Goal: Task Accomplishment & Management: Use online tool/utility

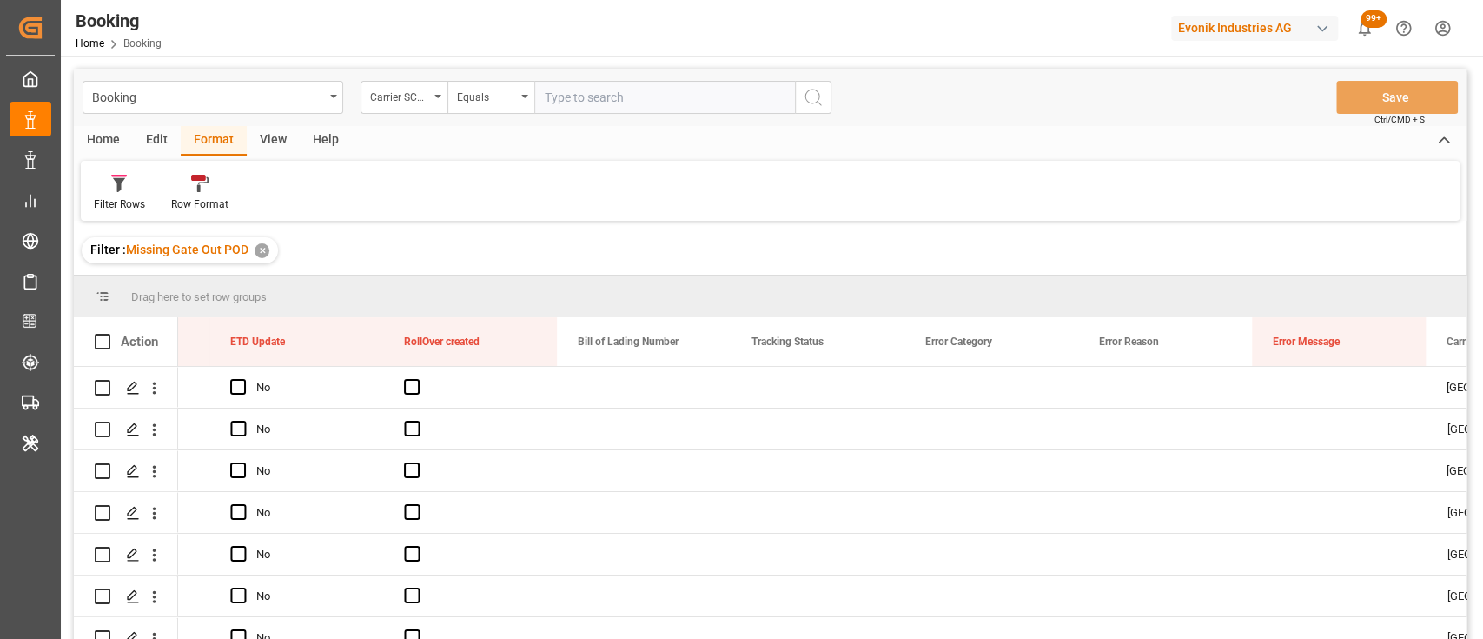
click at [249, 132] on div "View" at bounding box center [273, 141] width 53 height 30
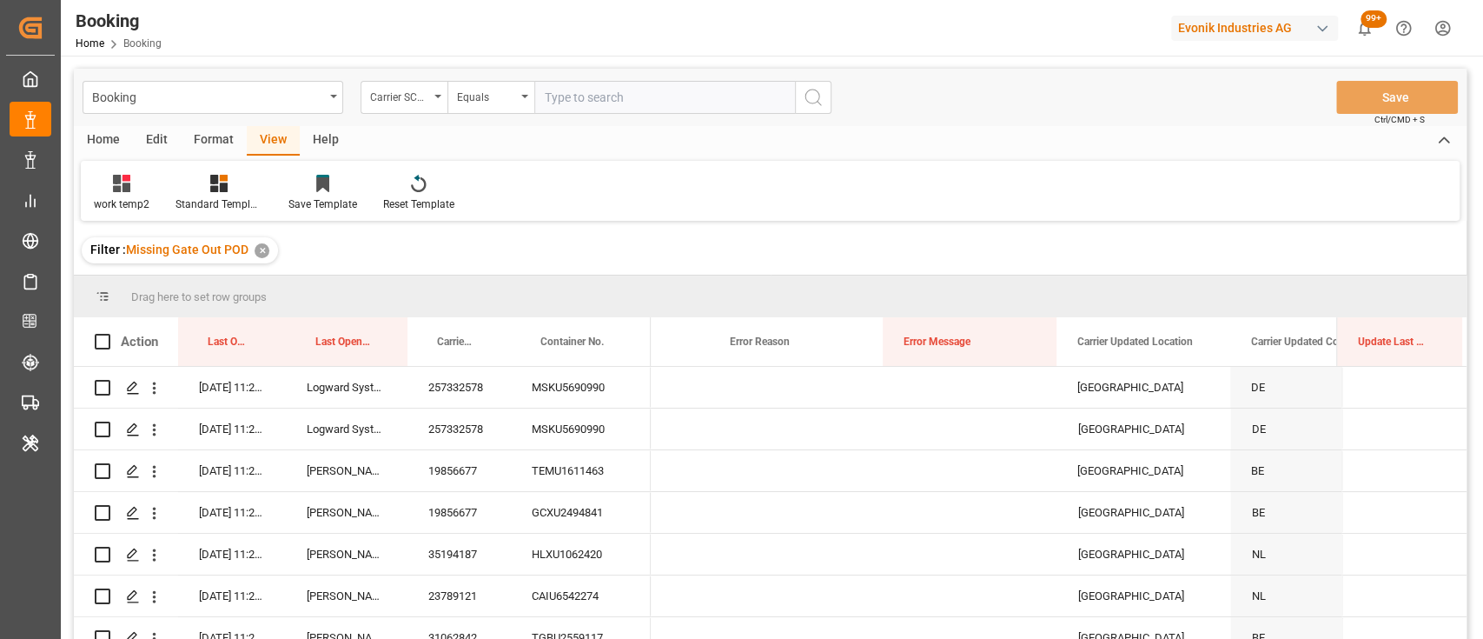
click at [268, 146] on div "View" at bounding box center [273, 141] width 53 height 30
click at [112, 206] on div "work temp2" at bounding box center [122, 204] width 56 height 16
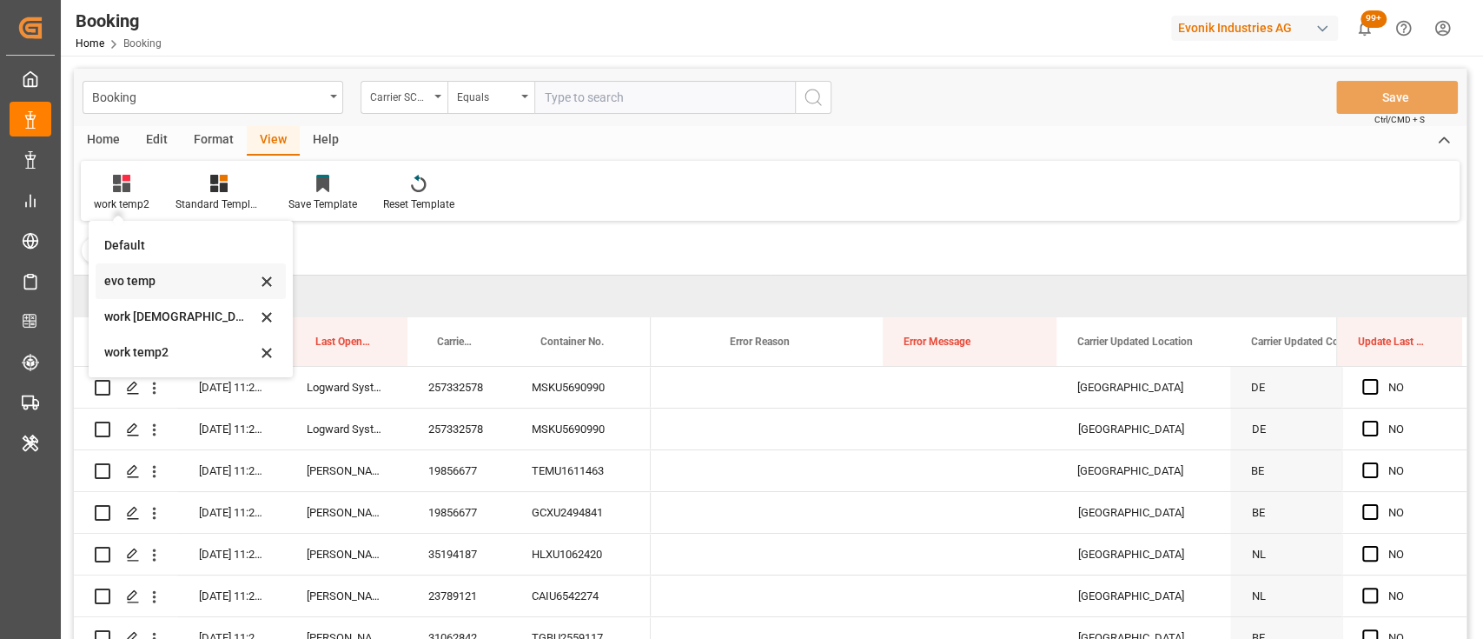
click at [159, 289] on div "evo temp" at bounding box center [180, 281] width 152 height 18
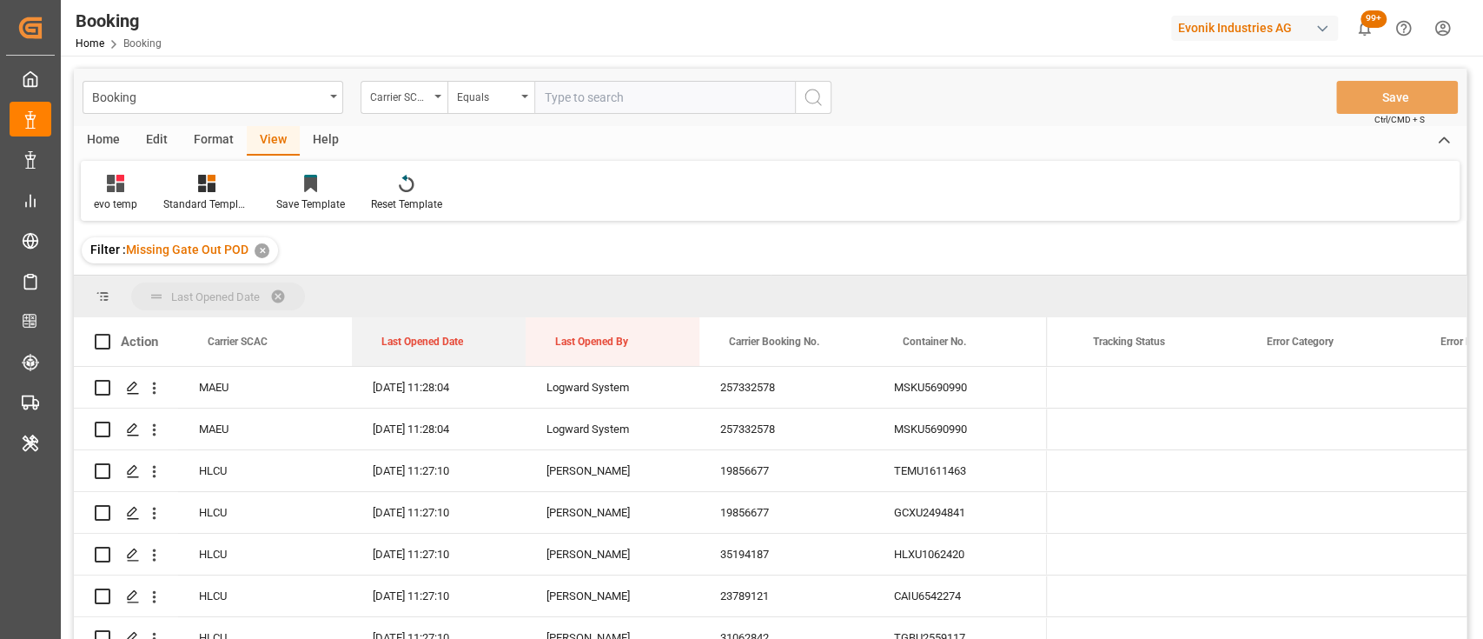
drag, startPoint x: 415, startPoint y: 335, endPoint x: 391, endPoint y: 302, distance: 40.5
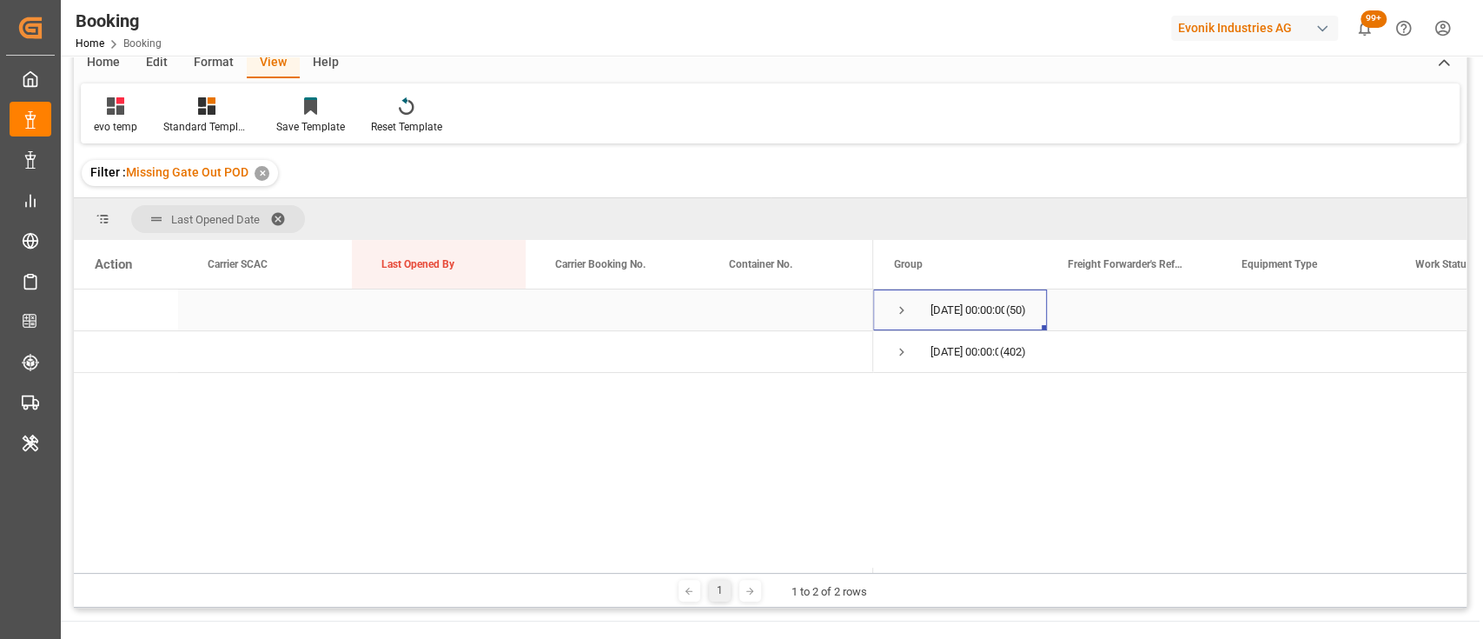
click at [900, 306] on span "Press SPACE to select this row." at bounding box center [902, 310] width 16 height 16
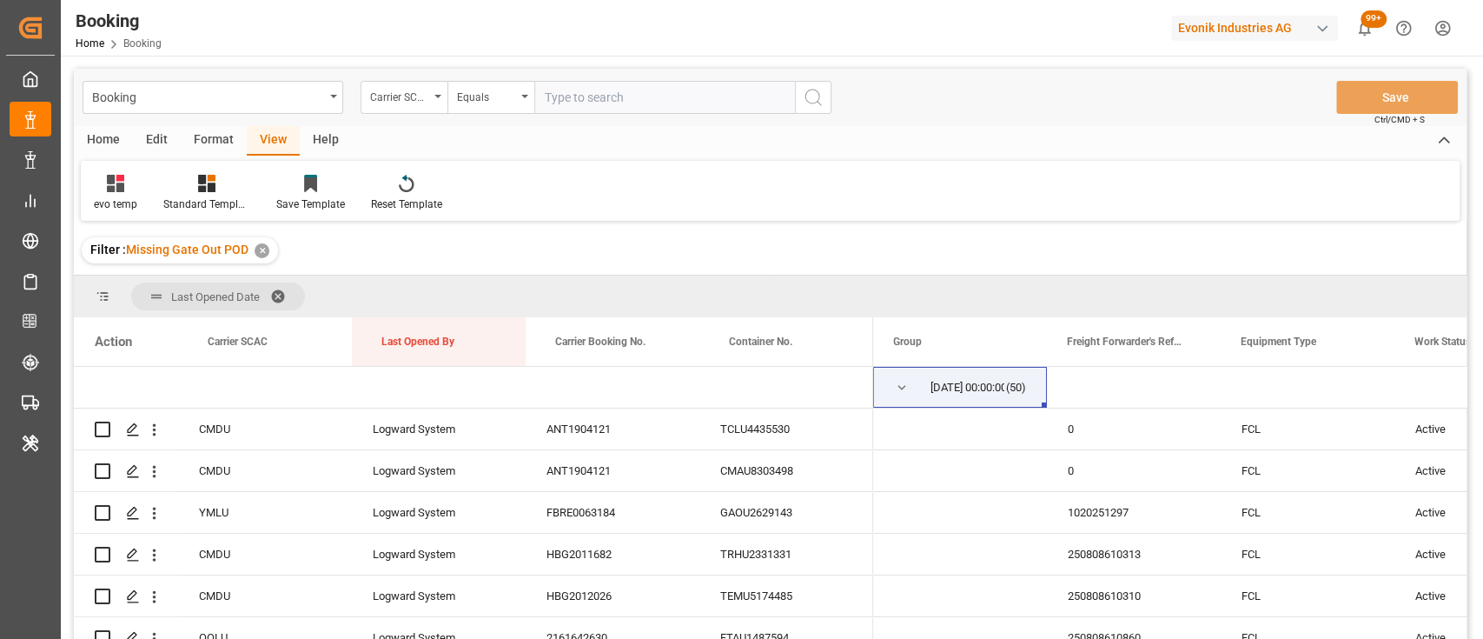
click at [604, 101] on input "text" at bounding box center [664, 97] width 261 height 33
type input "cmdu"
click at [799, 103] on button "search button" at bounding box center [813, 97] width 36 height 33
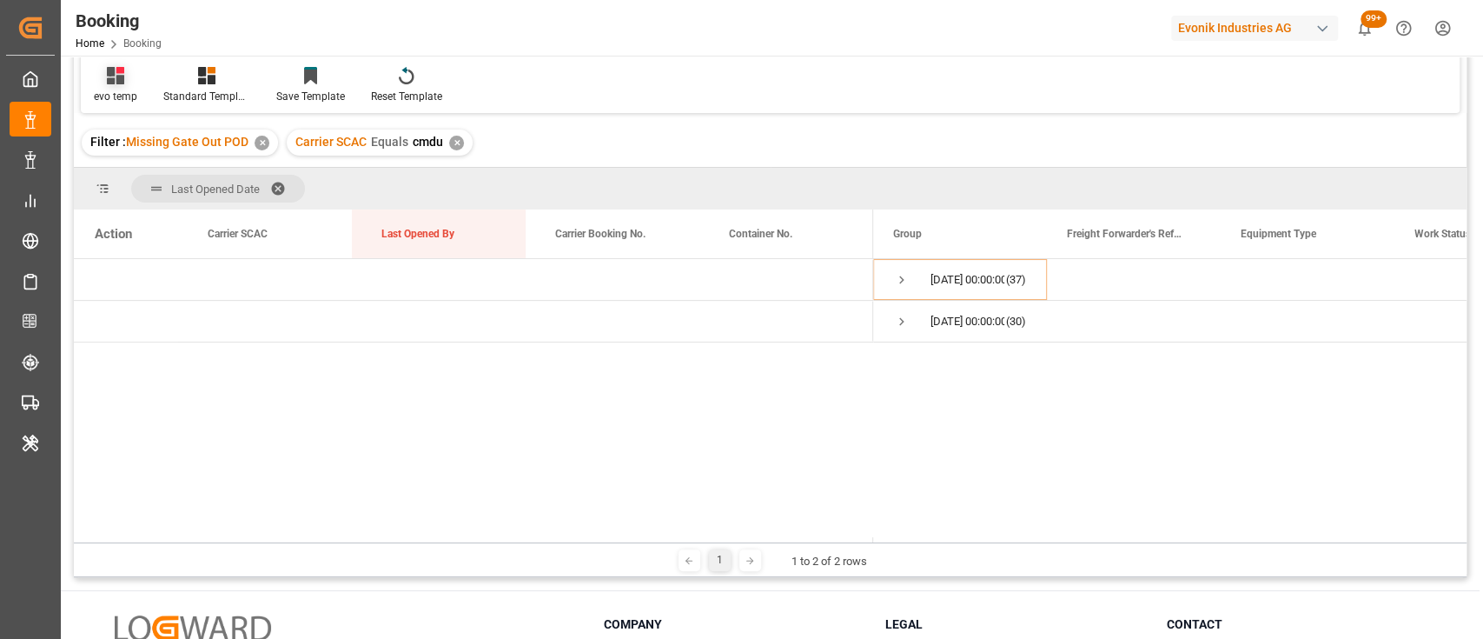
click at [96, 80] on div at bounding box center [115, 75] width 43 height 18
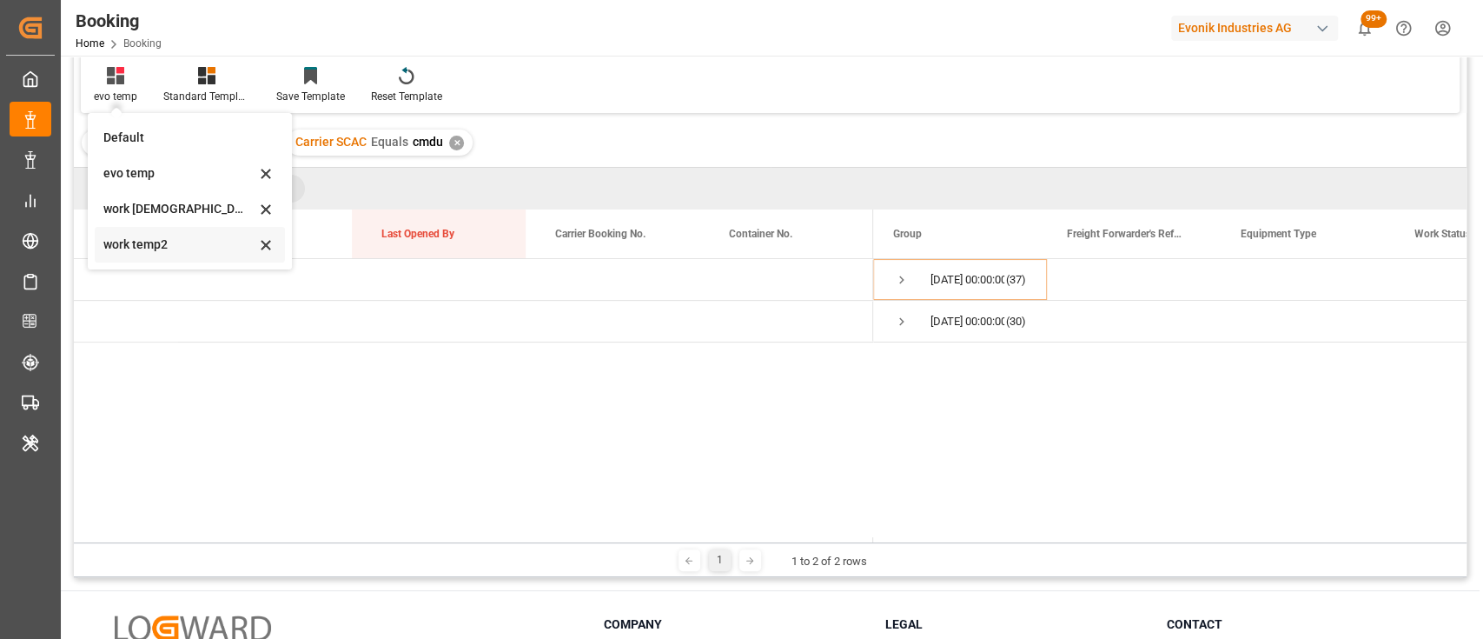
click at [157, 260] on div "work temp2" at bounding box center [190, 245] width 190 height 36
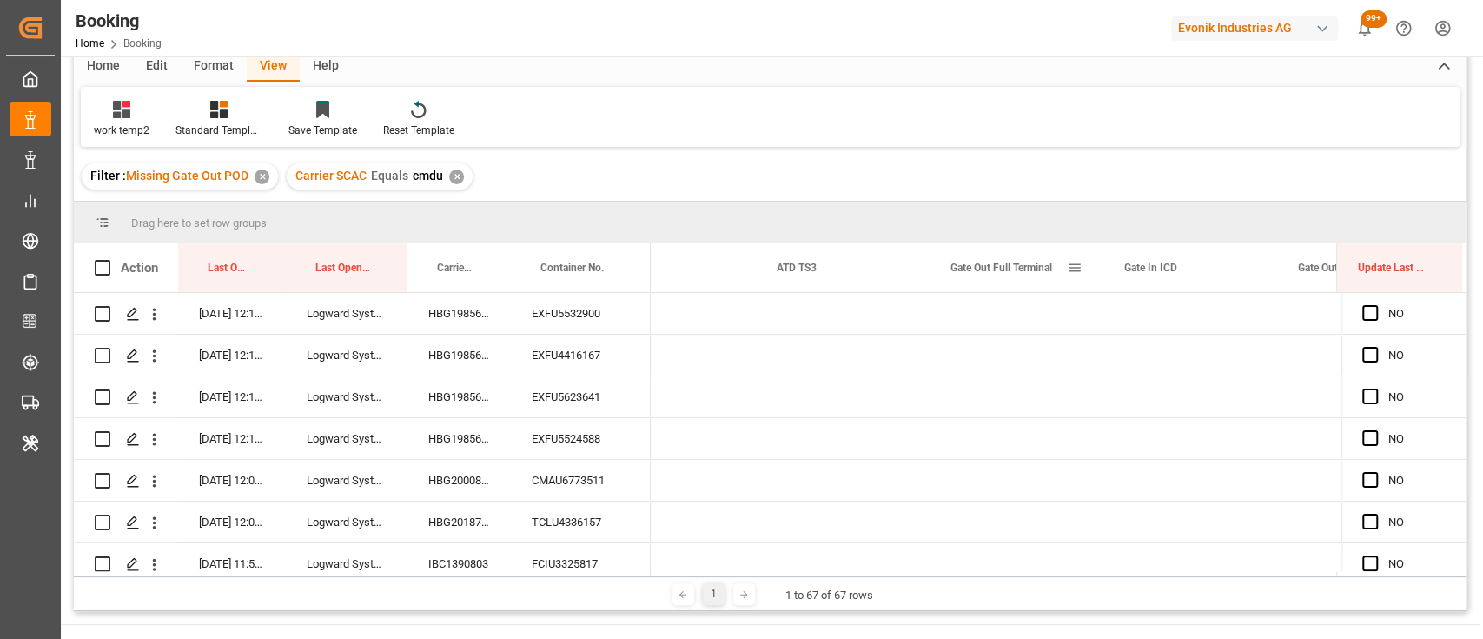
click at [1074, 265] on span at bounding box center [1075, 268] width 16 height 16
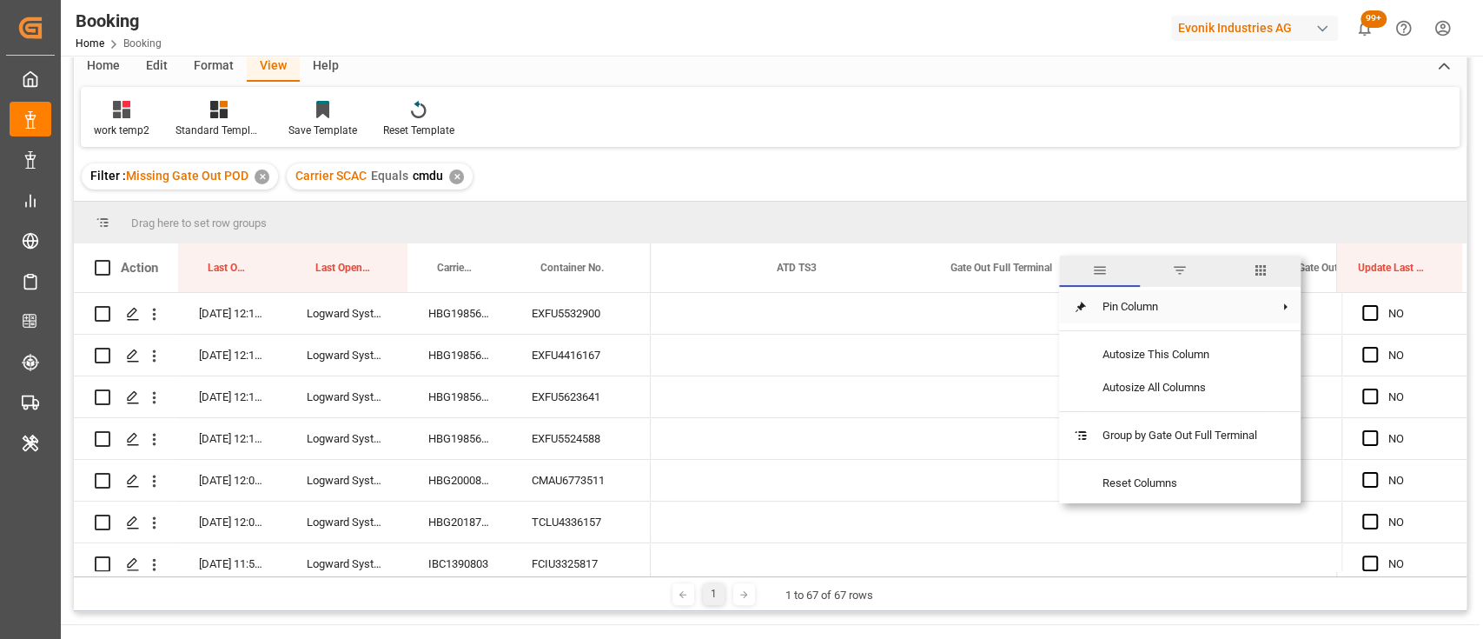
click at [1082, 313] on span at bounding box center [1081, 307] width 16 height 16
click at [1366, 355] on span "Pin Right" at bounding box center [1369, 346] width 73 height 33
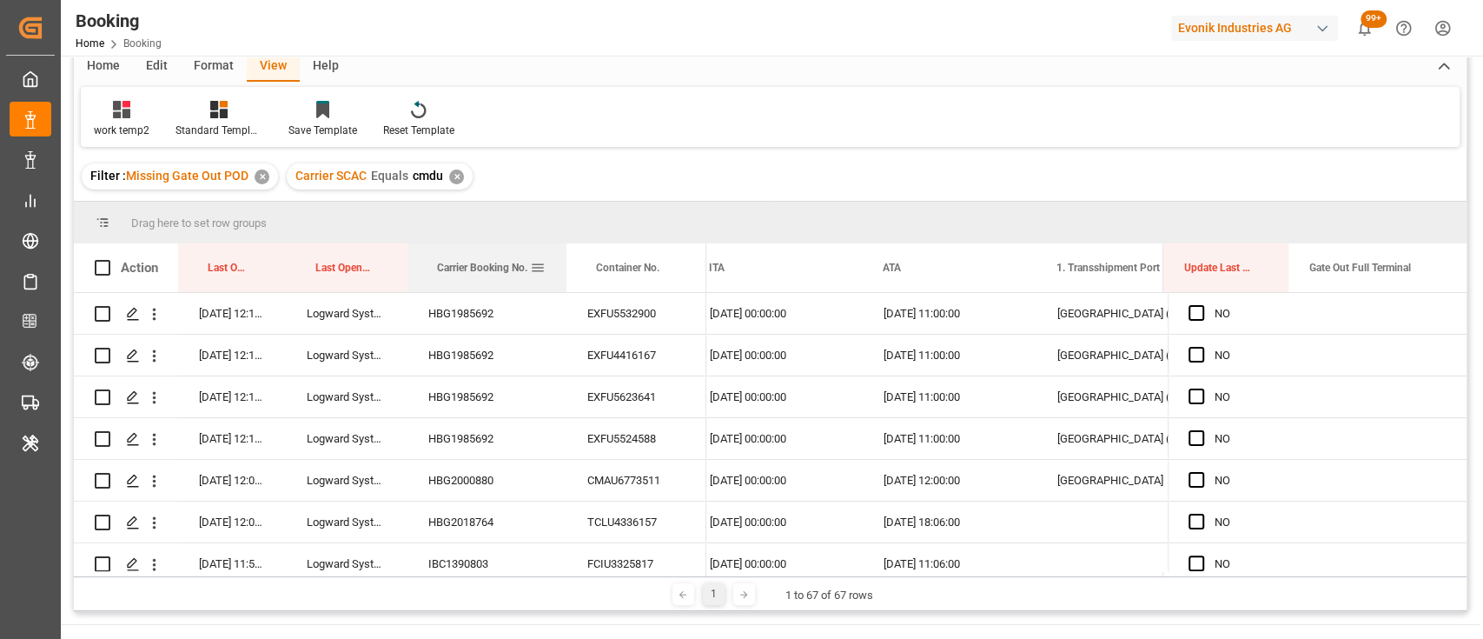
drag, startPoint x: 507, startPoint y: 258, endPoint x: 563, endPoint y: 265, distance: 56.0
click at [563, 265] on div at bounding box center [566, 267] width 7 height 49
click at [486, 315] on div "HBG1985692" at bounding box center [487, 313] width 159 height 41
click at [1195, 310] on span "Press SPACE to select this row." at bounding box center [1197, 313] width 16 height 16
click at [1202, 305] on input "Press SPACE to select this row." at bounding box center [1202, 305] width 0 height 0
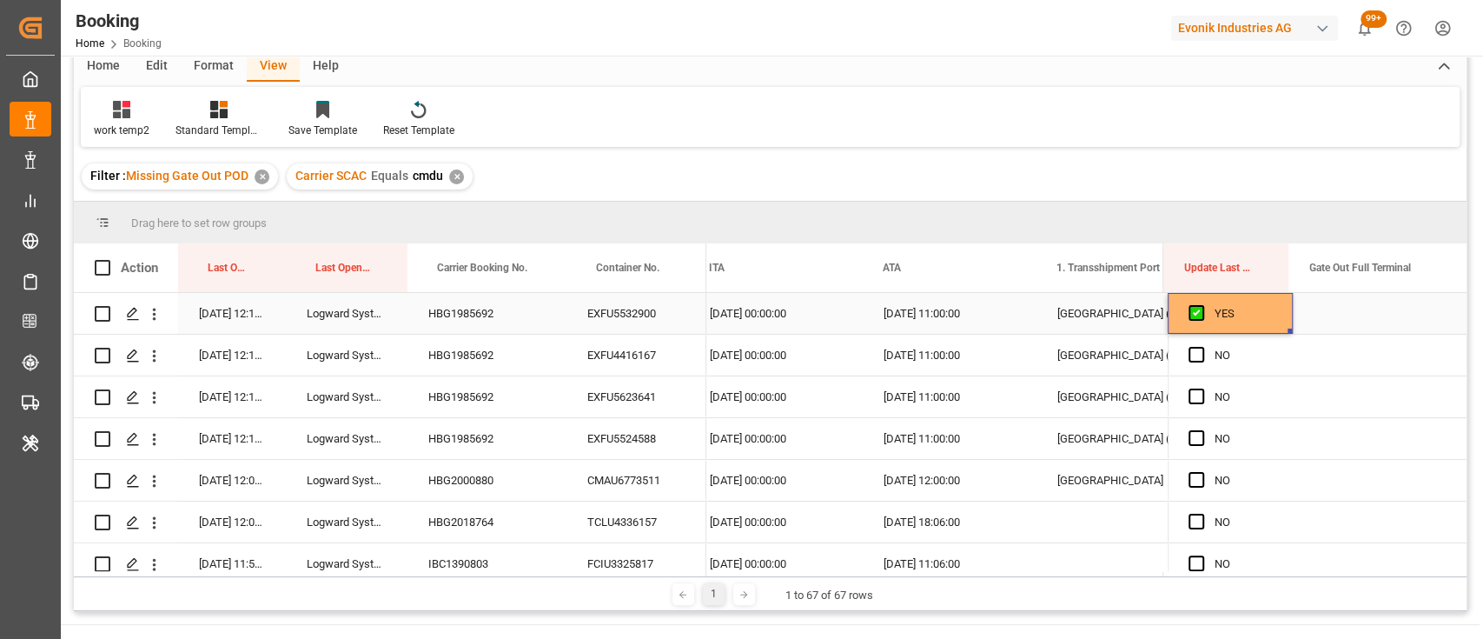
drag, startPoint x: 1283, startPoint y: 327, endPoint x: 1282, endPoint y: 362, distance: 34.8
click at [1271, 331] on div "YES" at bounding box center [1230, 313] width 125 height 41
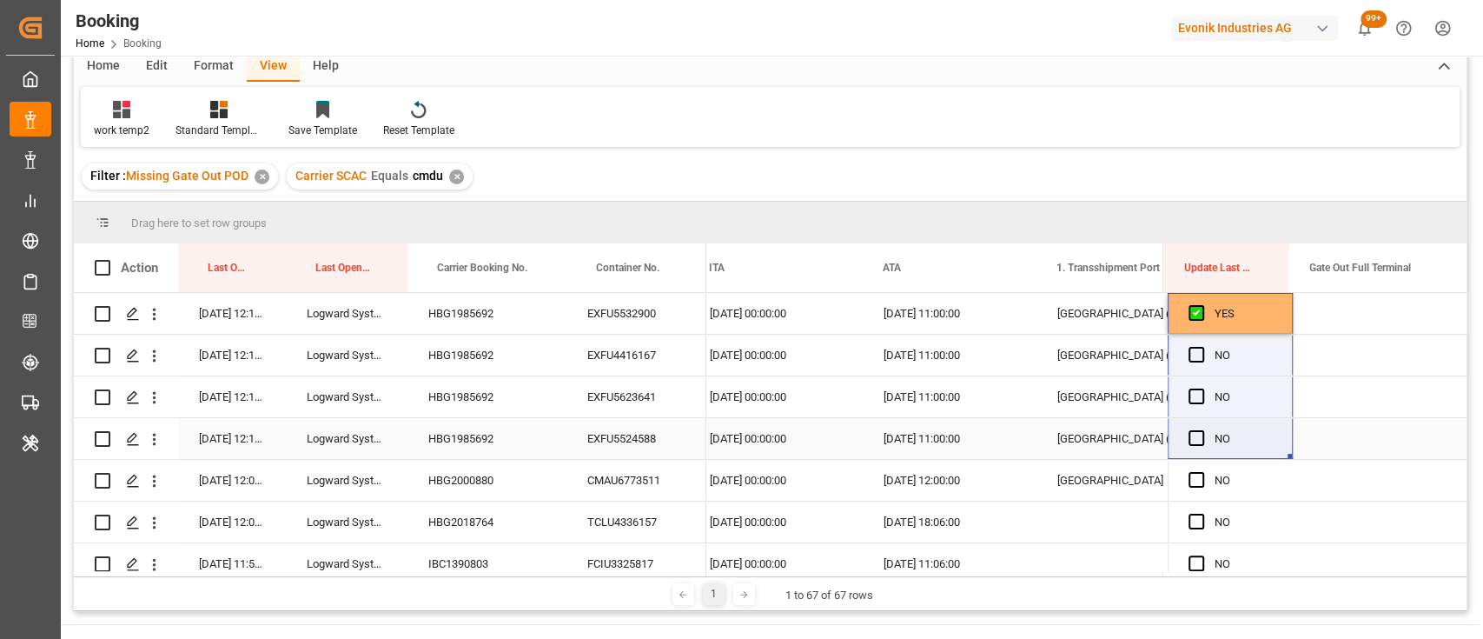
drag, startPoint x: 1282, startPoint y: 329, endPoint x: 1263, endPoint y: 456, distance: 128.3
click at [1195, 347] on span "Press SPACE to select this row." at bounding box center [1197, 355] width 16 height 16
click at [1202, 347] on input "Press SPACE to select this row." at bounding box center [1202, 347] width 0 height 0
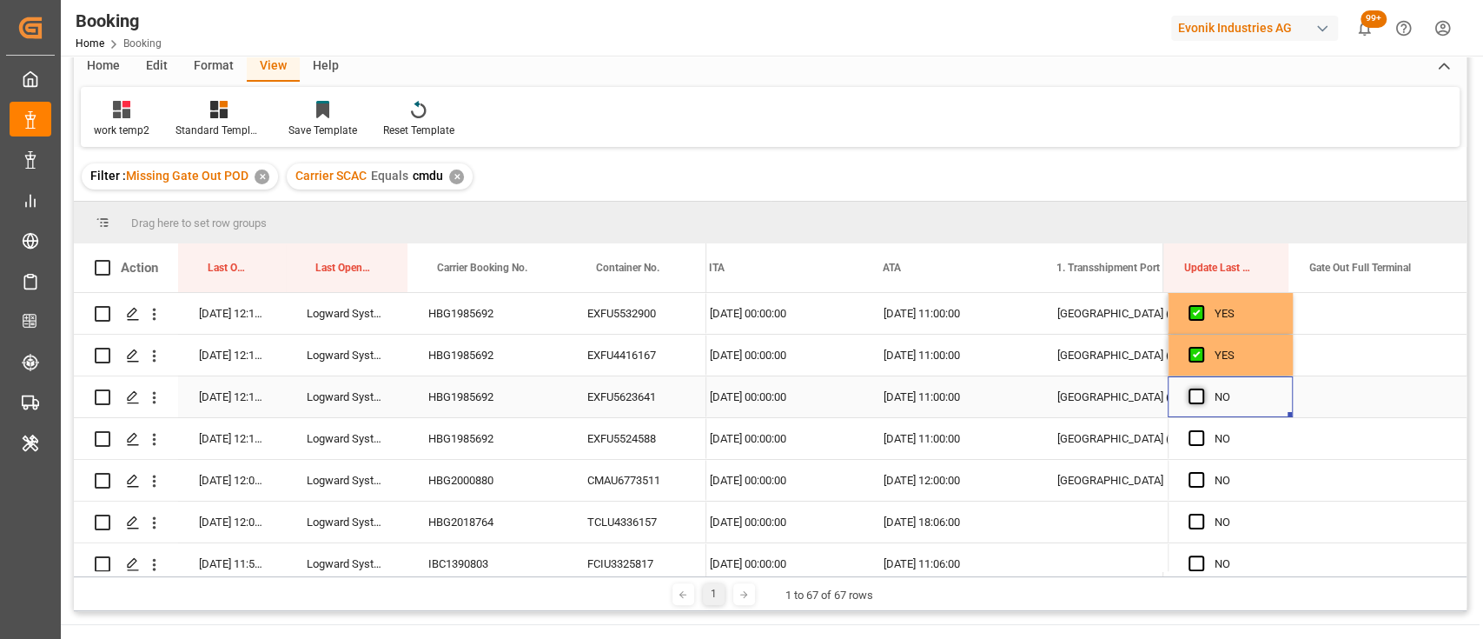
click at [1196, 401] on span "Press SPACE to select this row." at bounding box center [1197, 396] width 16 height 16
click at [1202, 388] on input "Press SPACE to select this row." at bounding box center [1202, 388] width 0 height 0
click at [1189, 430] on span "Press SPACE to select this row." at bounding box center [1197, 438] width 16 height 16
click at [1202, 430] on input "Press SPACE to select this row." at bounding box center [1202, 430] width 0 height 0
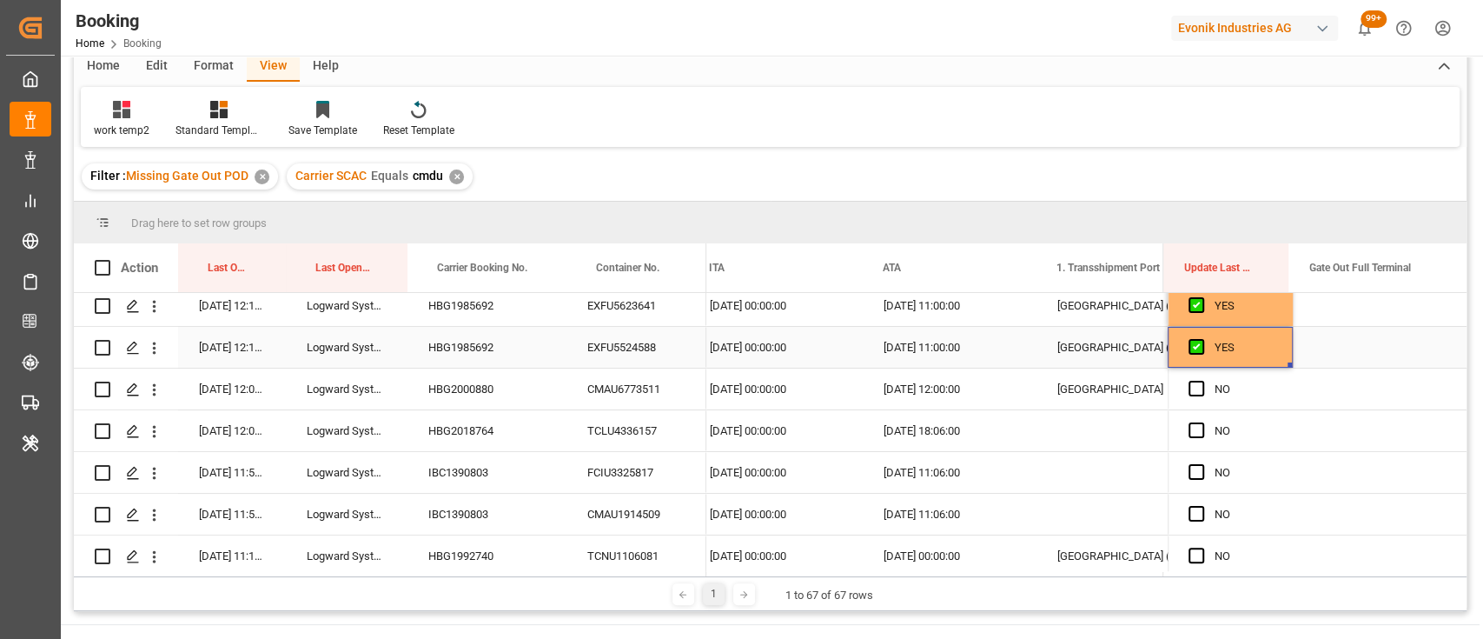
scroll to position [92, 0]
click at [623, 386] on div "CMAU6773511" at bounding box center [637, 388] width 140 height 41
click at [1189, 389] on span "Press SPACE to select this row." at bounding box center [1197, 388] width 16 height 16
click at [1202, 380] on input "Press SPACE to select this row." at bounding box center [1202, 380] width 0 height 0
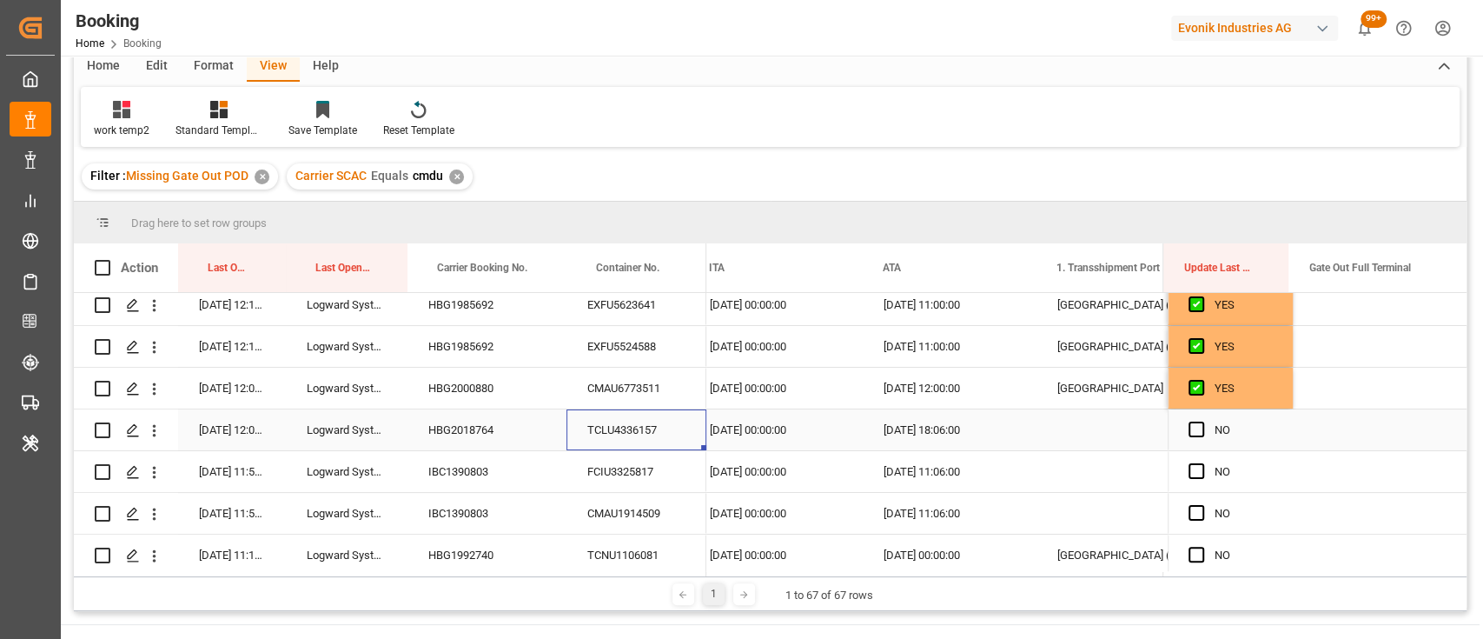
click at [633, 415] on div "TCLU4336157" at bounding box center [637, 429] width 140 height 41
click at [1192, 421] on span "Press SPACE to select this row." at bounding box center [1197, 429] width 16 height 16
click at [1202, 421] on input "Press SPACE to select this row." at bounding box center [1202, 421] width 0 height 0
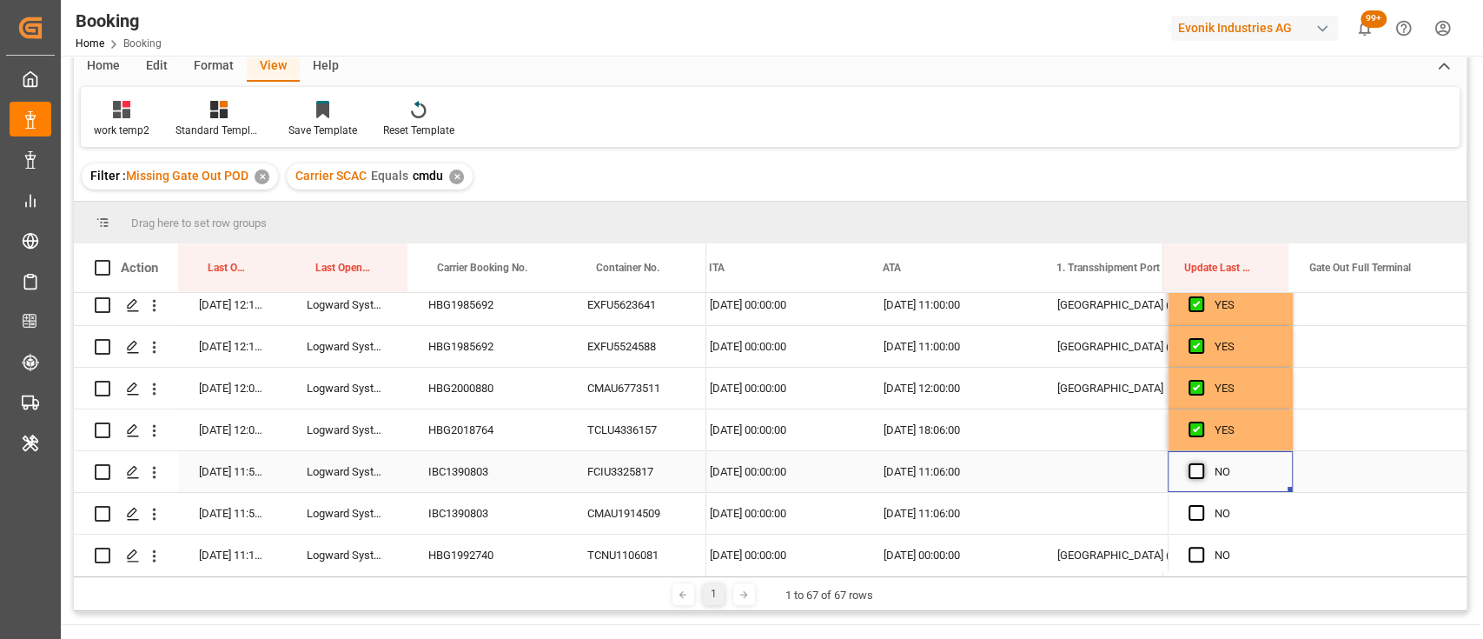
click at [1189, 476] on span "Press SPACE to select this row." at bounding box center [1197, 471] width 16 height 16
click at [1202, 463] on input "Press SPACE to select this row." at bounding box center [1202, 463] width 0 height 0
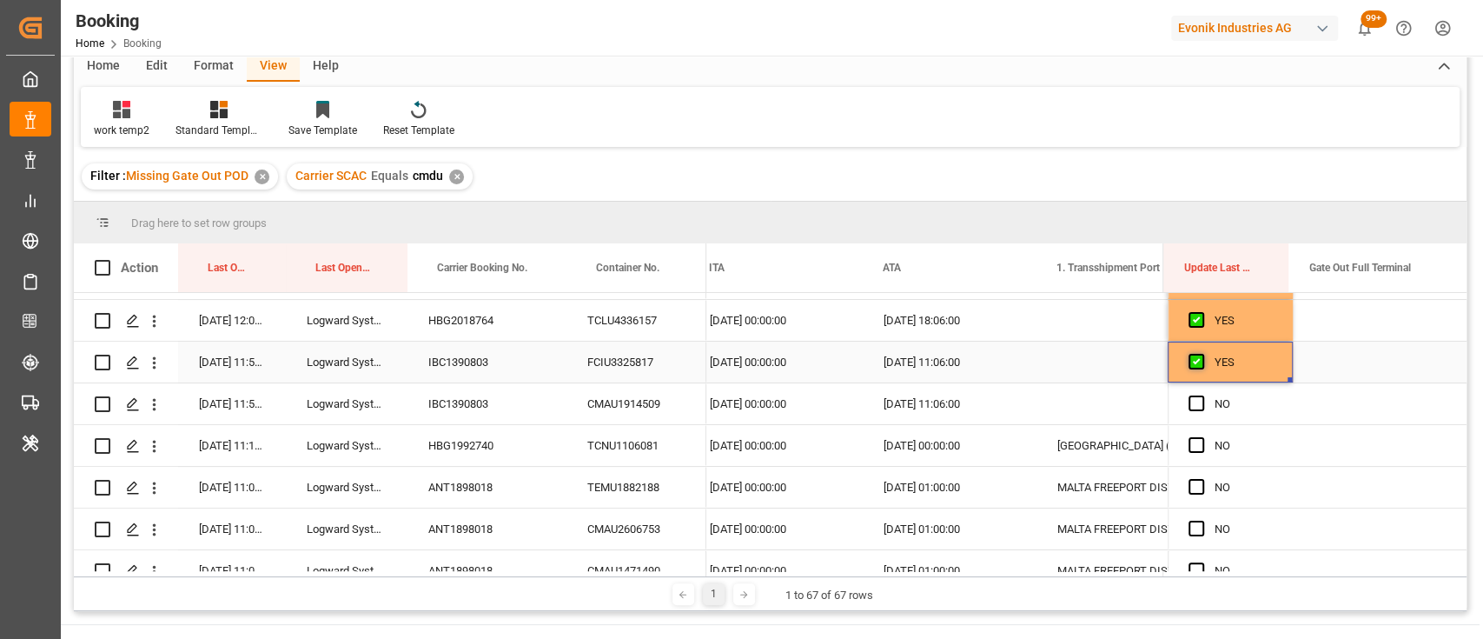
scroll to position [222, 0]
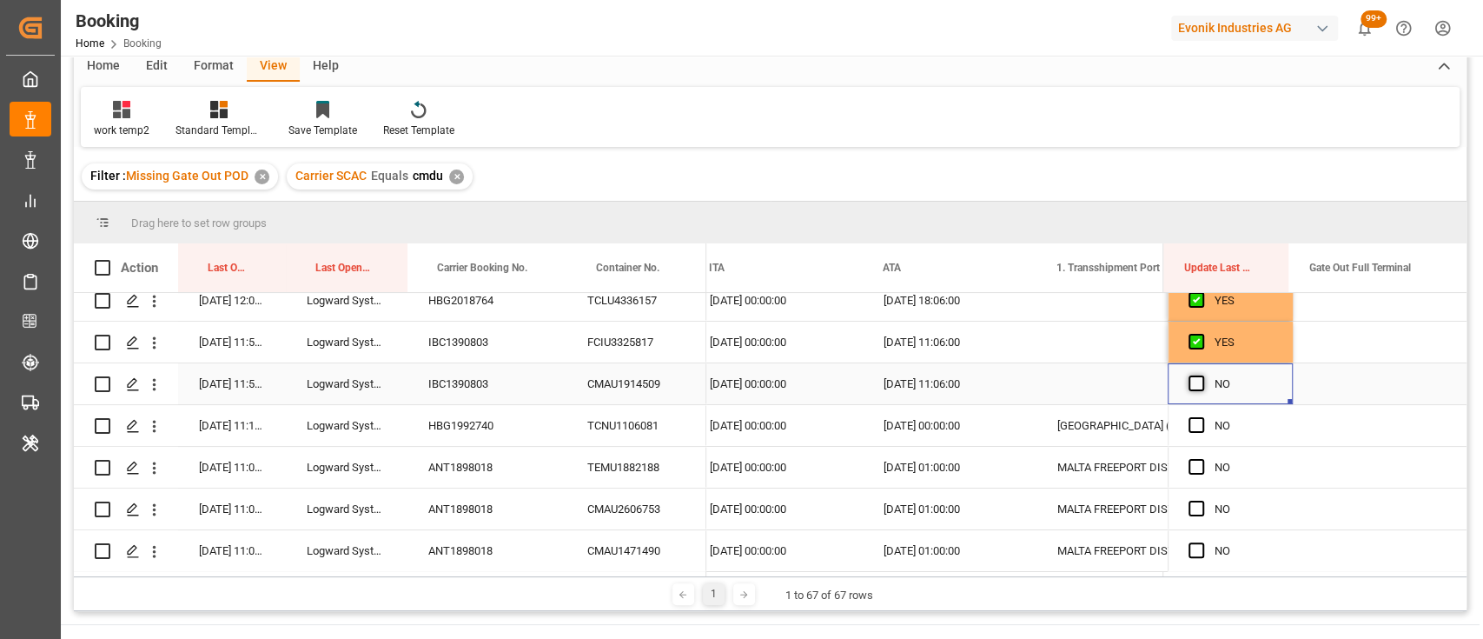
click at [1189, 381] on span "Press SPACE to select this row." at bounding box center [1197, 383] width 16 height 16
click at [1202, 375] on input "Press SPACE to select this row." at bounding box center [1202, 375] width 0 height 0
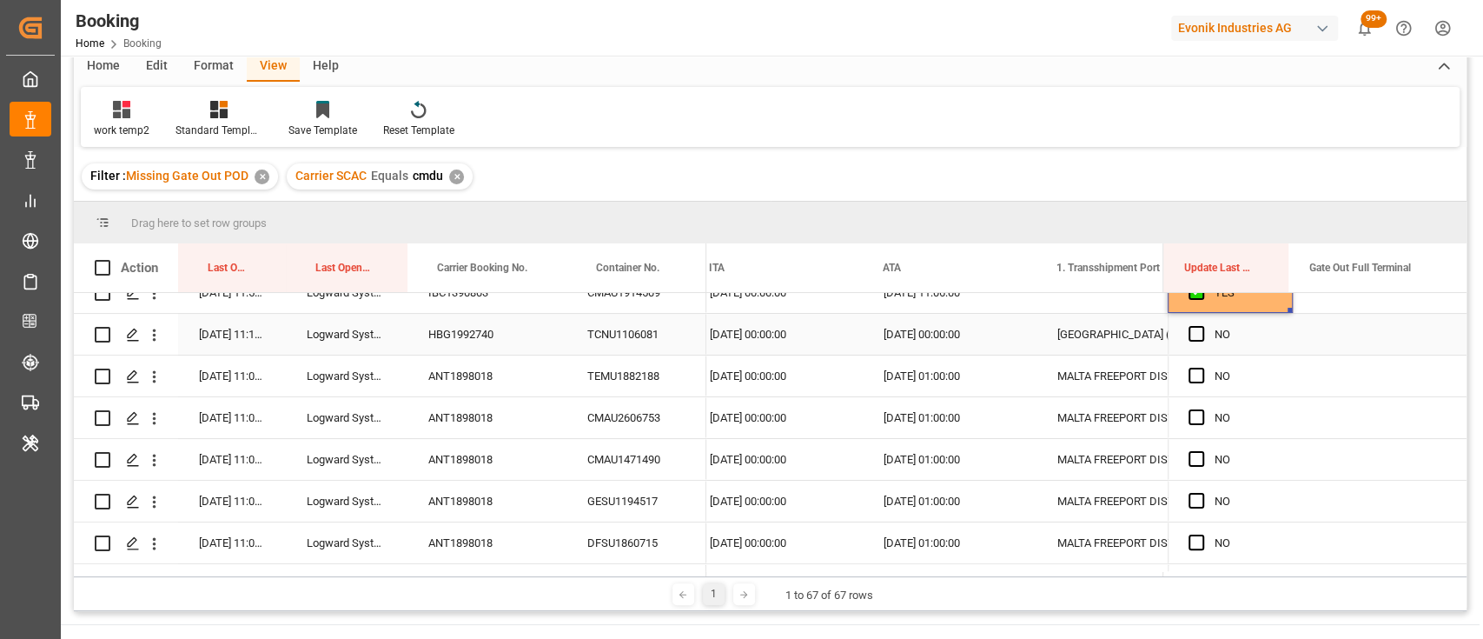
scroll to position [314, 0]
click at [619, 328] on div "TCNU1106081" at bounding box center [637, 333] width 140 height 41
click at [1189, 330] on span "Press SPACE to select this row." at bounding box center [1197, 333] width 16 height 16
click at [1202, 325] on input "Press SPACE to select this row." at bounding box center [1202, 325] width 0 height 0
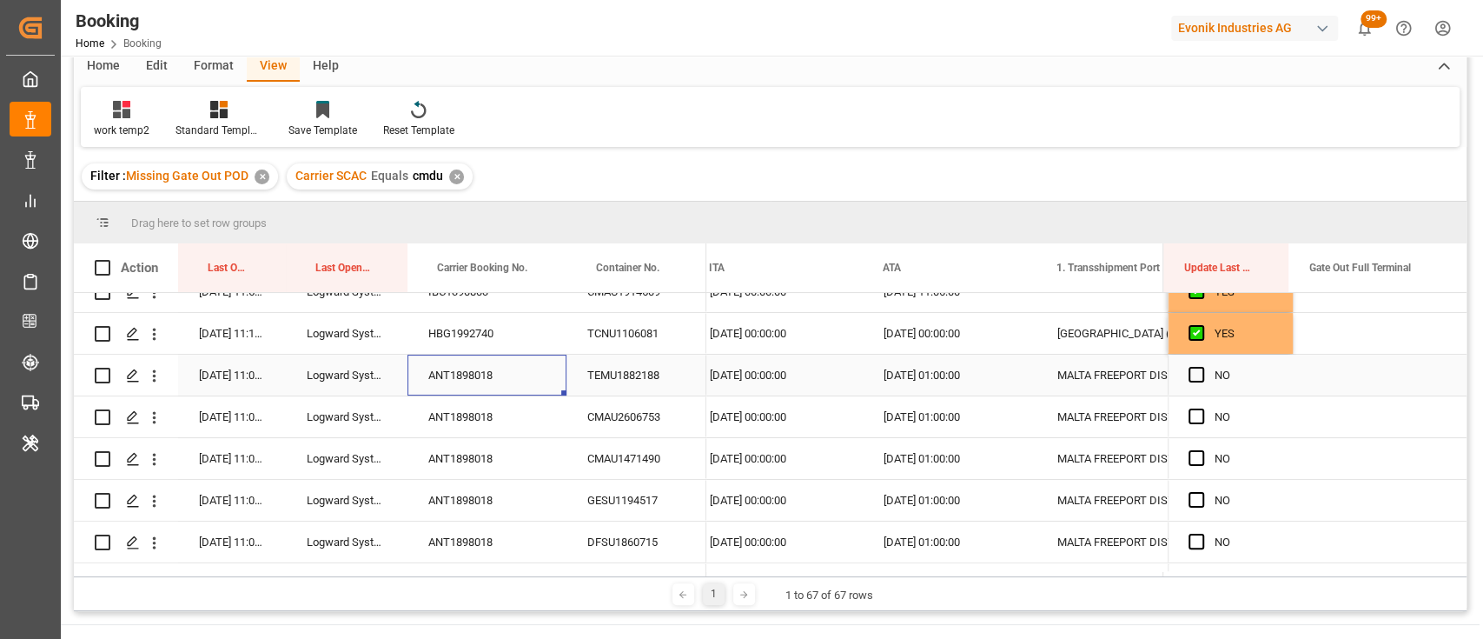
click at [490, 372] on div "ANT1898018" at bounding box center [487, 375] width 159 height 41
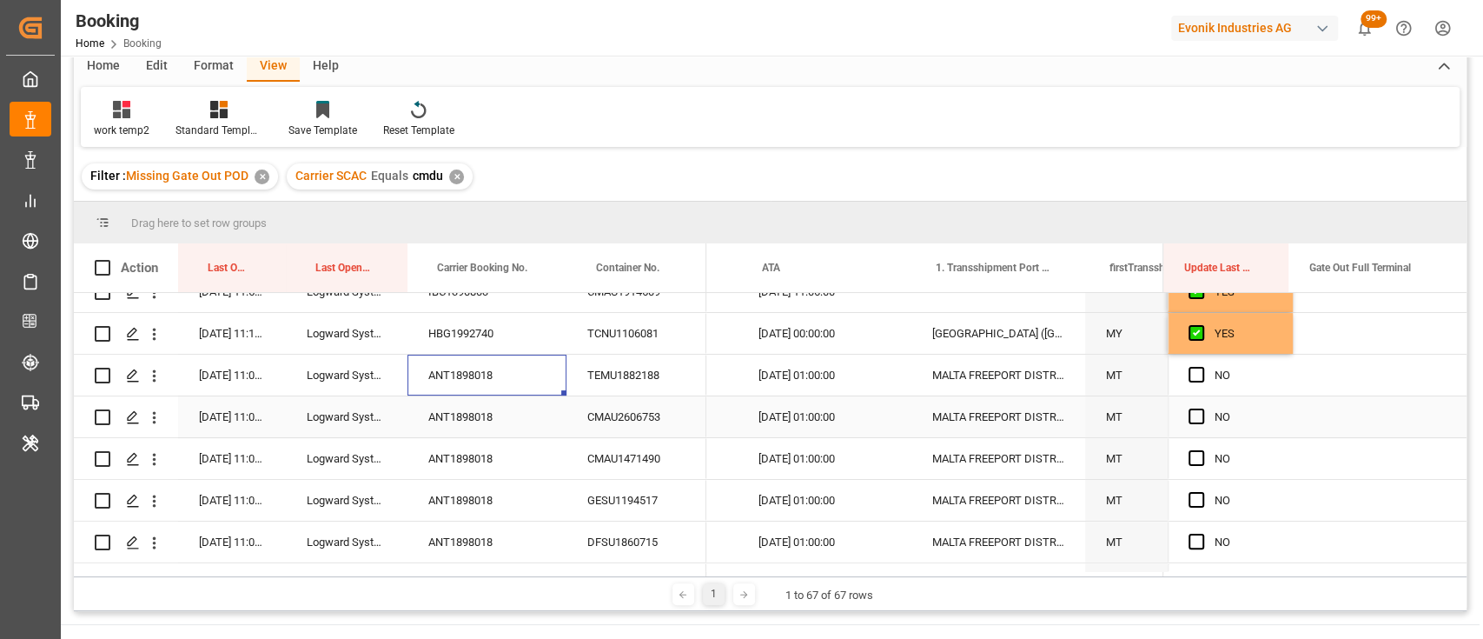
scroll to position [0, 17112]
click at [1189, 376] on span "Press SPACE to select this row." at bounding box center [1197, 375] width 16 height 16
click at [1202, 367] on input "Press SPACE to select this row." at bounding box center [1202, 367] width 0 height 0
drag, startPoint x: 1284, startPoint y: 393, endPoint x: 1285, endPoint y: 543, distance: 150.3
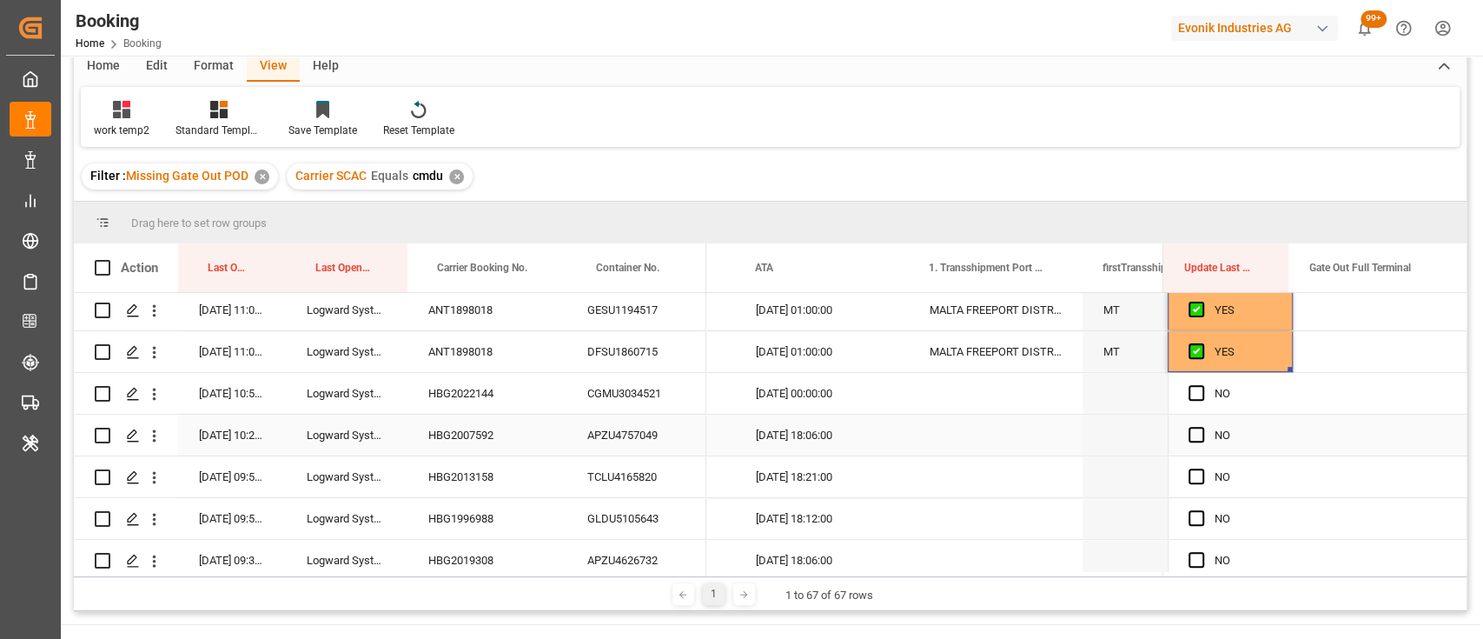
scroll to position [564, 0]
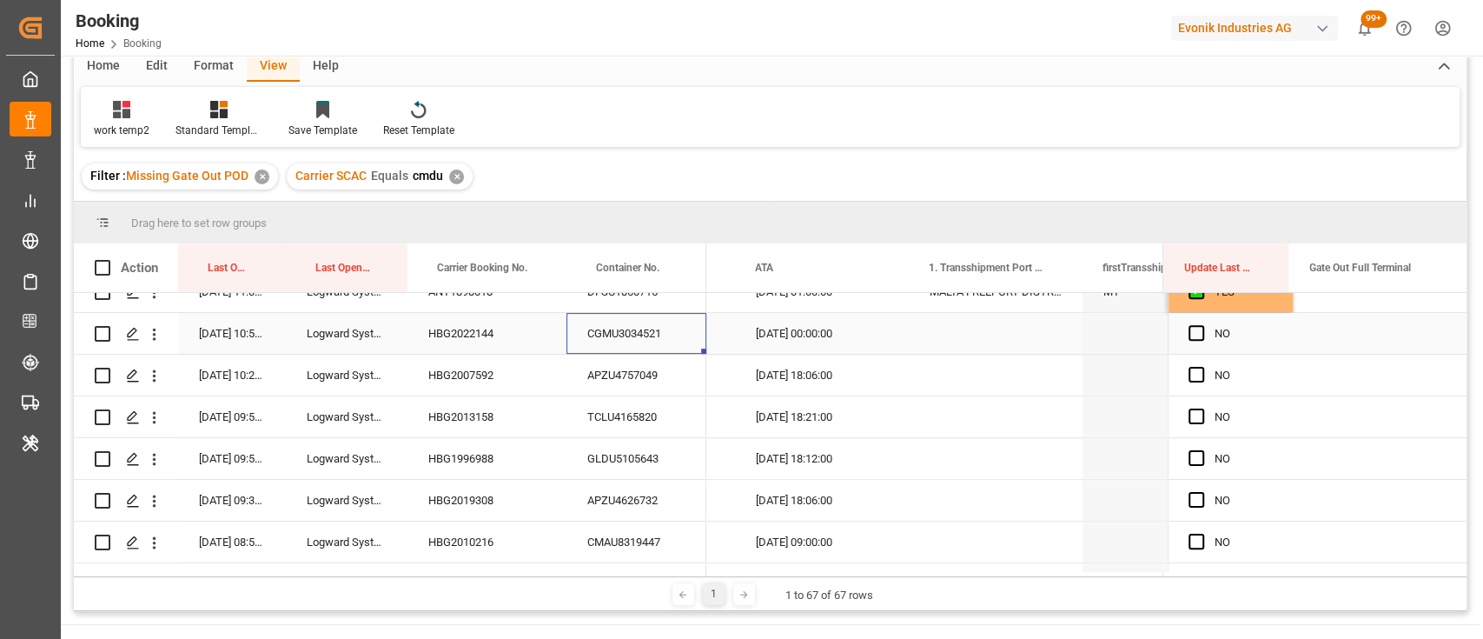
click at [597, 347] on div "CGMU3034521" at bounding box center [637, 333] width 140 height 41
click at [1189, 337] on span "Press SPACE to select this row." at bounding box center [1197, 333] width 16 height 16
click at [1202, 325] on input "Press SPACE to select this row." at bounding box center [1202, 325] width 0 height 0
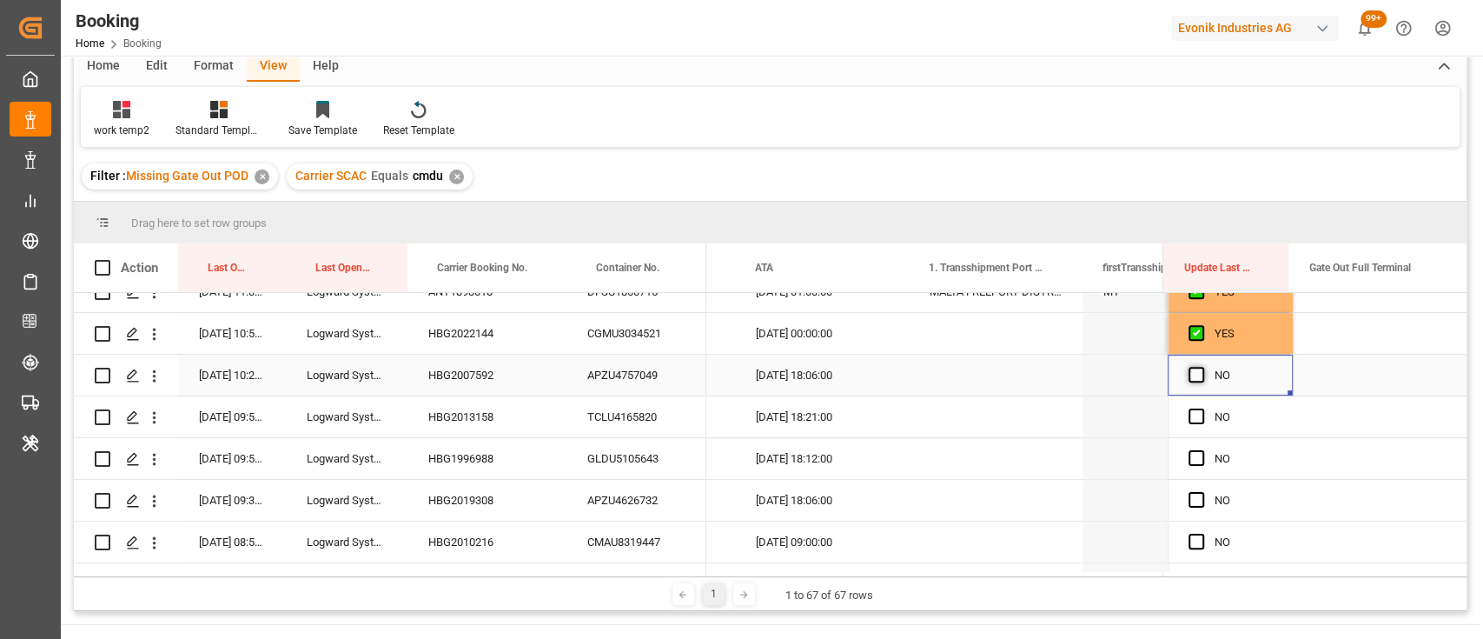
click at [1191, 370] on span "Press SPACE to select this row." at bounding box center [1197, 375] width 16 height 16
click at [1202, 367] on input "Press SPACE to select this row." at bounding box center [1202, 367] width 0 height 0
click at [633, 420] on div "TCLU4165820" at bounding box center [637, 416] width 140 height 41
click at [1190, 412] on span "Press SPACE to select this row." at bounding box center [1197, 416] width 16 height 16
click at [1202, 408] on input "Press SPACE to select this row." at bounding box center [1202, 408] width 0 height 0
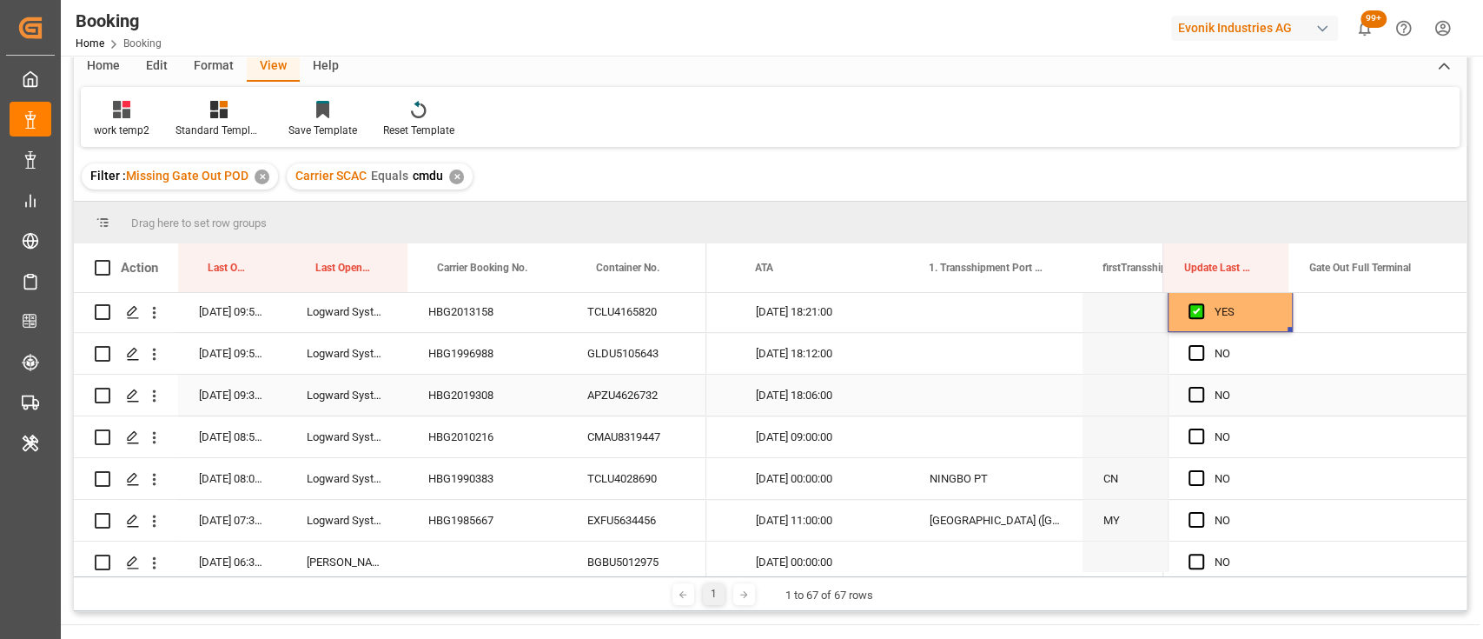
scroll to position [673, 0]
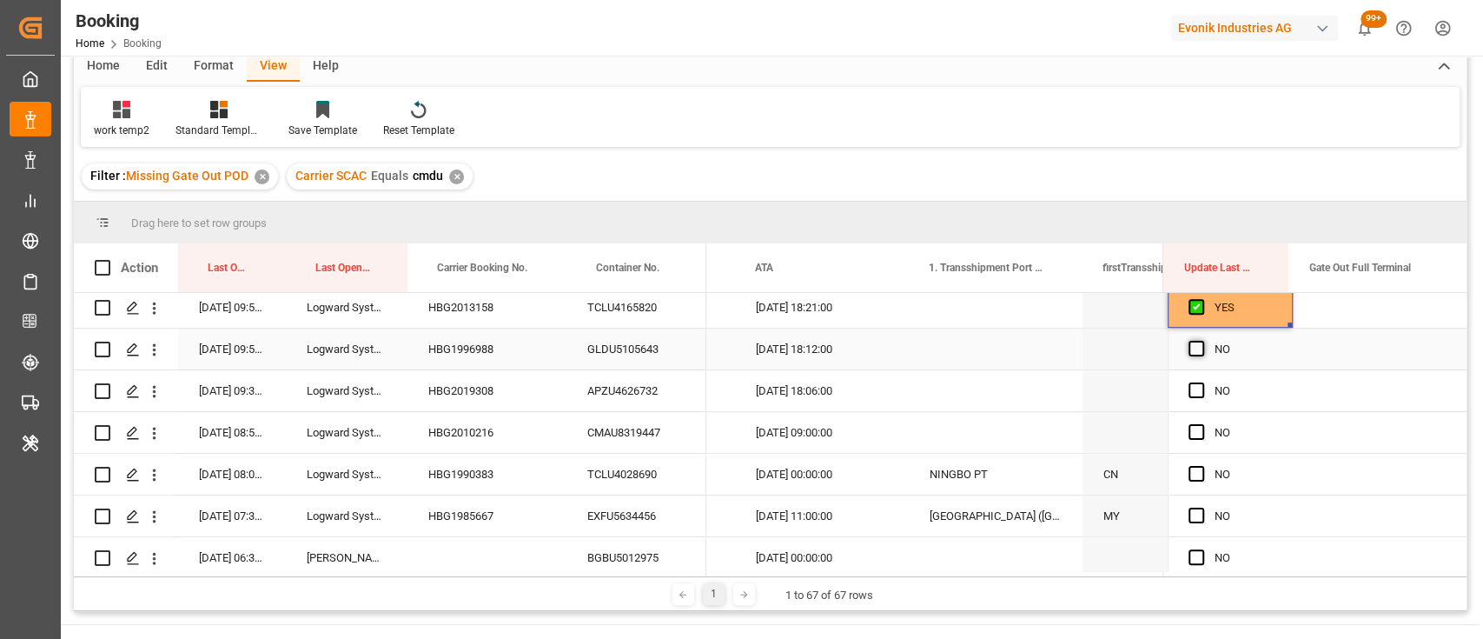
click at [1191, 349] on span "Press SPACE to select this row." at bounding box center [1197, 349] width 16 height 16
click at [1202, 341] on input "Press SPACE to select this row." at bounding box center [1202, 341] width 0 height 0
click at [1191, 393] on span "Press SPACE to select this row." at bounding box center [1197, 390] width 16 height 16
click at [1202, 382] on input "Press SPACE to select this row." at bounding box center [1202, 382] width 0 height 0
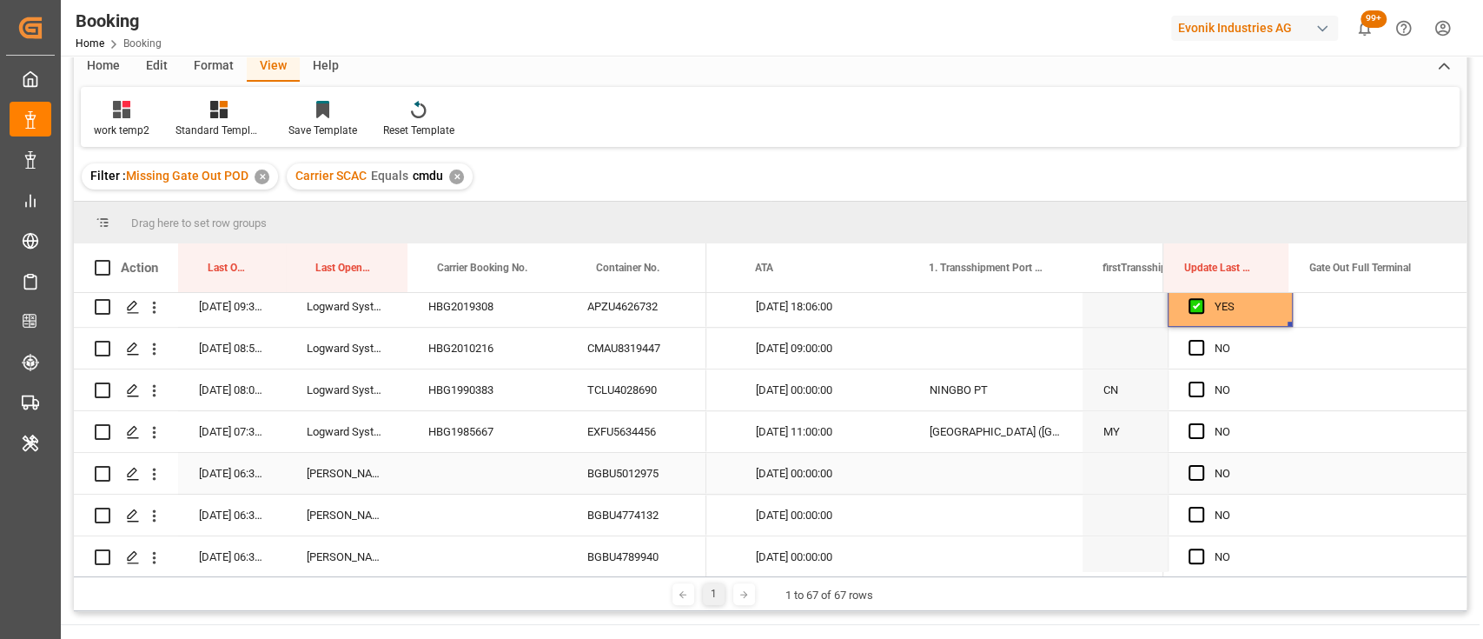
scroll to position [759, 0]
click at [1189, 346] on span "Press SPACE to select this row." at bounding box center [1197, 347] width 16 height 16
click at [1202, 339] on input "Press SPACE to select this row." at bounding box center [1202, 339] width 0 height 0
click at [586, 404] on div "TCLU4028690" at bounding box center [637, 388] width 140 height 41
click at [1189, 386] on span "Press SPACE to select this row." at bounding box center [1197, 389] width 16 height 16
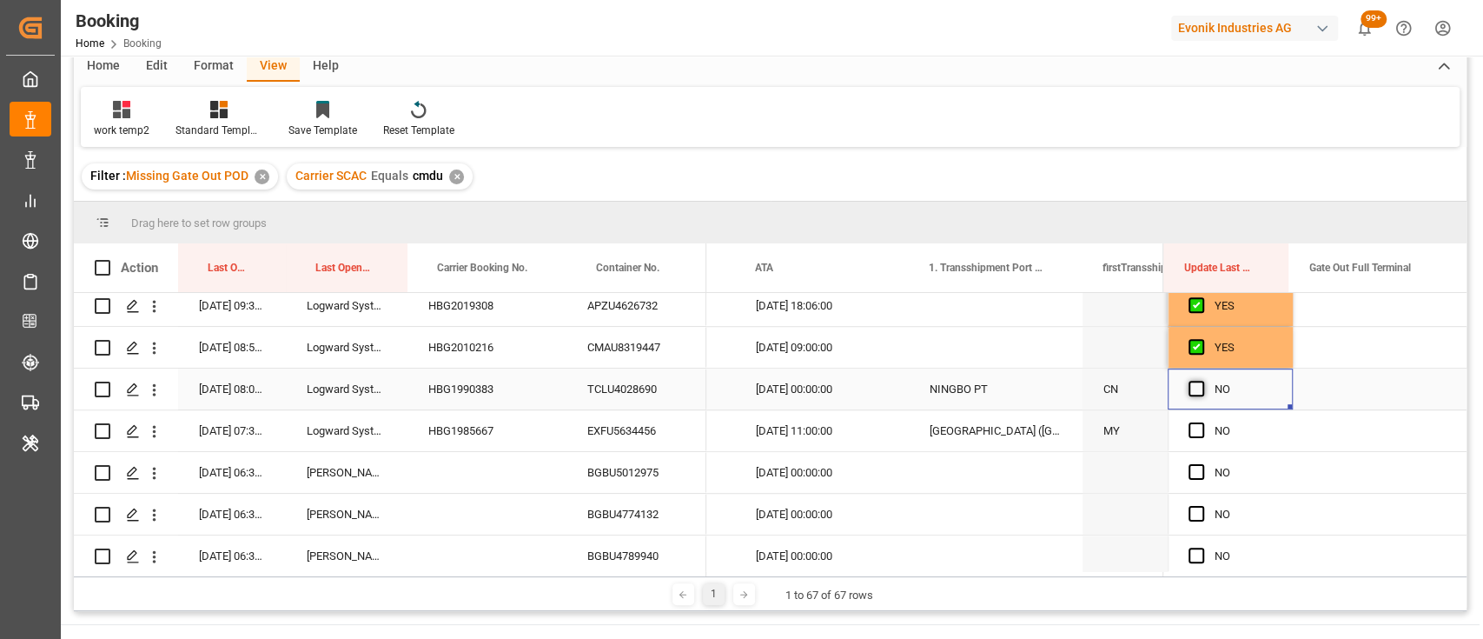
click at [1202, 381] on input "Press SPACE to select this row." at bounding box center [1202, 381] width 0 height 0
click at [1189, 428] on span "Press SPACE to select this row." at bounding box center [1197, 430] width 16 height 16
click at [1202, 422] on input "Press SPACE to select this row." at bounding box center [1202, 422] width 0 height 0
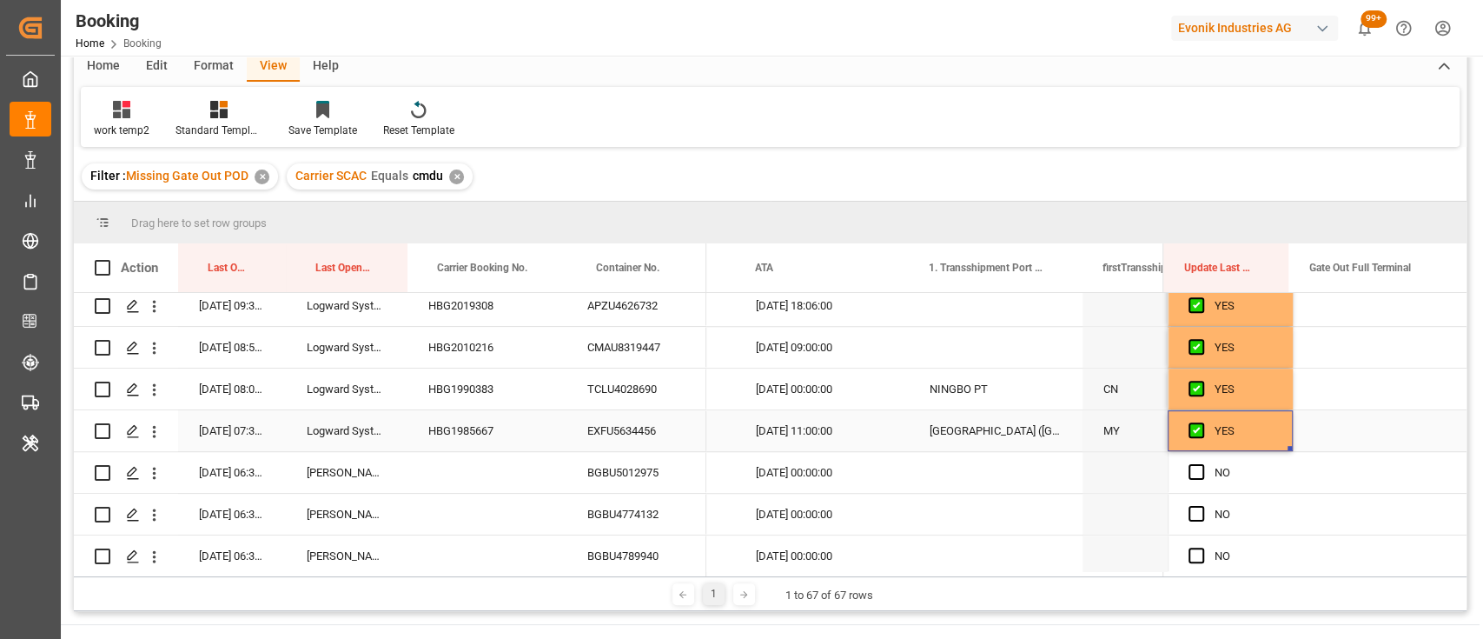
drag, startPoint x: 1284, startPoint y: 442, endPoint x: 1284, endPoint y: 500, distance: 57.4
click at [1196, 473] on span "Press SPACE to select this row." at bounding box center [1197, 472] width 16 height 16
click at [1202, 464] on input "Press SPACE to select this row." at bounding box center [1202, 464] width 0 height 0
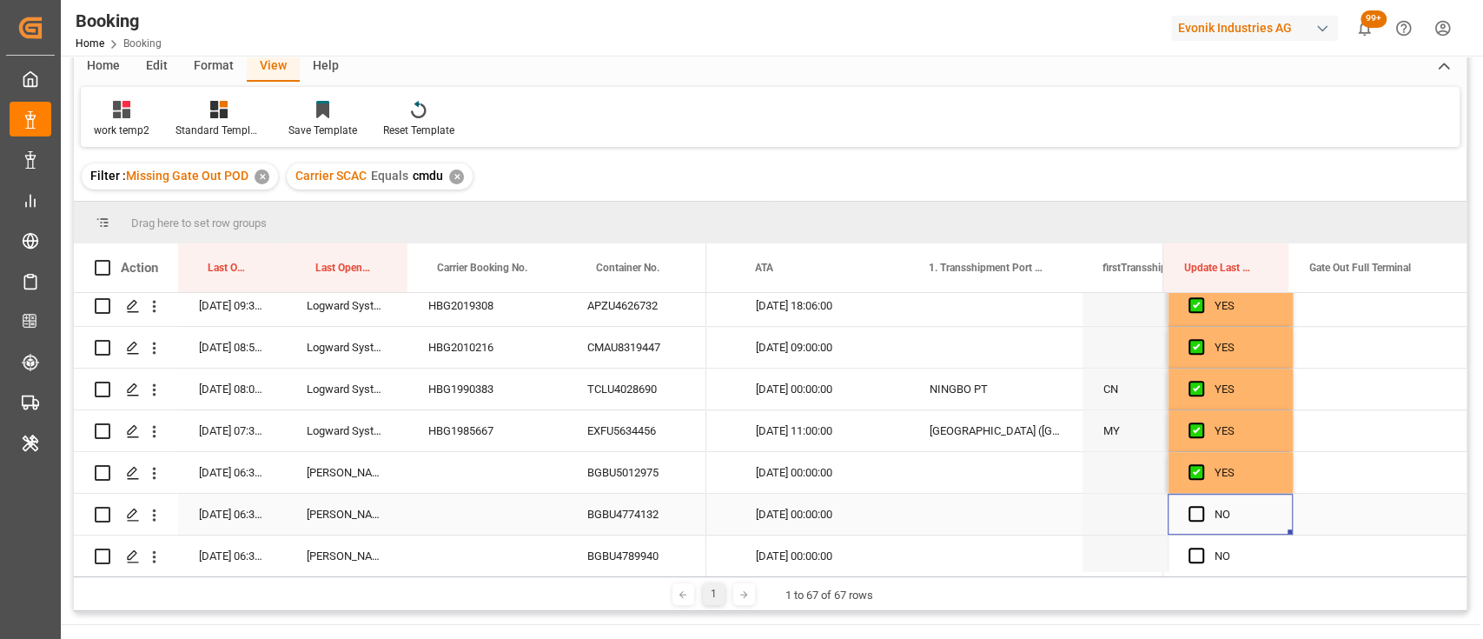
drag, startPoint x: 1187, startPoint y: 514, endPoint x: 915, endPoint y: 503, distance: 272.2
click at [915, 503] on div "[DATE] 12:11:23 Logward System HBG1985692 EXFU5532900 [DATE] 12:11:23 Logward S…" at bounding box center [770, 432] width 1393 height 278
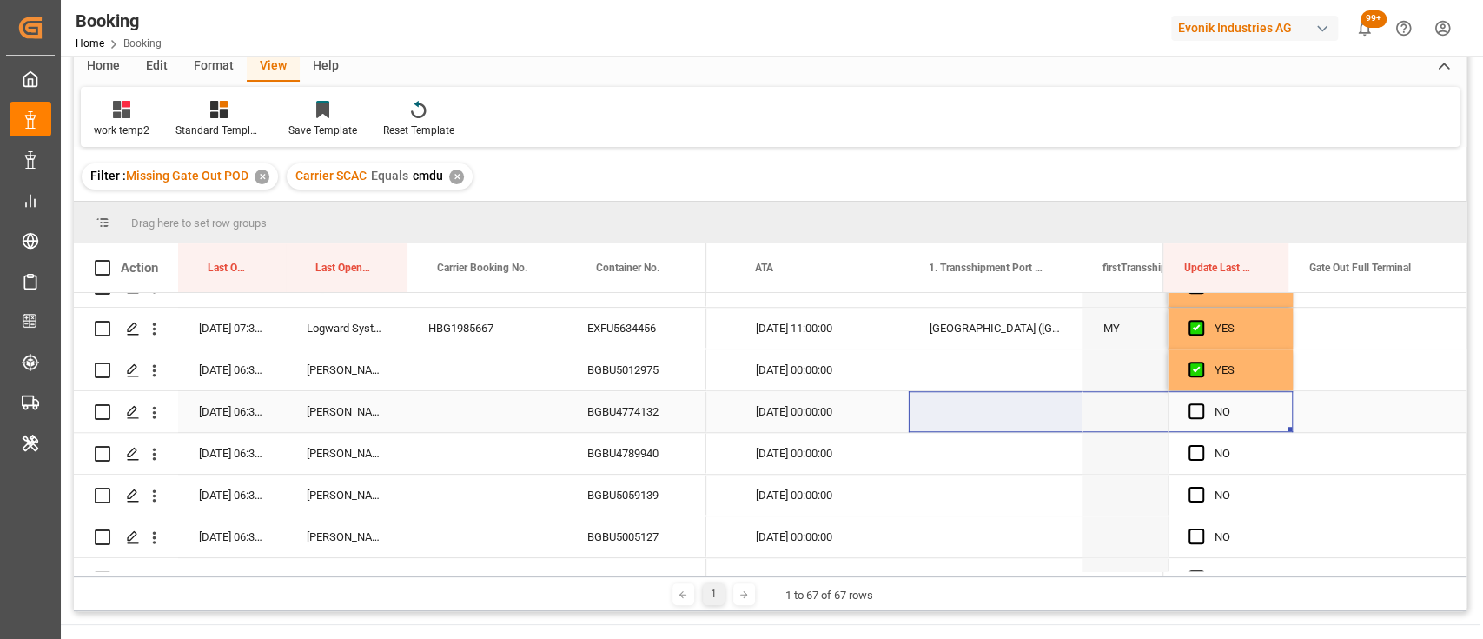
scroll to position [862, 0]
click at [1193, 417] on span "Press SPACE to select this row." at bounding box center [1197, 410] width 16 height 16
click at [1202, 402] on input "Press SPACE to select this row." at bounding box center [1202, 402] width 0 height 0
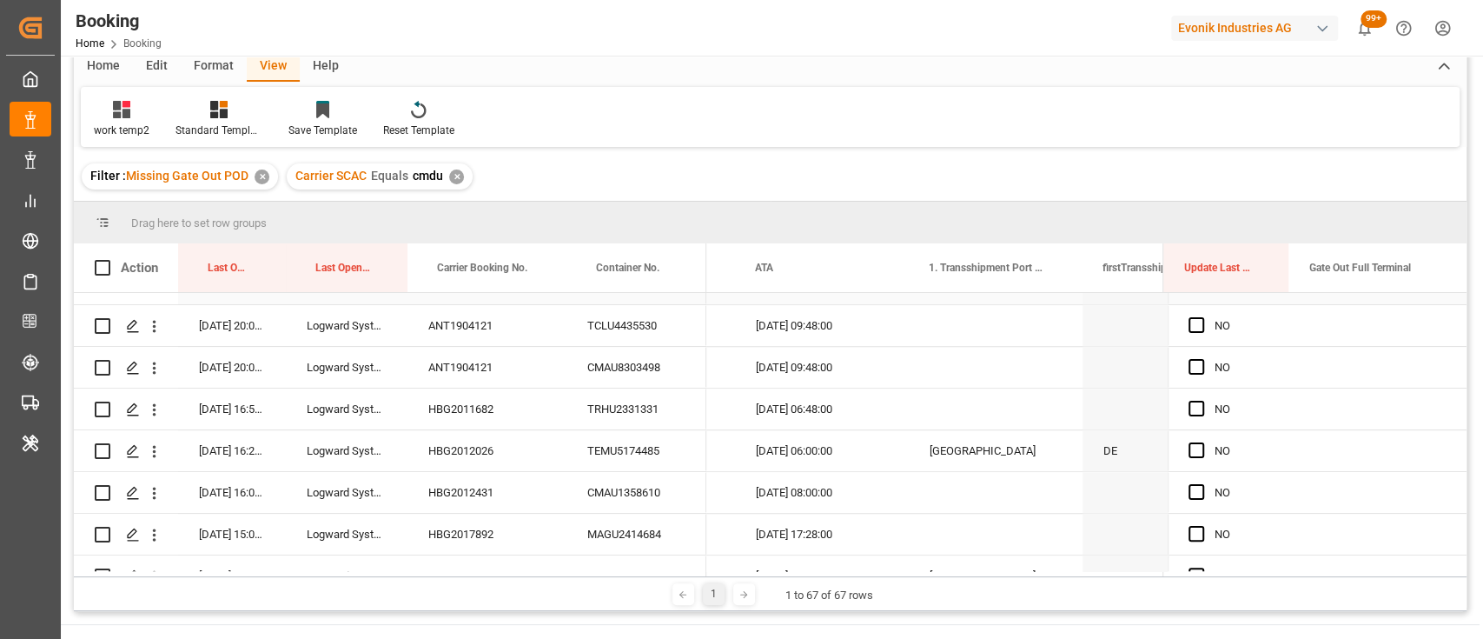
scroll to position [1178, 0]
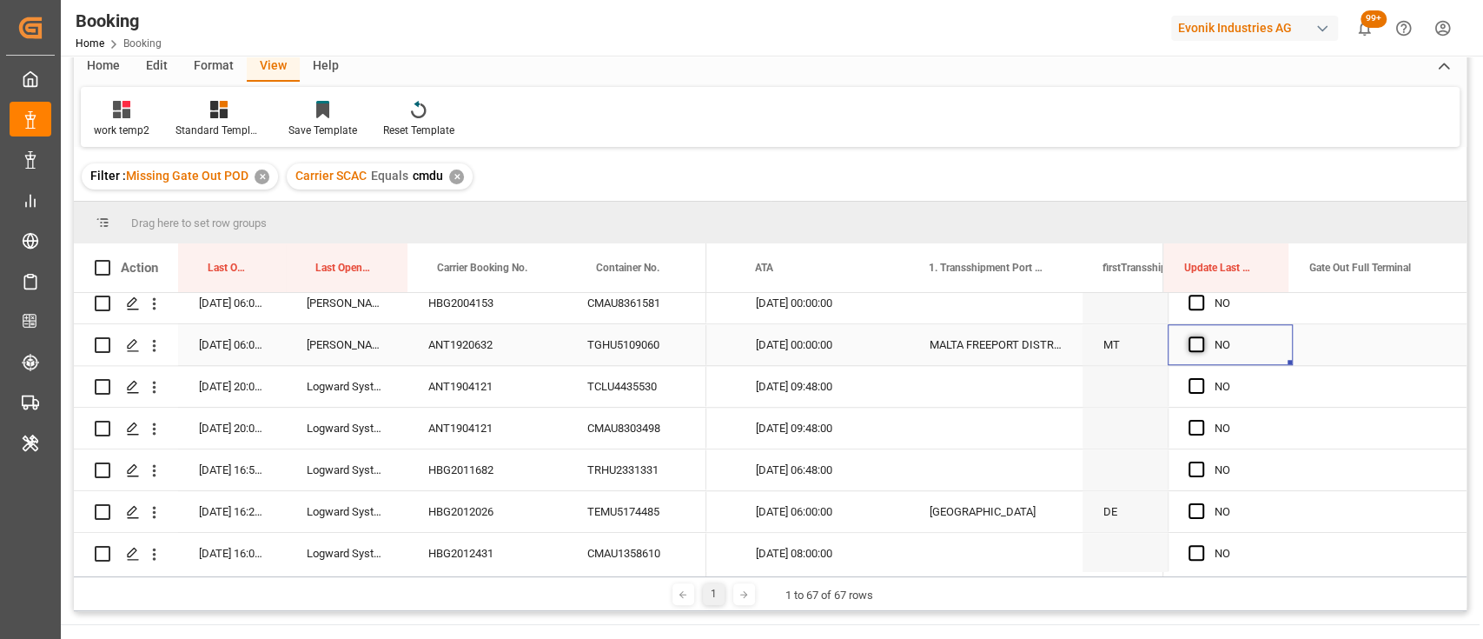
click at [1189, 344] on span "Press SPACE to select this row." at bounding box center [1197, 344] width 16 height 16
click at [1202, 336] on input "Press SPACE to select this row." at bounding box center [1202, 336] width 0 height 0
drag, startPoint x: 1282, startPoint y: 362, endPoint x: 1273, endPoint y: 580, distance: 219.2
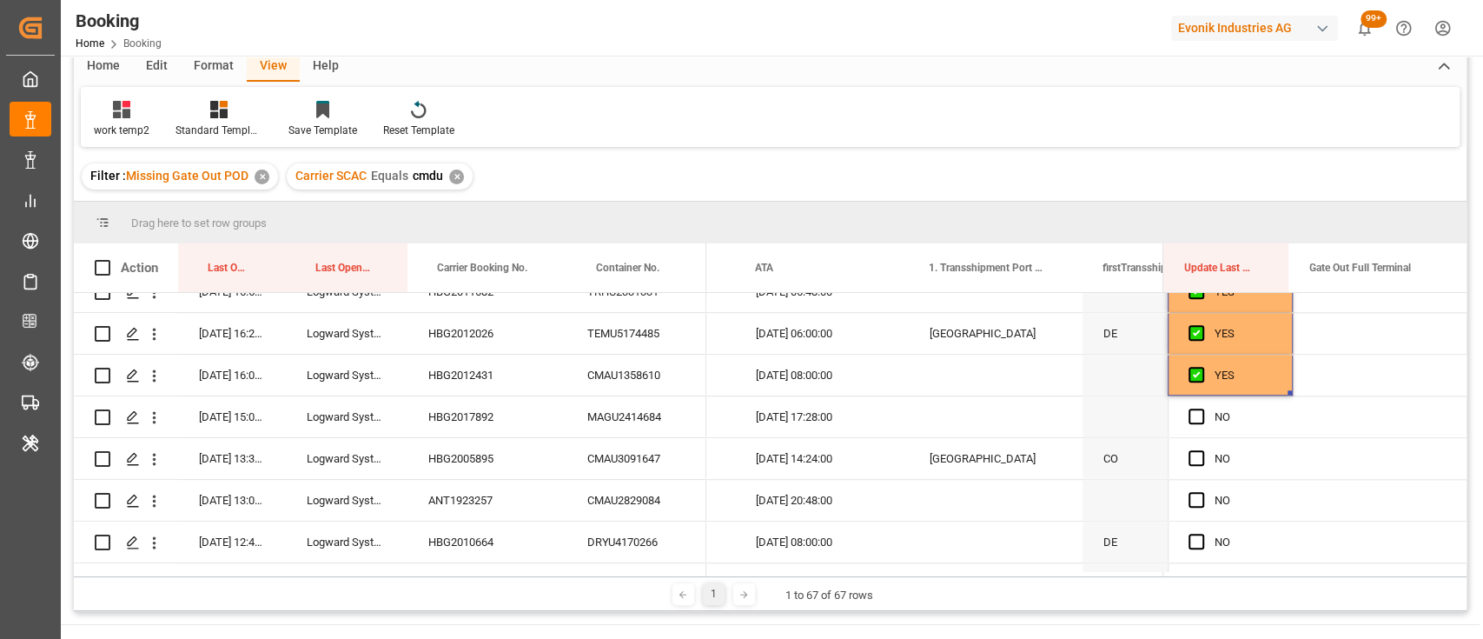
scroll to position [1362, 0]
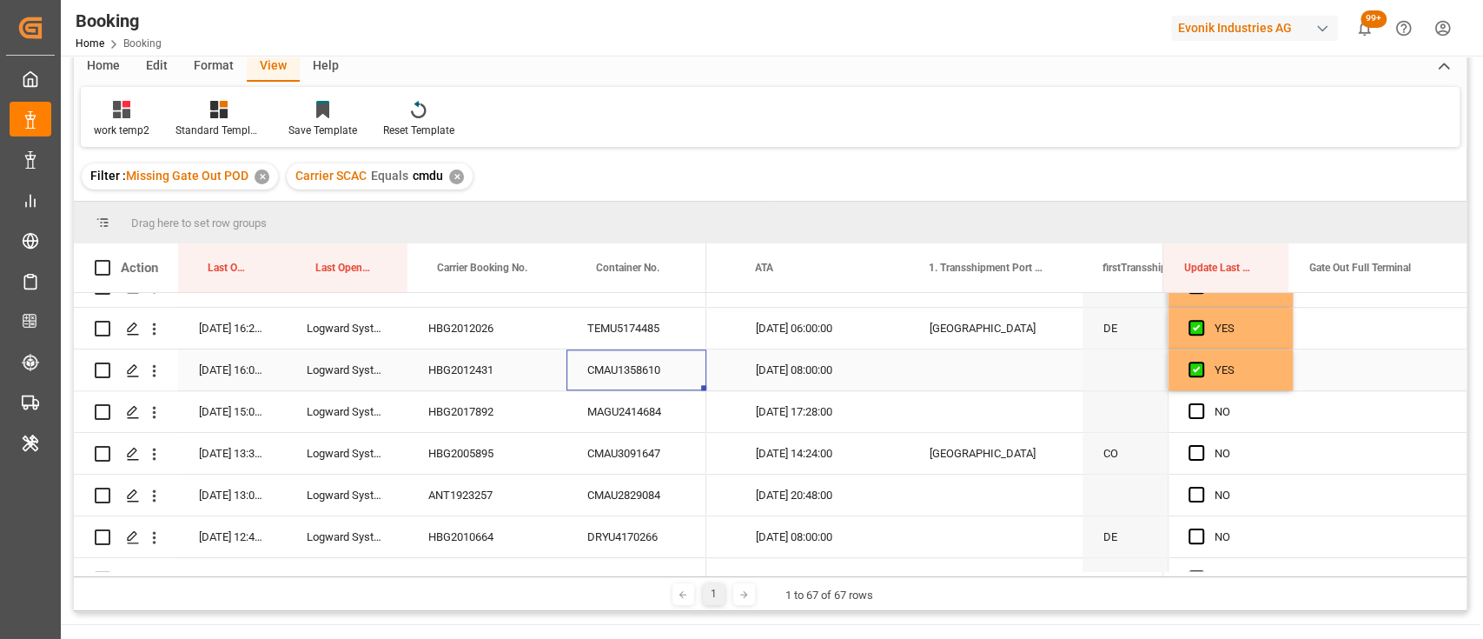
click at [600, 374] on div "CMAU1358610" at bounding box center [637, 369] width 140 height 41
click at [1193, 409] on span "Press SPACE to select this row." at bounding box center [1197, 411] width 16 height 16
click at [1202, 403] on input "Press SPACE to select this row." at bounding box center [1202, 403] width 0 height 0
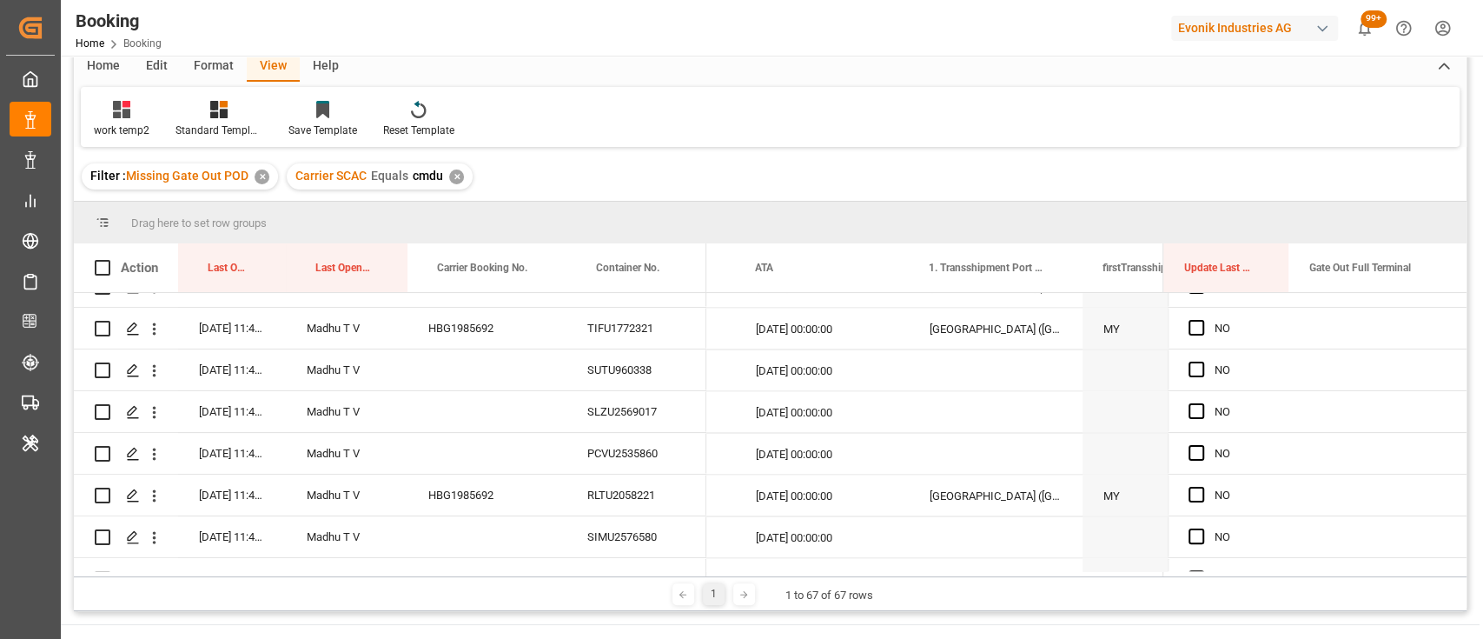
scroll to position [2522, 0]
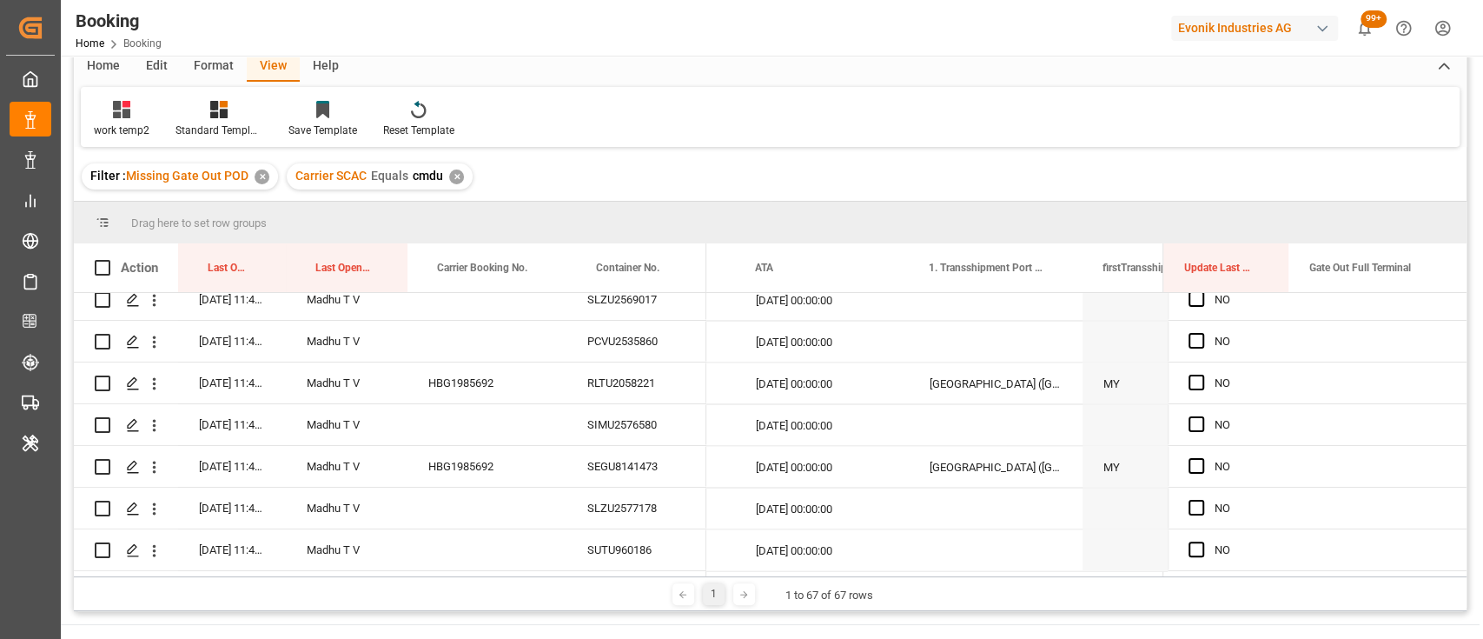
drag, startPoint x: 1285, startPoint y: 427, endPoint x: 1280, endPoint y: 594, distance: 167.8
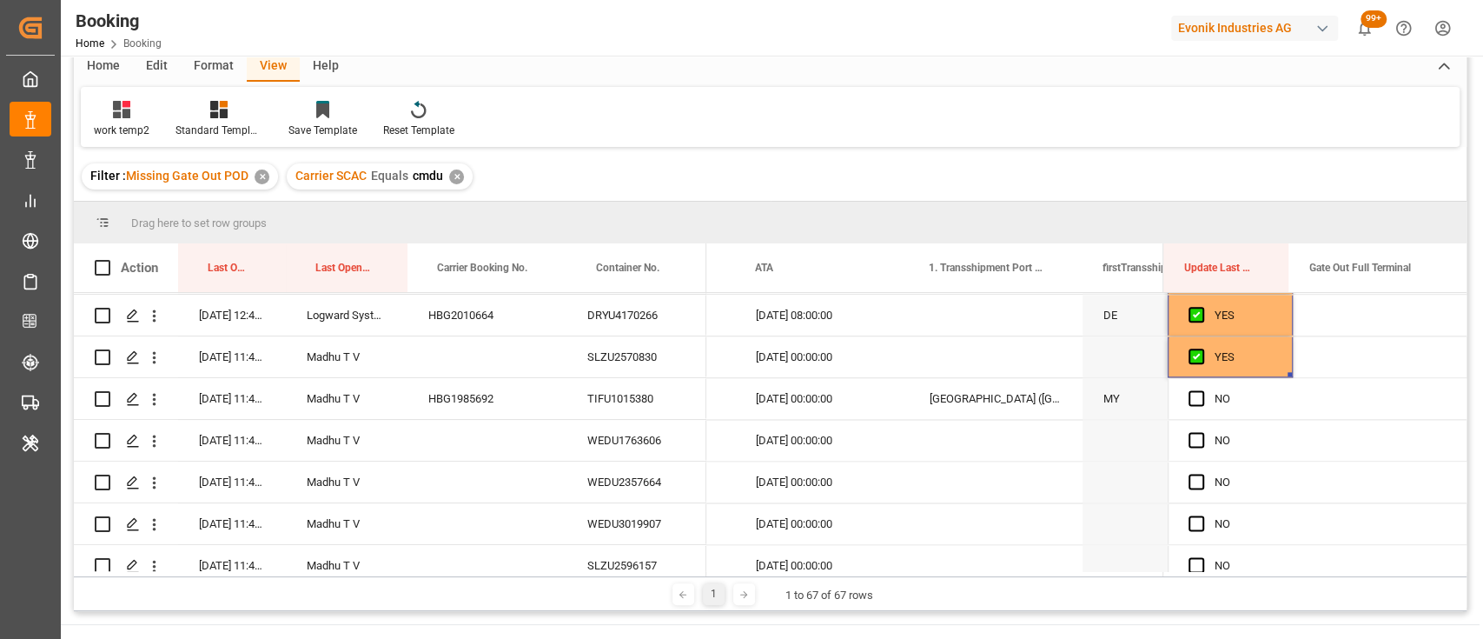
scroll to position [1585, 0]
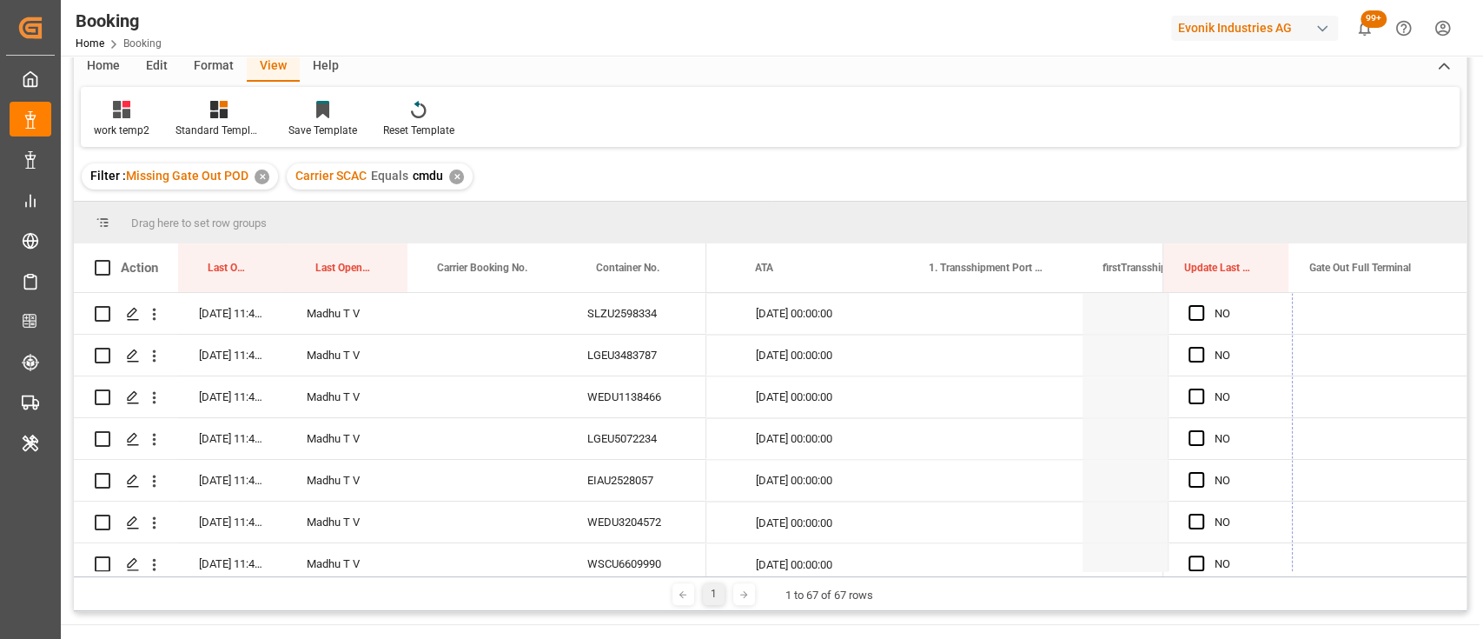
drag, startPoint x: 1282, startPoint y: 412, endPoint x: 1250, endPoint y: 554, distance: 145.1
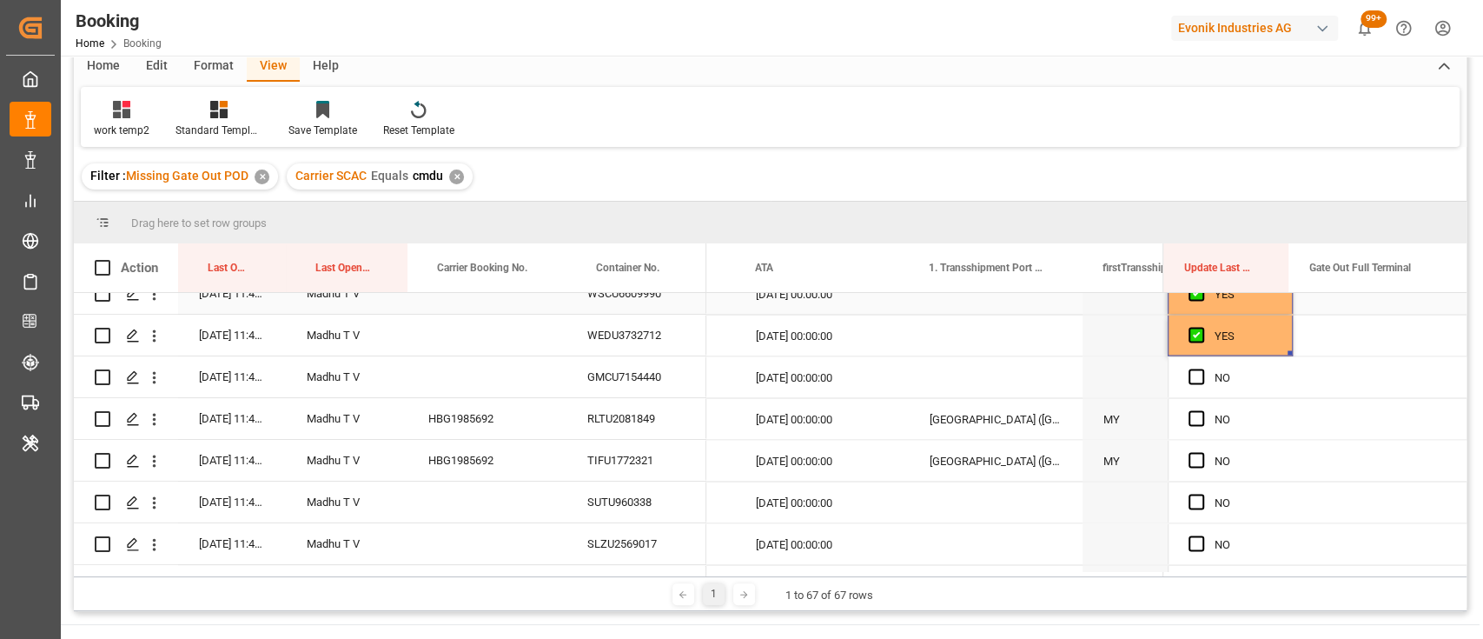
scroll to position [2280, 0]
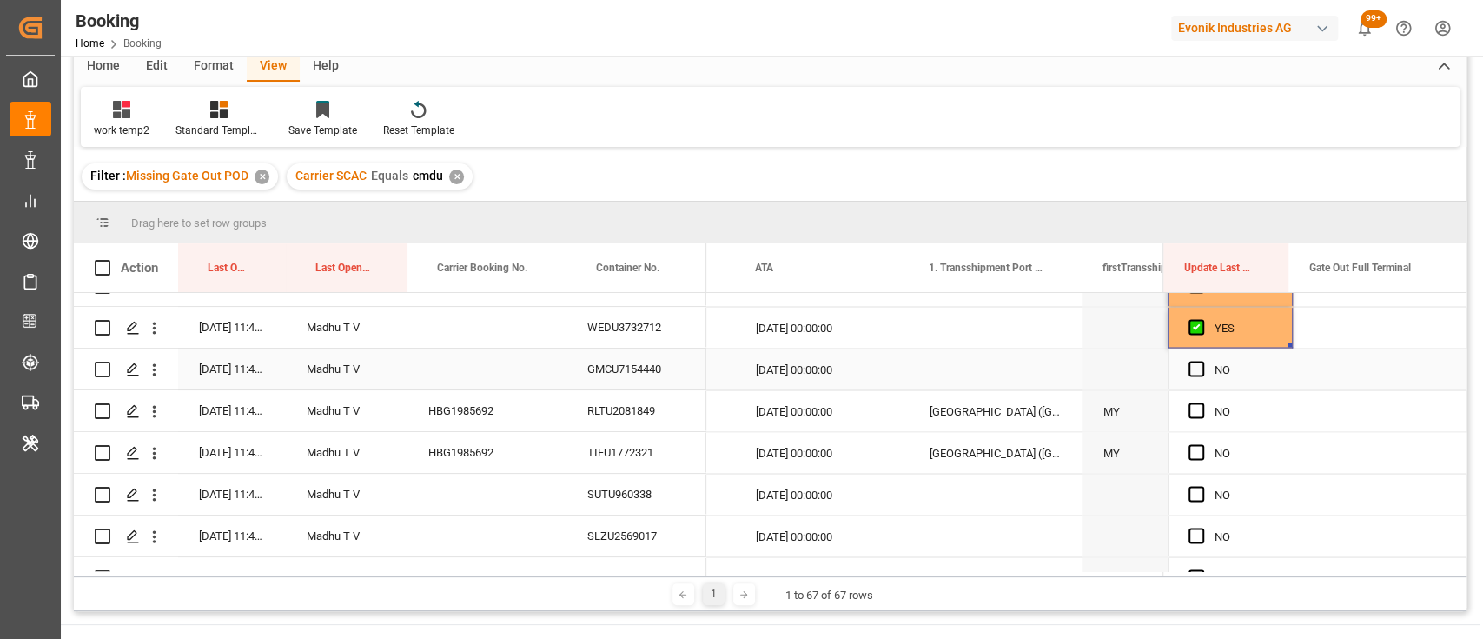
click at [627, 366] on div "GMCU7154440" at bounding box center [637, 368] width 140 height 41
click at [1198, 373] on div "Press SPACE to select this row." at bounding box center [1202, 369] width 26 height 40
click at [1189, 364] on span "Press SPACE to select this row." at bounding box center [1197, 369] width 16 height 16
click at [1202, 361] on input "Press SPACE to select this row." at bounding box center [1202, 361] width 0 height 0
click at [1189, 414] on span "Press SPACE to select this row." at bounding box center [1197, 410] width 16 height 16
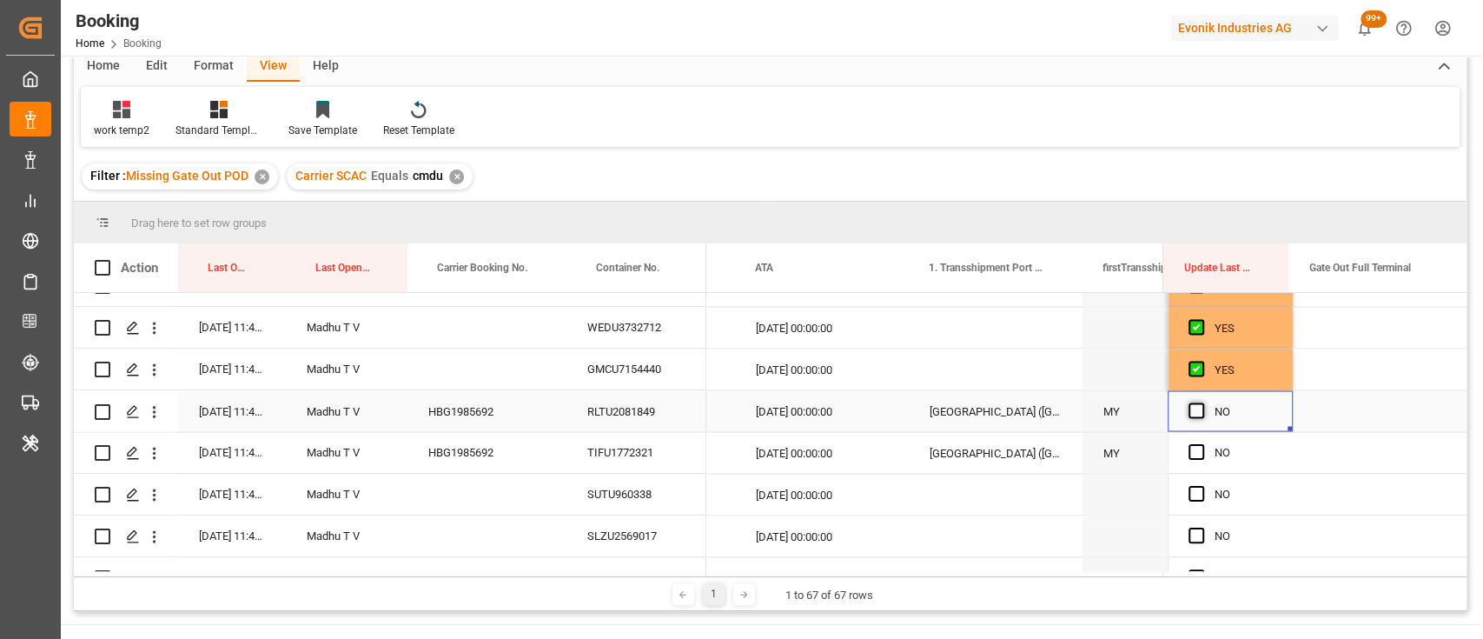
click at [1202, 402] on input "Press SPACE to select this row." at bounding box center [1202, 402] width 0 height 0
click at [1189, 445] on span "Press SPACE to select this row." at bounding box center [1197, 452] width 16 height 16
click at [1202, 444] on input "Press SPACE to select this row." at bounding box center [1202, 444] width 0 height 0
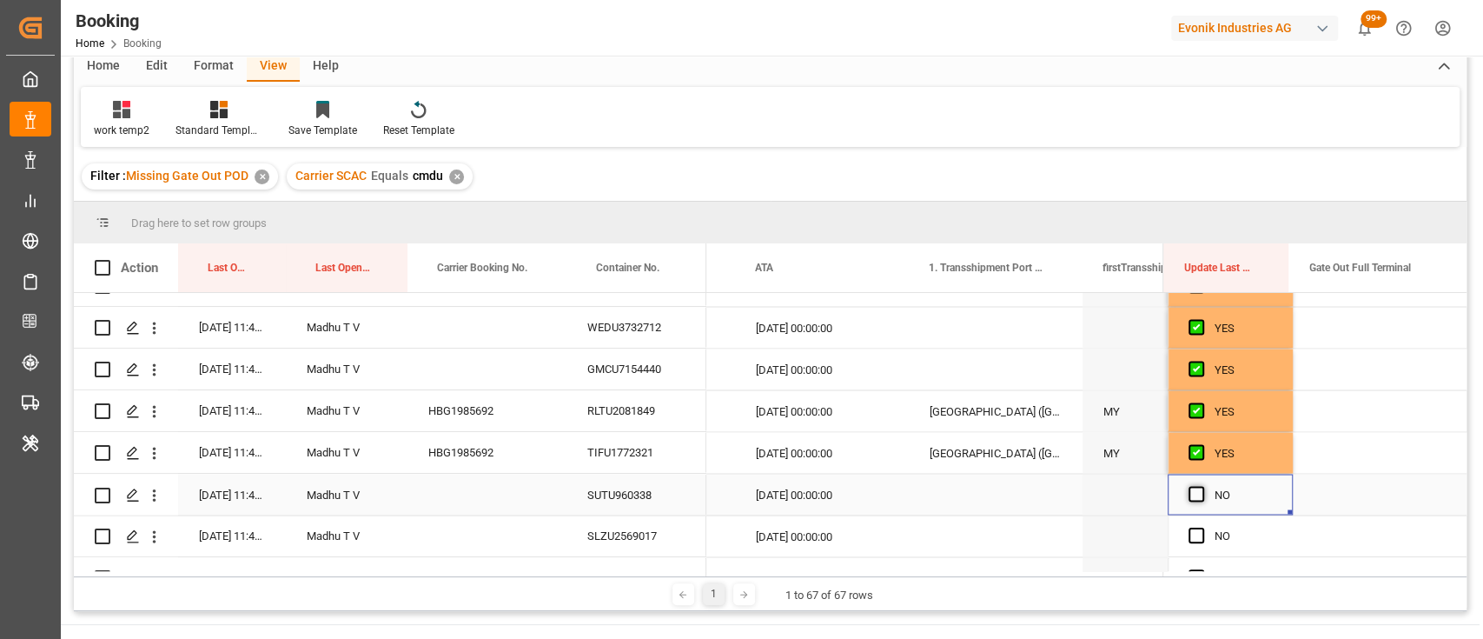
click at [1192, 492] on span "Press SPACE to select this row." at bounding box center [1197, 494] width 16 height 16
click at [1202, 486] on input "Press SPACE to select this row." at bounding box center [1202, 486] width 0 height 0
click at [1189, 535] on span "Press SPACE to select this row." at bounding box center [1197, 535] width 16 height 16
click at [1202, 527] on input "Press SPACE to select this row." at bounding box center [1202, 527] width 0 height 0
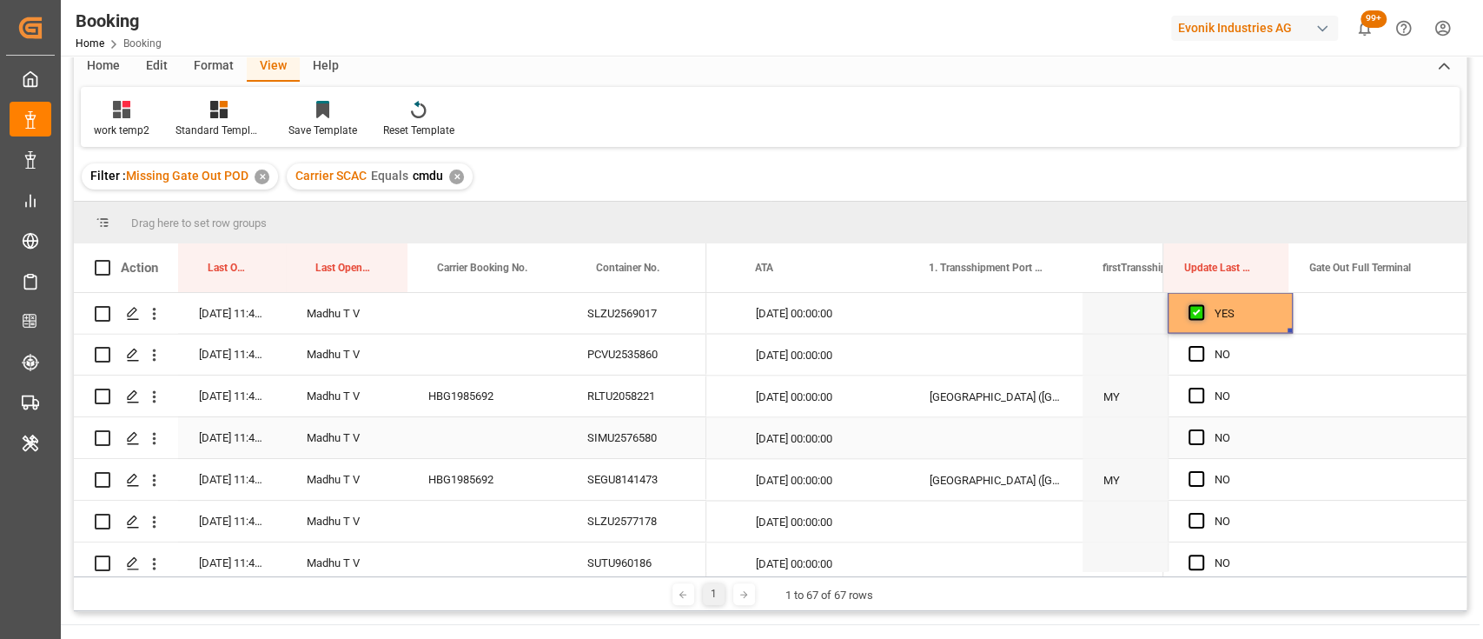
scroll to position [2505, 0]
click at [1182, 350] on div "NO" at bounding box center [1230, 352] width 125 height 41
click at [1190, 354] on span "Press SPACE to select this row." at bounding box center [1197, 352] width 16 height 16
click at [1202, 344] on input "Press SPACE to select this row." at bounding box center [1202, 344] width 0 height 0
click at [1189, 400] on span "Press SPACE to select this row." at bounding box center [1197, 394] width 16 height 16
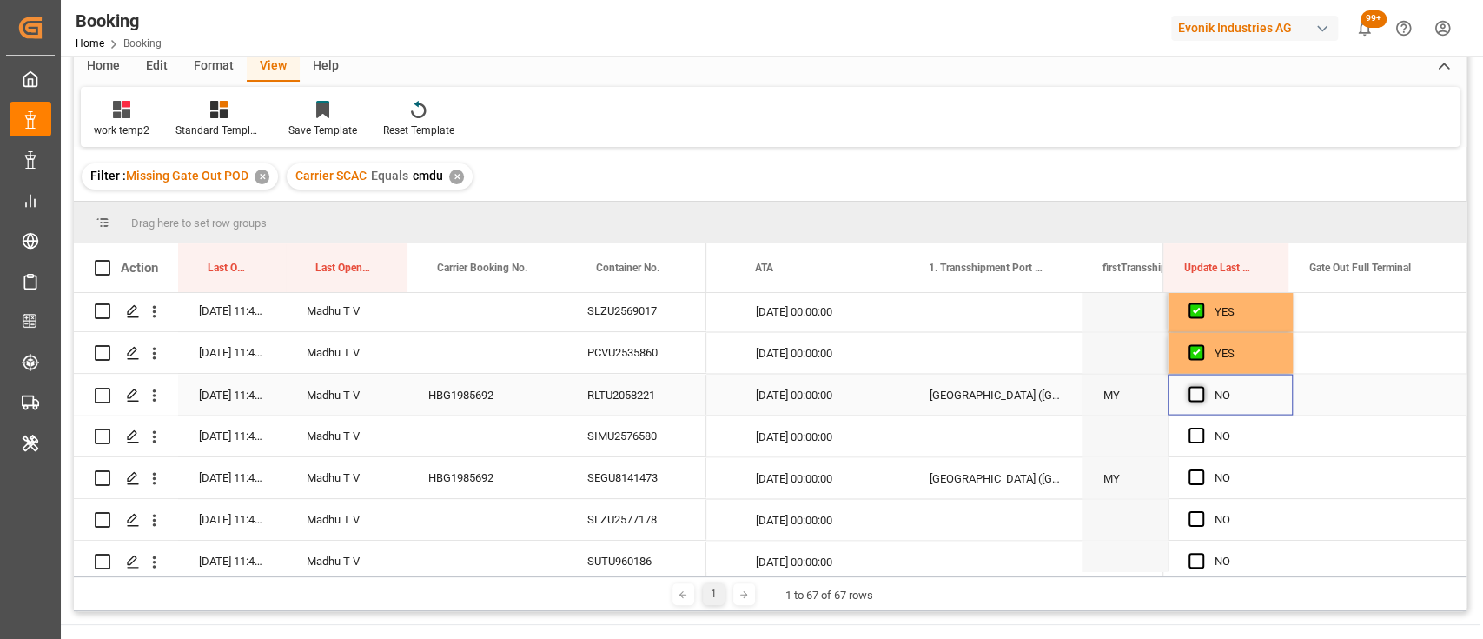
click at [1202, 386] on input "Press SPACE to select this row." at bounding box center [1202, 386] width 0 height 0
click at [1197, 443] on div "Press SPACE to select this row." at bounding box center [1202, 436] width 26 height 40
click at [1196, 441] on span "Press SPACE to select this row." at bounding box center [1197, 436] width 16 height 16
click at [1202, 428] on input "Press SPACE to select this row." at bounding box center [1202, 428] width 0 height 0
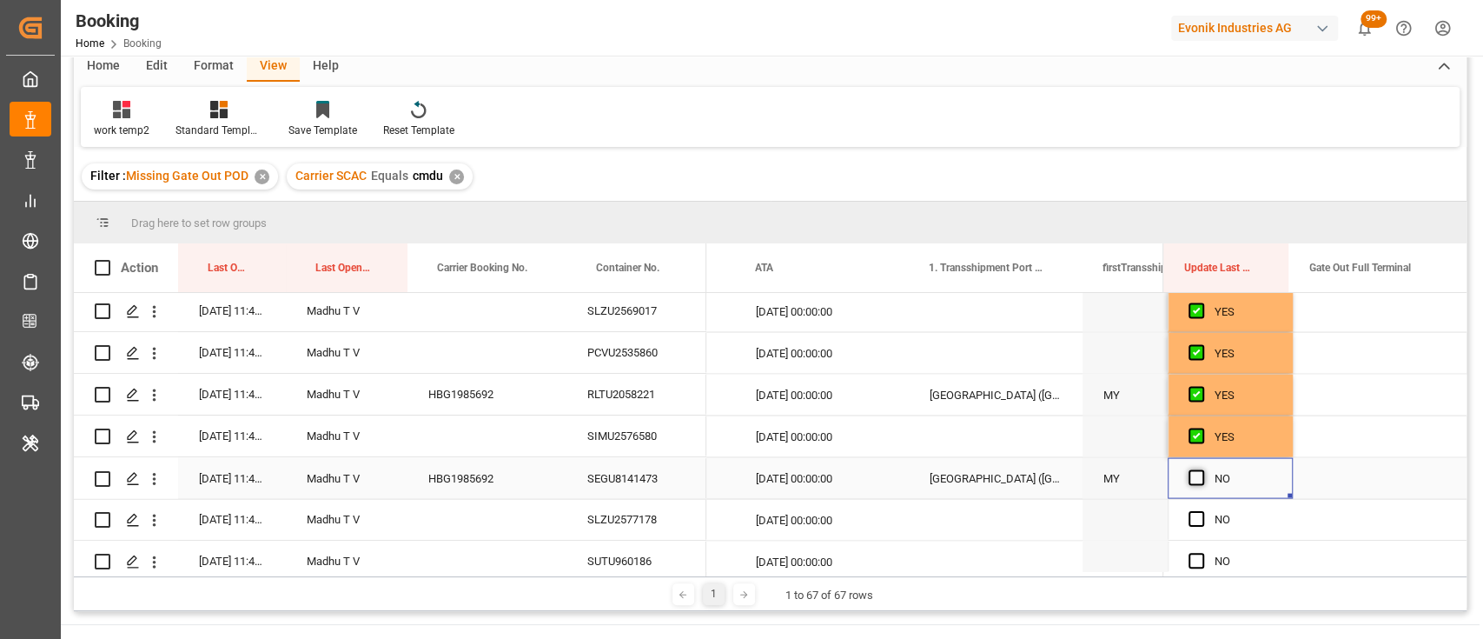
click at [1189, 476] on span "Press SPACE to select this row." at bounding box center [1197, 477] width 16 height 16
click at [1202, 469] on input "Press SPACE to select this row." at bounding box center [1202, 469] width 0 height 0
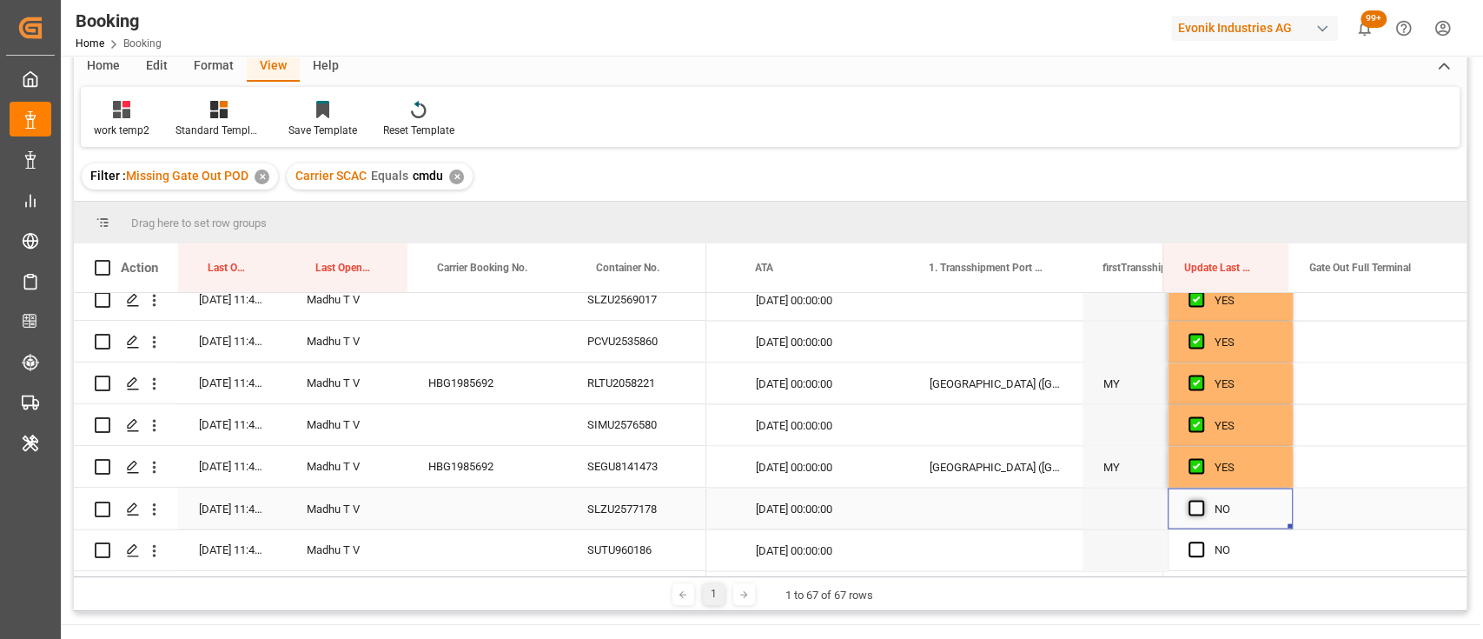
click at [1189, 500] on span "Press SPACE to select this row." at bounding box center [1197, 508] width 16 height 16
click at [1202, 500] on input "Press SPACE to select this row." at bounding box center [1202, 500] width 0 height 0
click at [1192, 546] on span "Press SPACE to select this row." at bounding box center [1197, 549] width 16 height 16
click at [1202, 541] on input "Press SPACE to select this row." at bounding box center [1202, 541] width 0 height 0
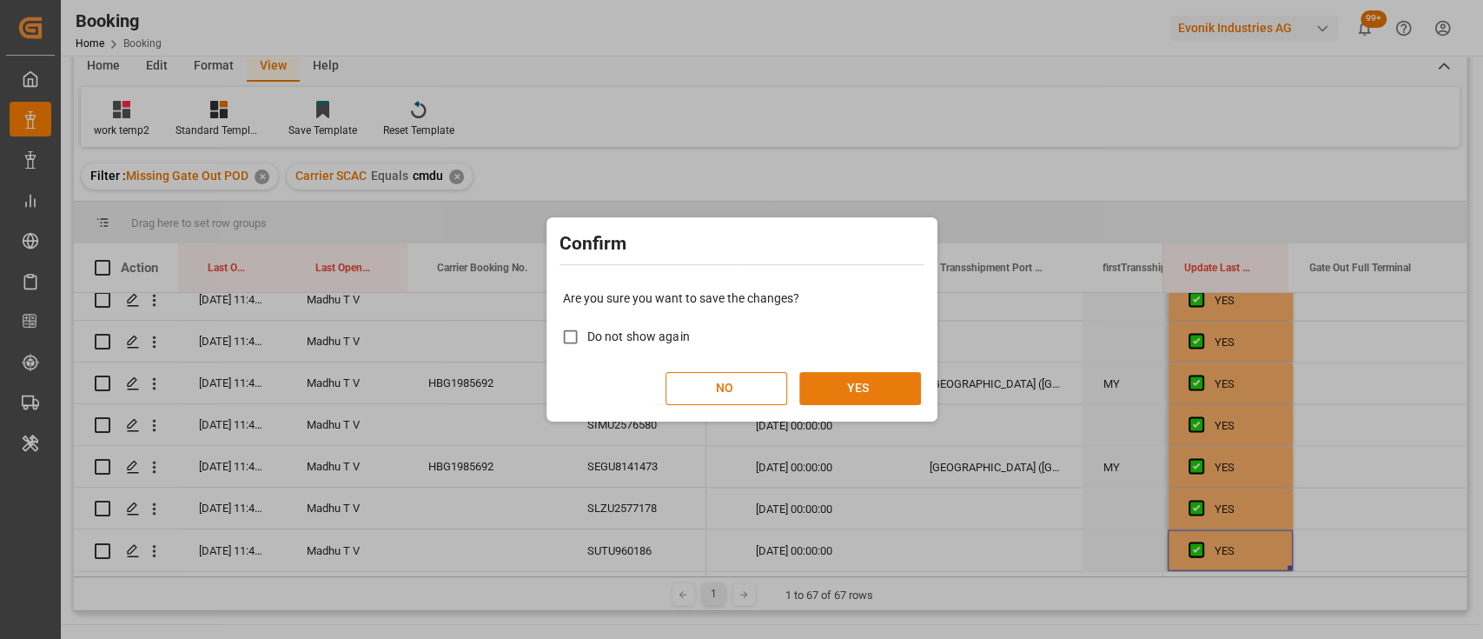
click at [887, 393] on button "YES" at bounding box center [860, 388] width 122 height 33
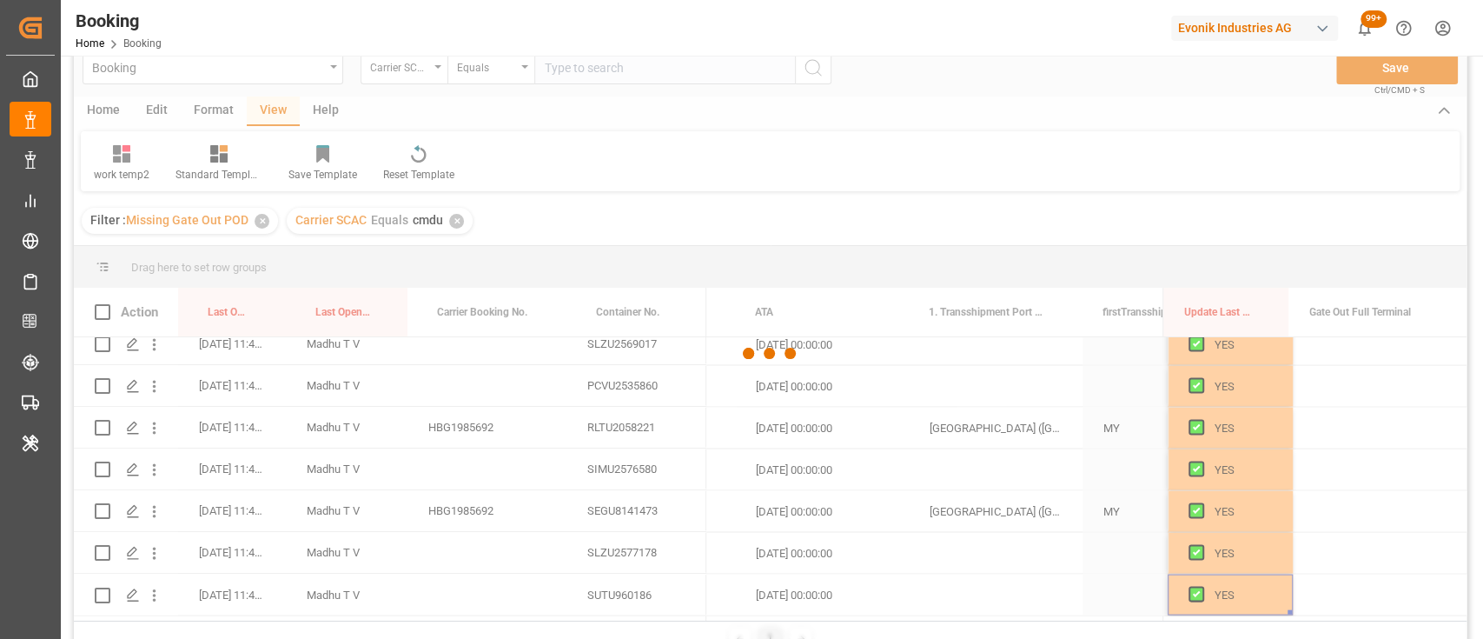
scroll to position [27, 0]
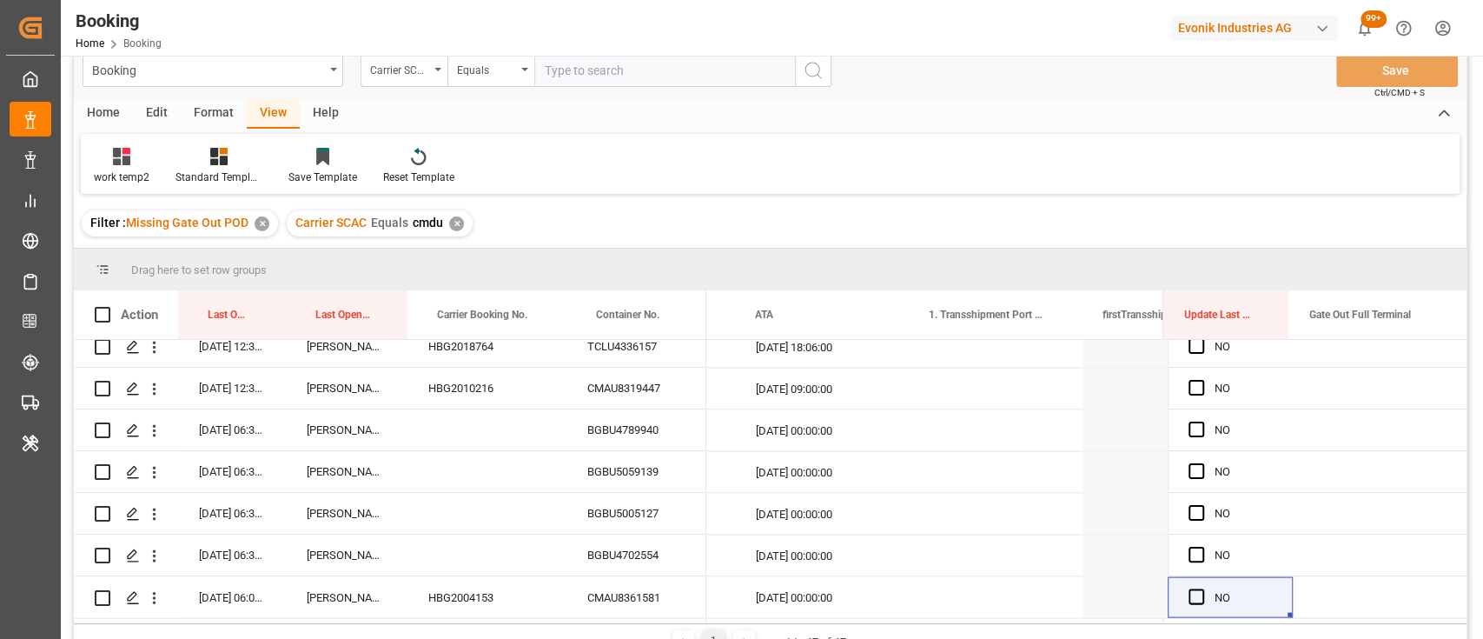
click at [452, 226] on div "✕" at bounding box center [456, 223] width 15 height 15
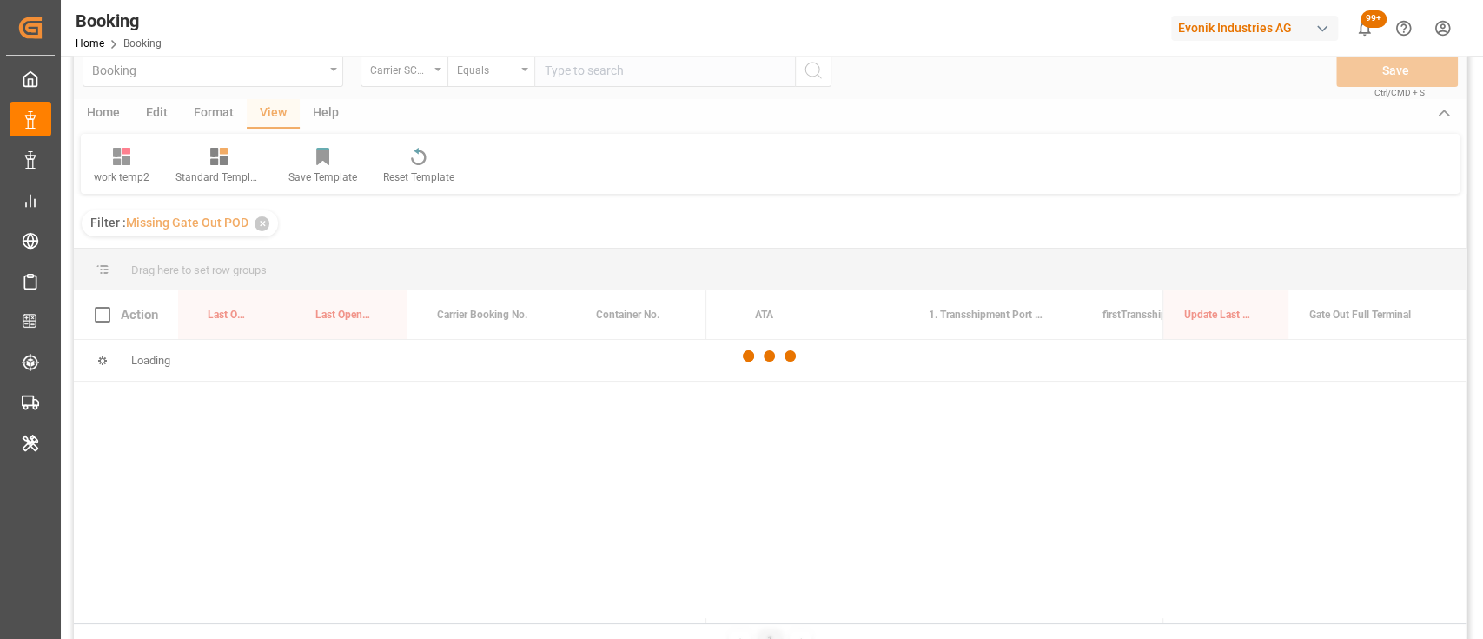
scroll to position [0, 17112]
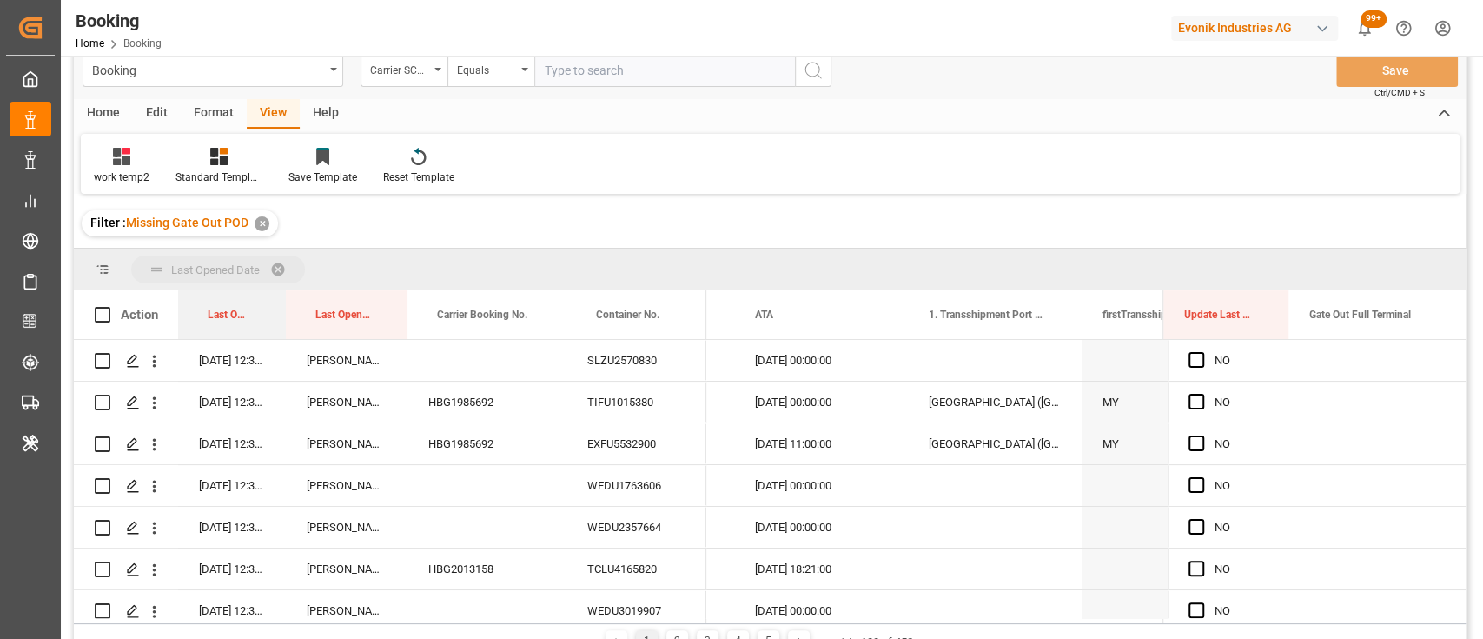
drag, startPoint x: 222, startPoint y: 318, endPoint x: 195, endPoint y: 275, distance: 50.9
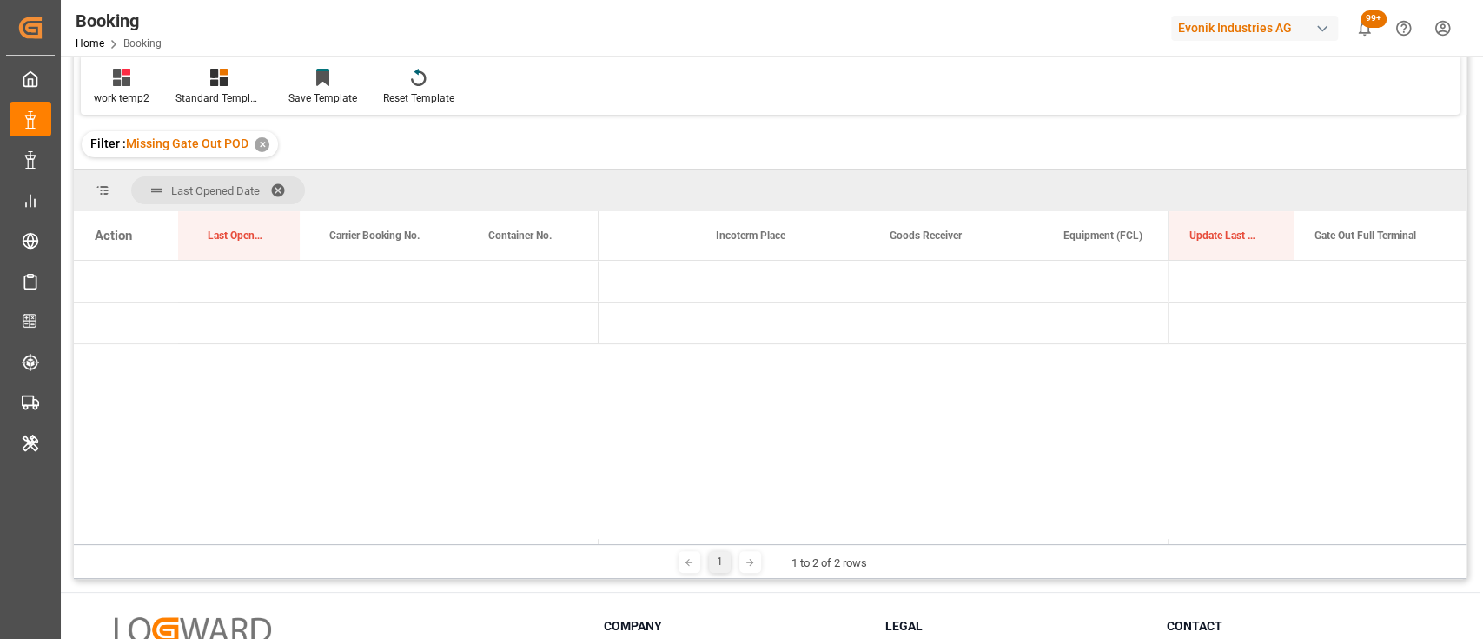
scroll to position [0, 0]
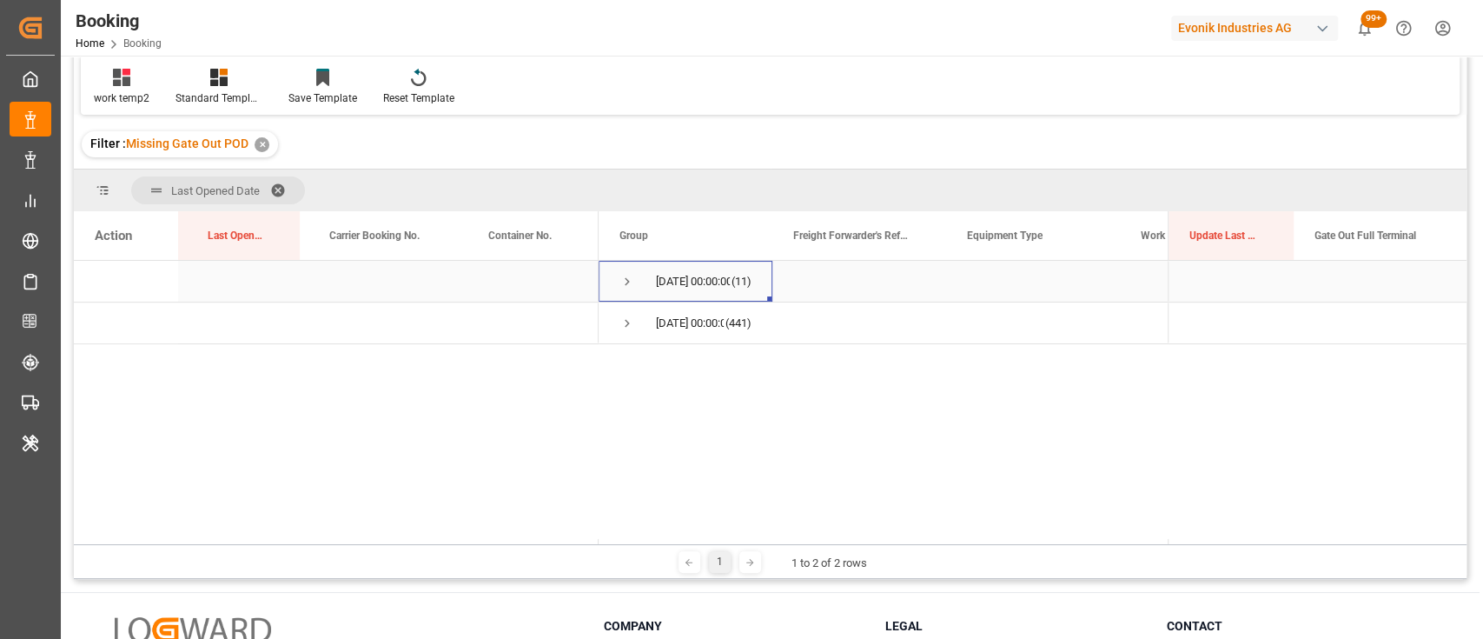
click at [633, 278] on span "Press SPACE to select this row." at bounding box center [628, 282] width 16 height 16
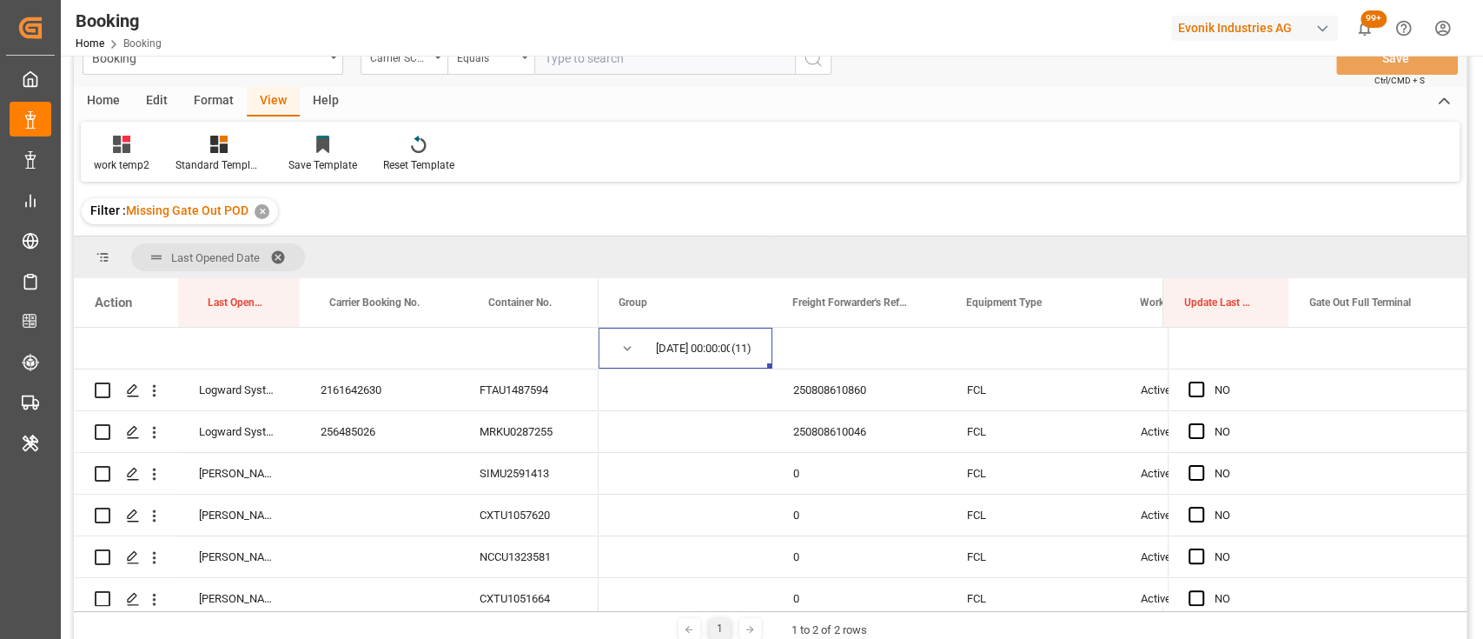
scroll to position [34, 0]
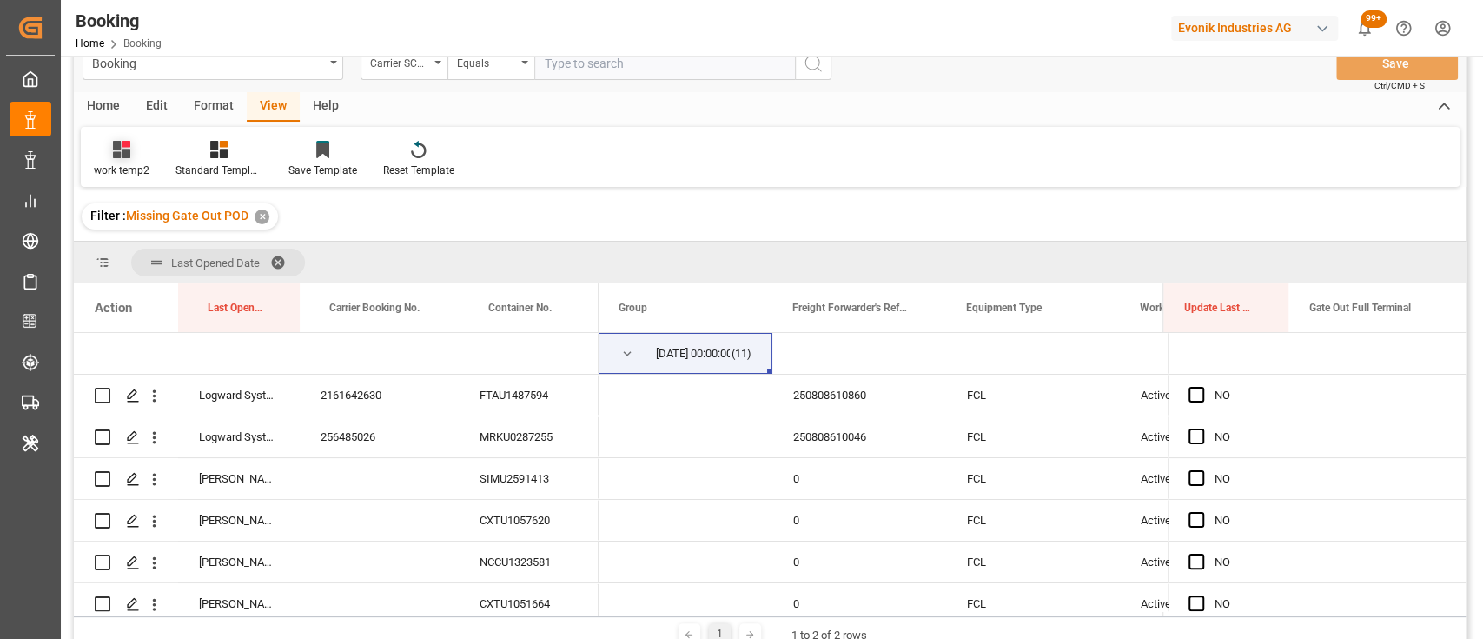
click at [135, 165] on div "work temp2" at bounding box center [122, 171] width 56 height 16
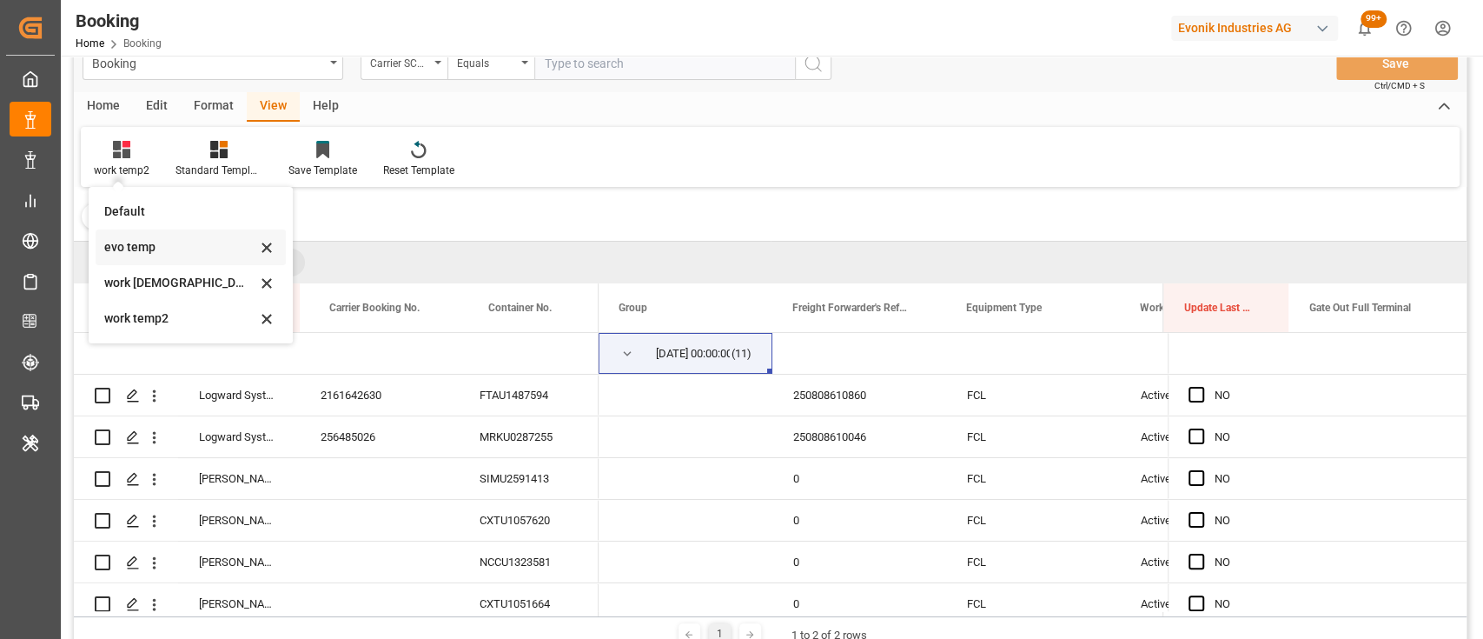
click at [120, 247] on div "evo temp" at bounding box center [180, 247] width 152 height 18
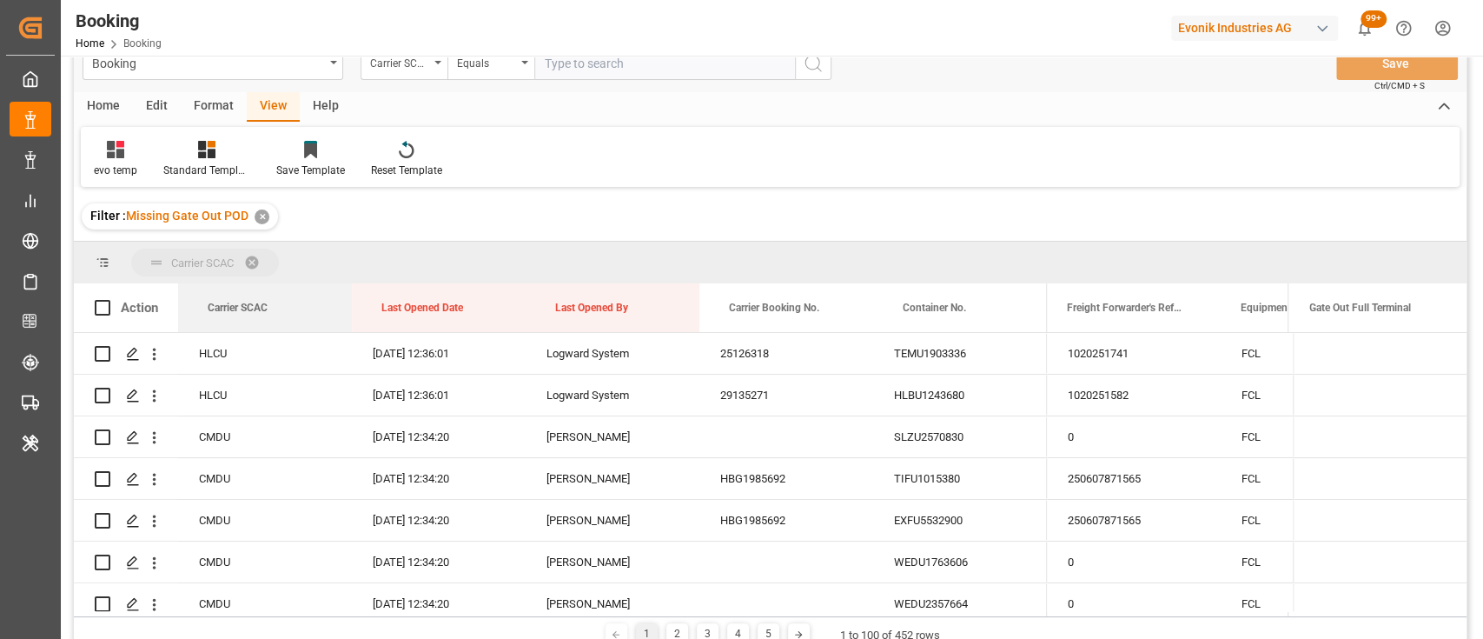
drag, startPoint x: 246, startPoint y: 314, endPoint x: 205, endPoint y: 259, distance: 68.3
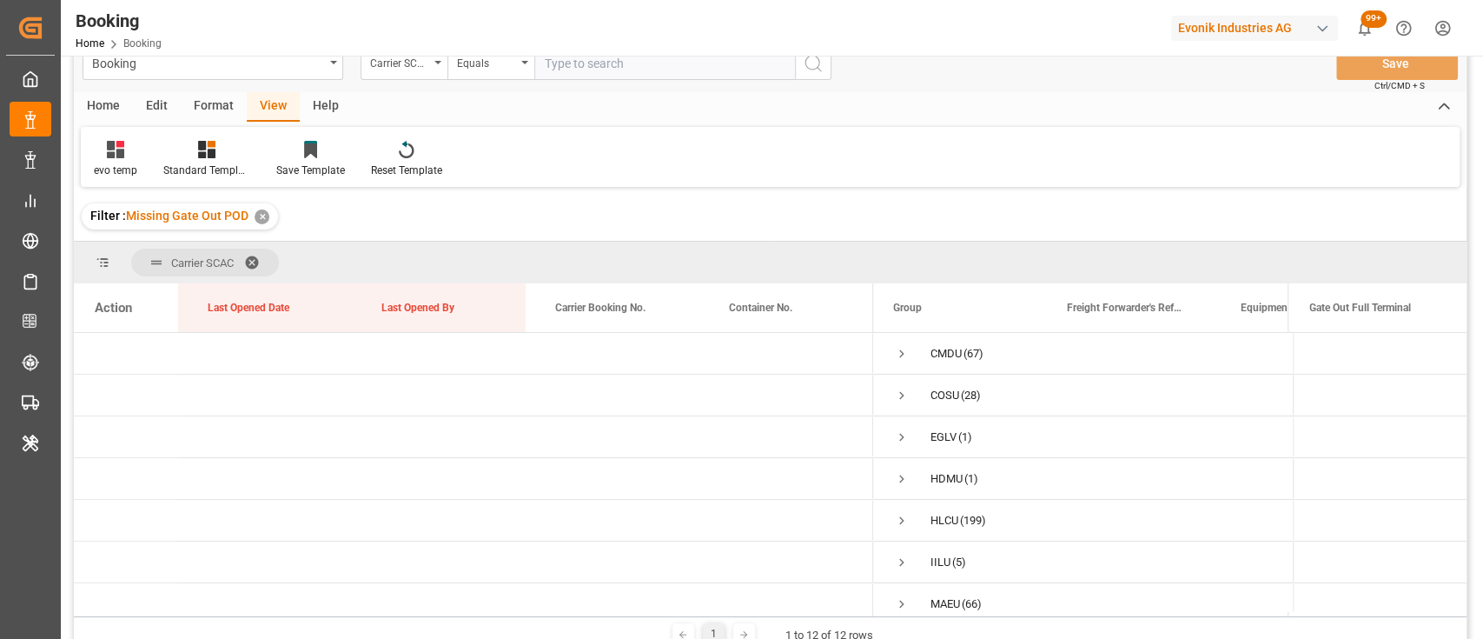
click at [250, 261] on span at bounding box center [258, 263] width 28 height 16
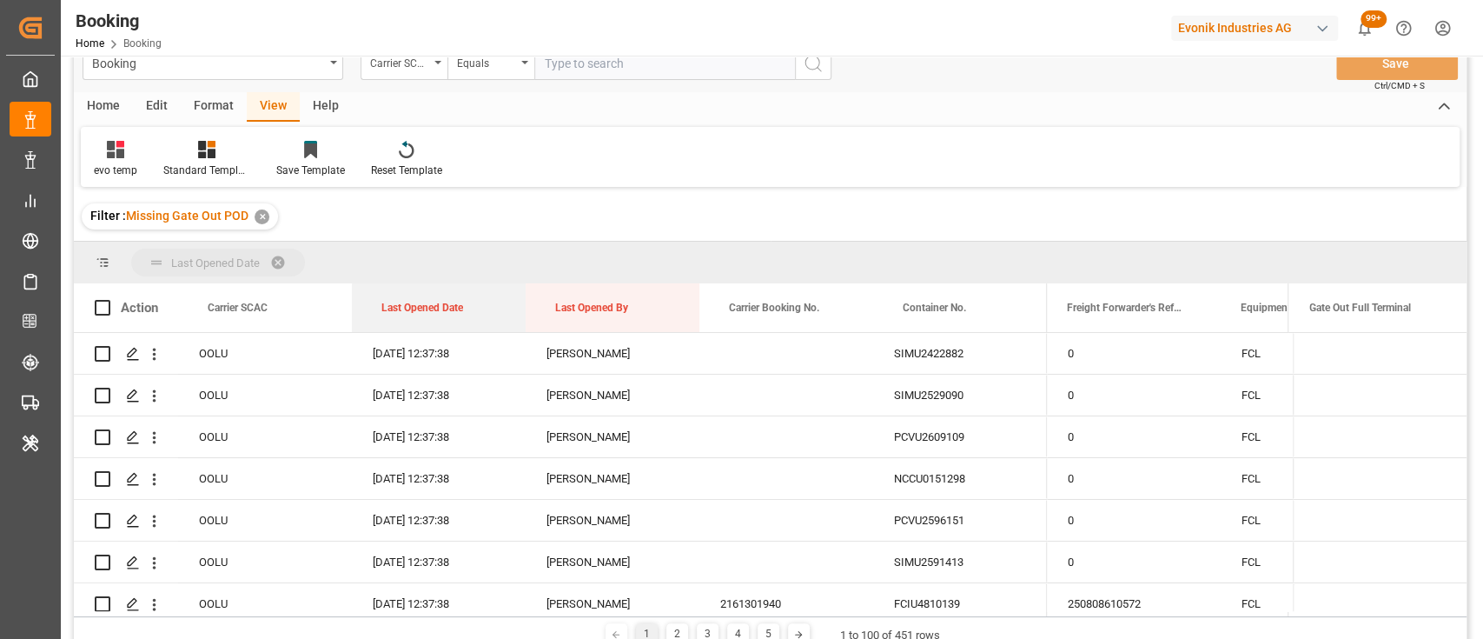
drag, startPoint x: 426, startPoint y: 312, endPoint x: 398, endPoint y: 275, distance: 46.6
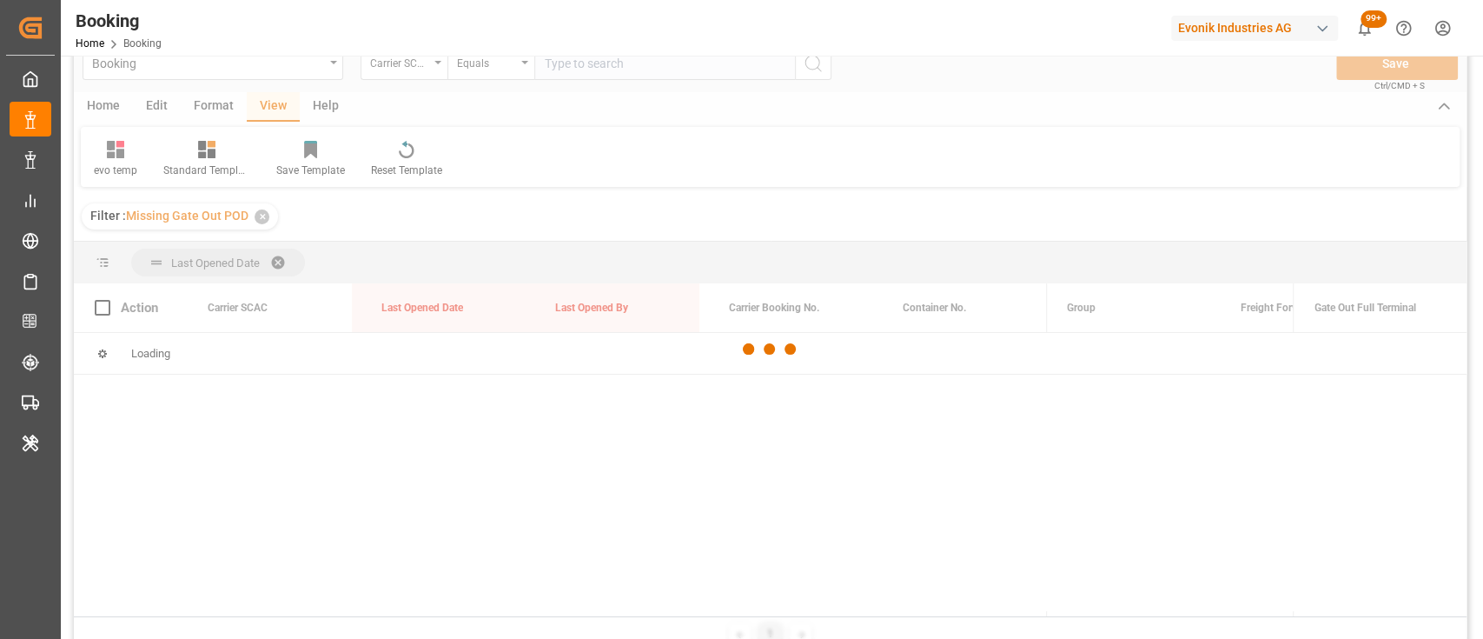
scroll to position [90, 0]
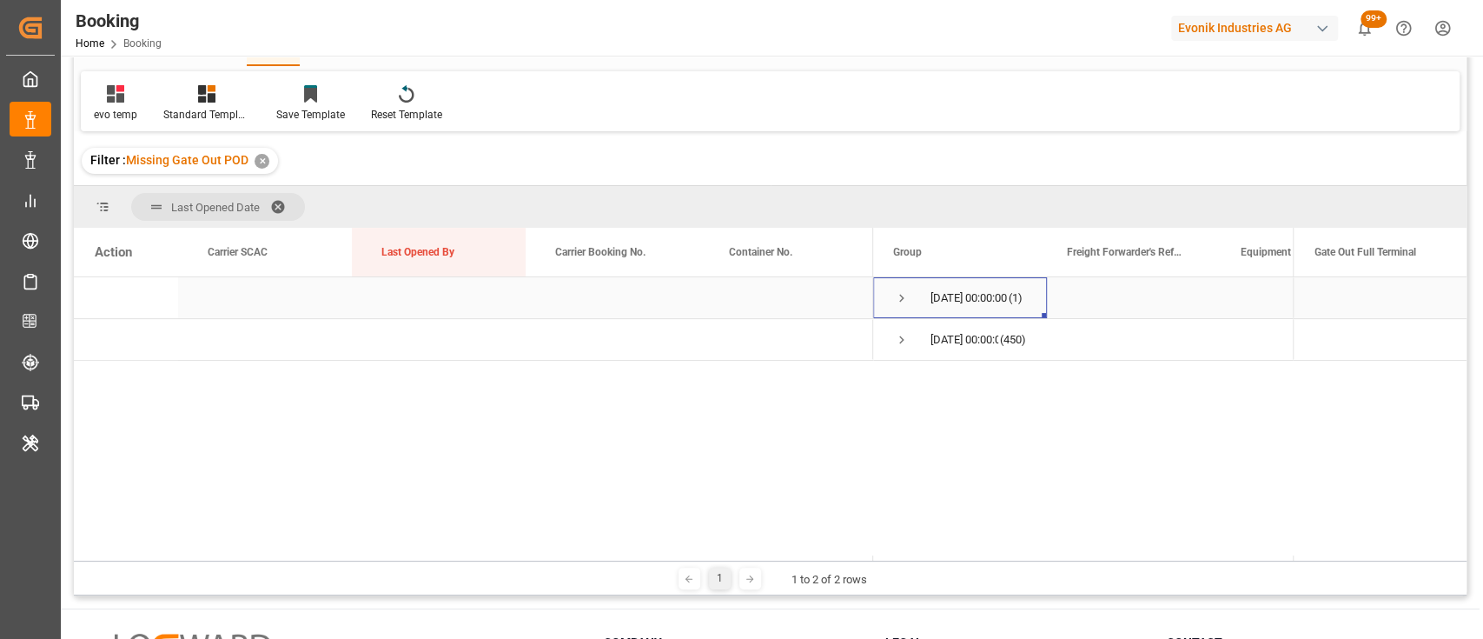
click at [899, 298] on span "Press SPACE to select this row." at bounding box center [902, 298] width 16 height 16
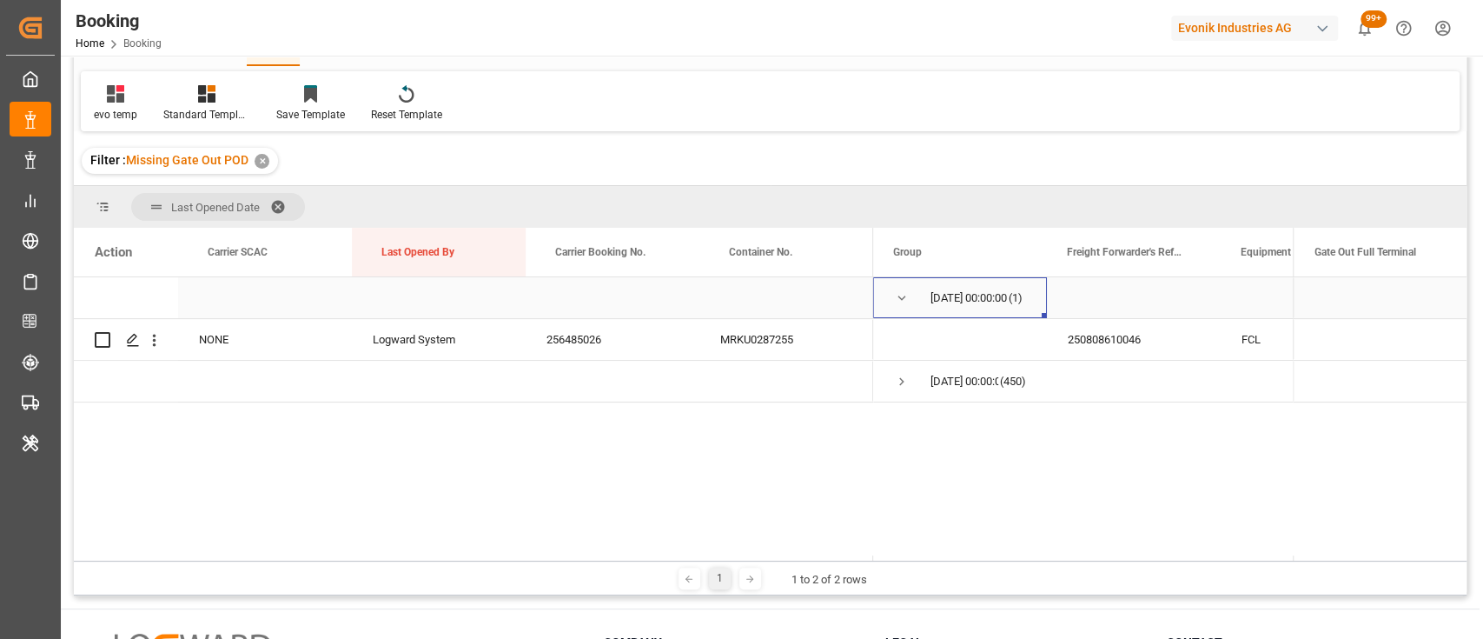
click at [900, 295] on span "Press SPACE to select this row." at bounding box center [902, 298] width 16 height 16
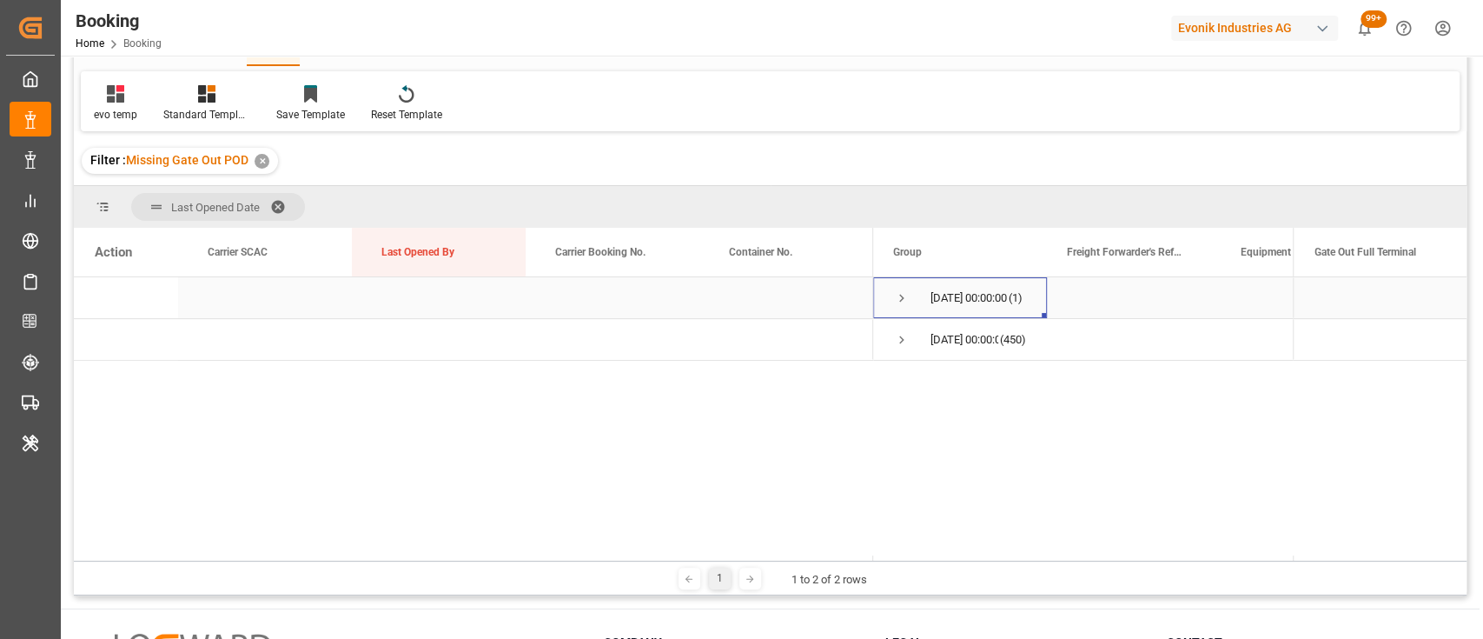
click at [900, 295] on span "Press SPACE to select this row." at bounding box center [902, 298] width 16 height 16
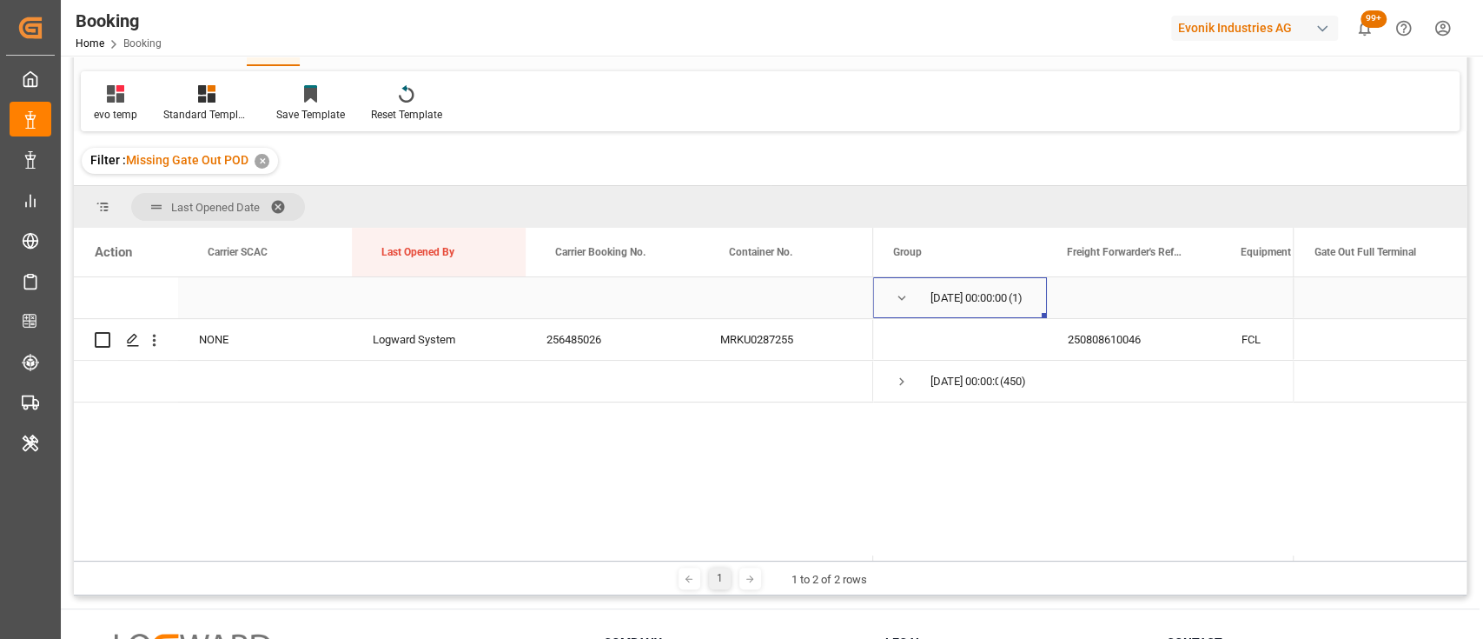
click at [901, 299] on span "Press SPACE to select this row." at bounding box center [902, 298] width 16 height 16
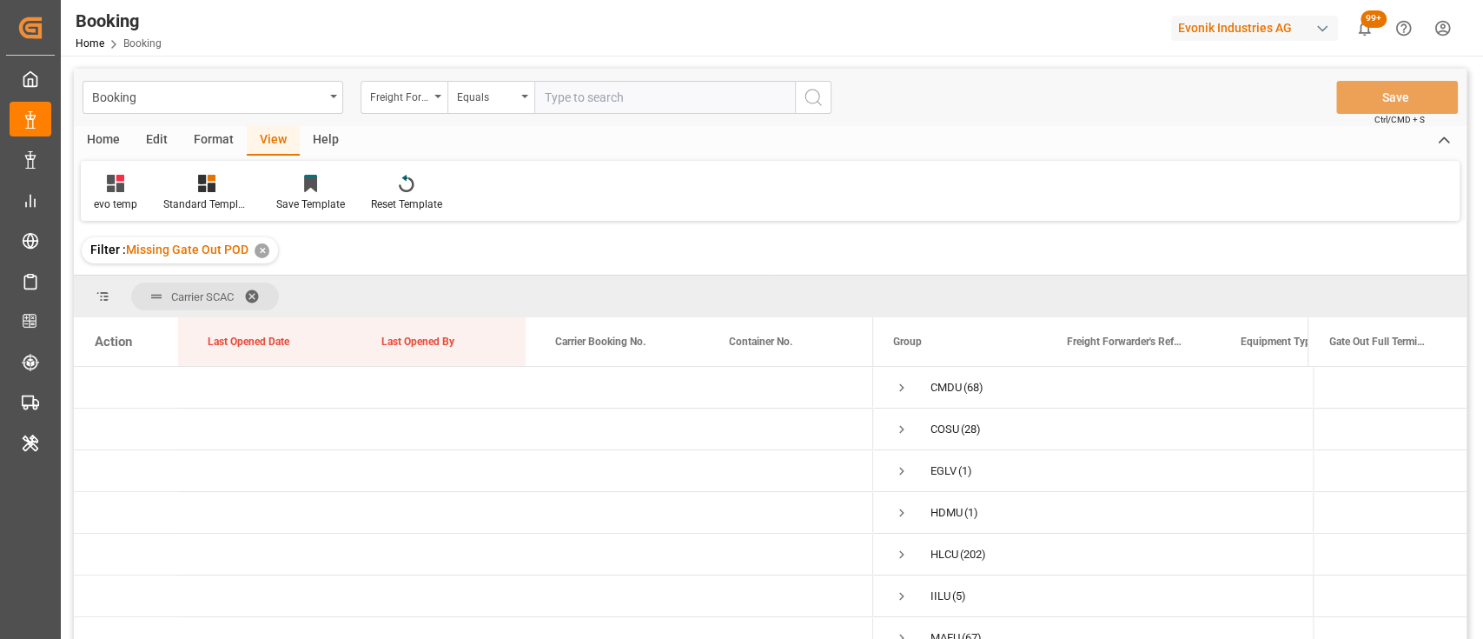
click at [209, 135] on div "Format" at bounding box center [214, 141] width 66 height 30
click at [129, 194] on div "Filter Rows" at bounding box center [119, 193] width 77 height 38
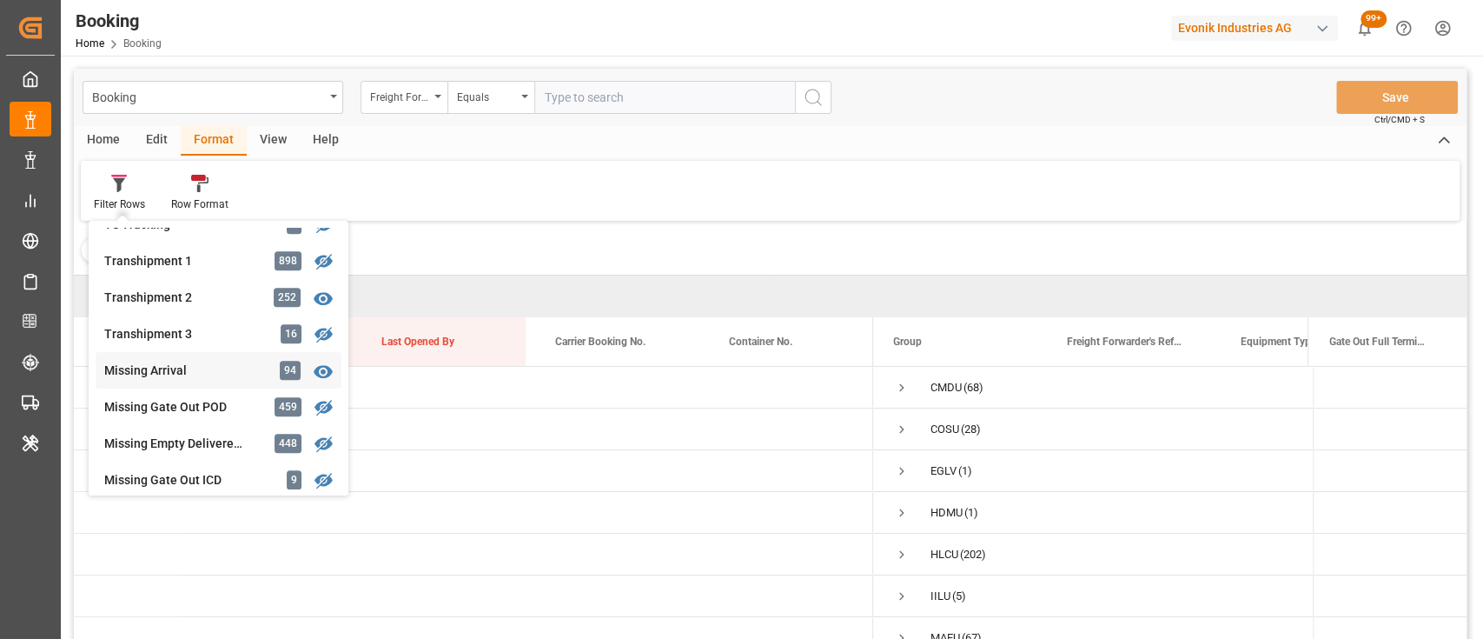
scroll to position [581, 0]
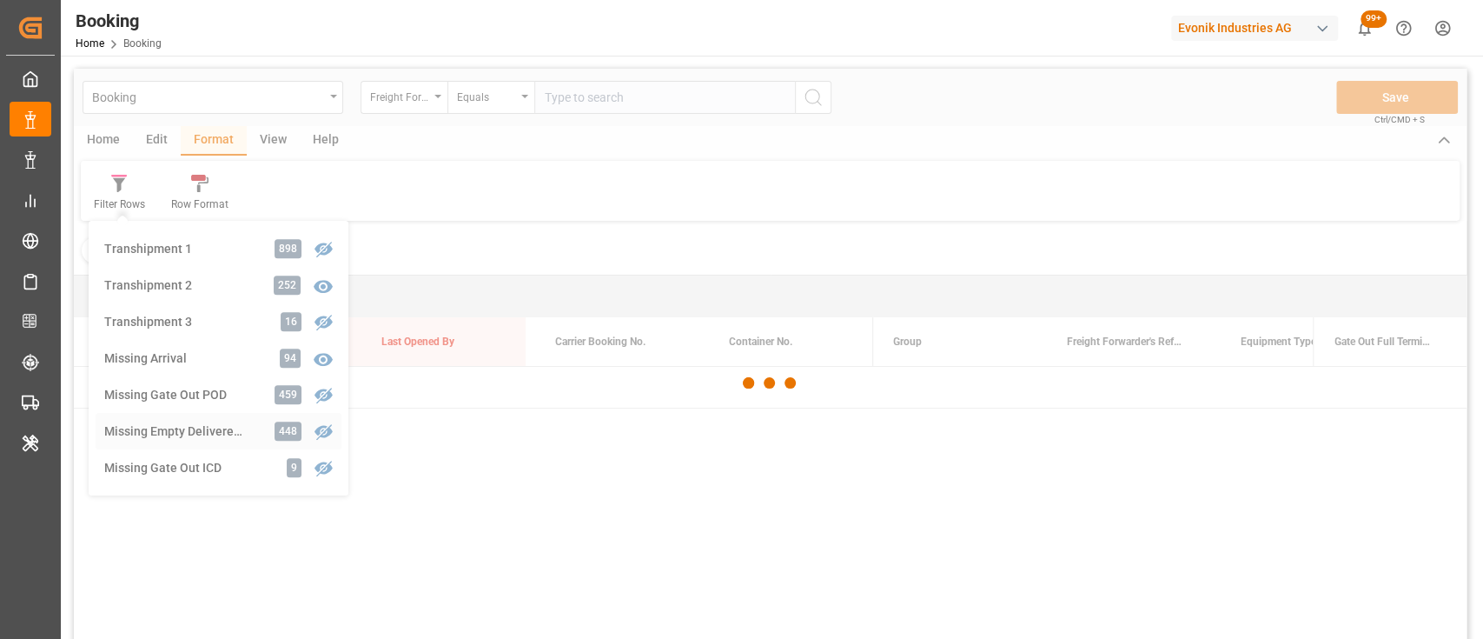
click at [167, 435] on div "Booking Freight Forwarder's Reference No. Equals Save Ctrl/CMD + S Home Edit Fo…" at bounding box center [770, 377] width 1393 height 616
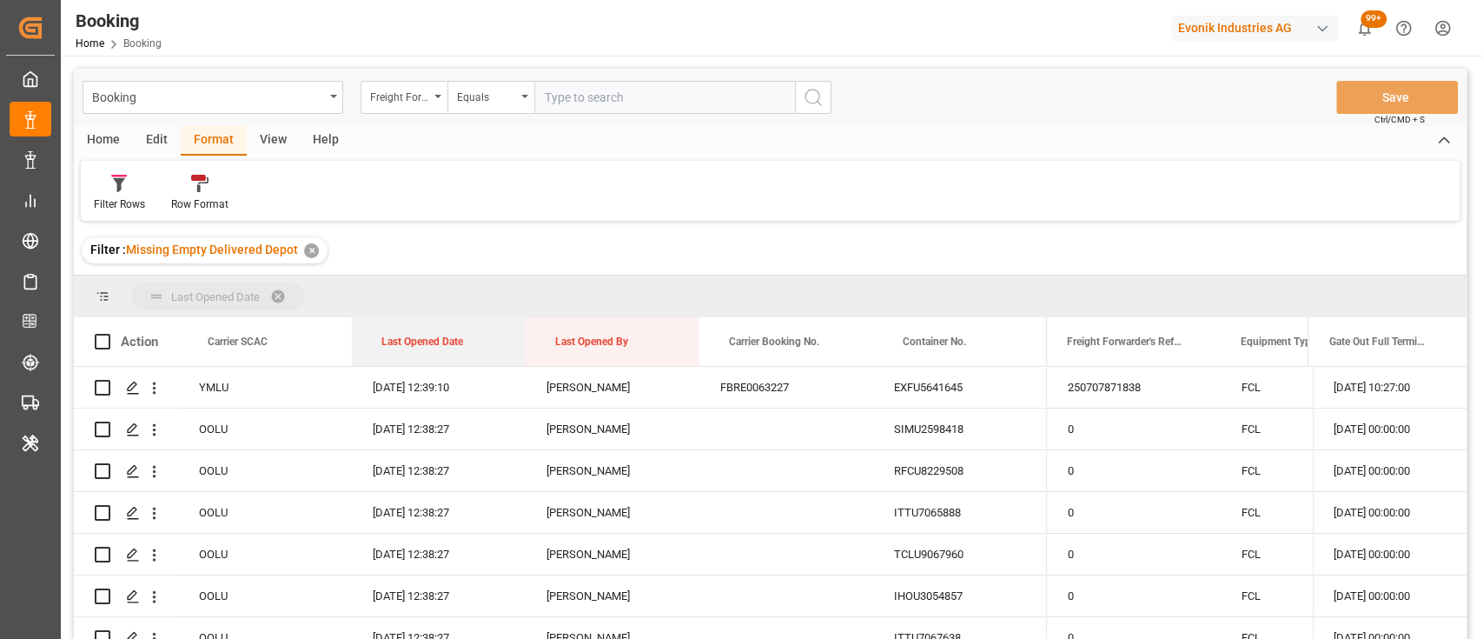
drag, startPoint x: 435, startPoint y: 344, endPoint x: 399, endPoint y: 302, distance: 55.5
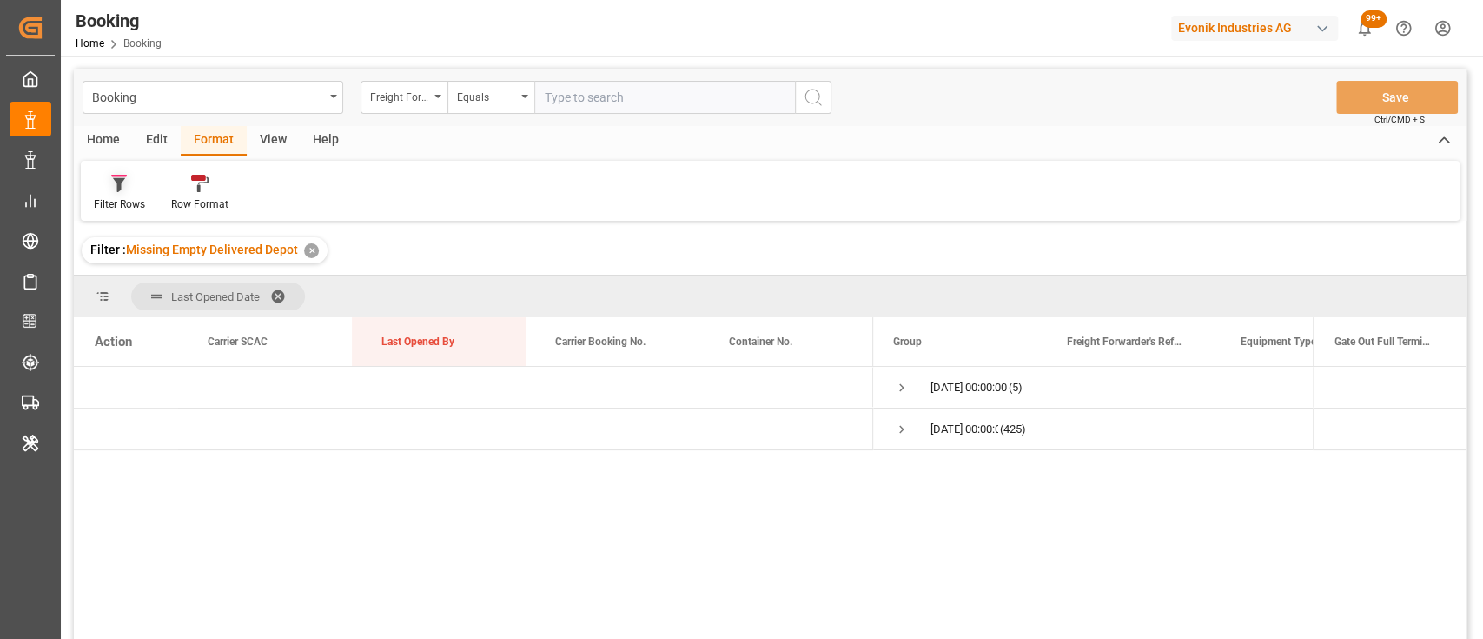
click at [100, 202] on div "Filter Rows" at bounding box center [119, 204] width 51 height 16
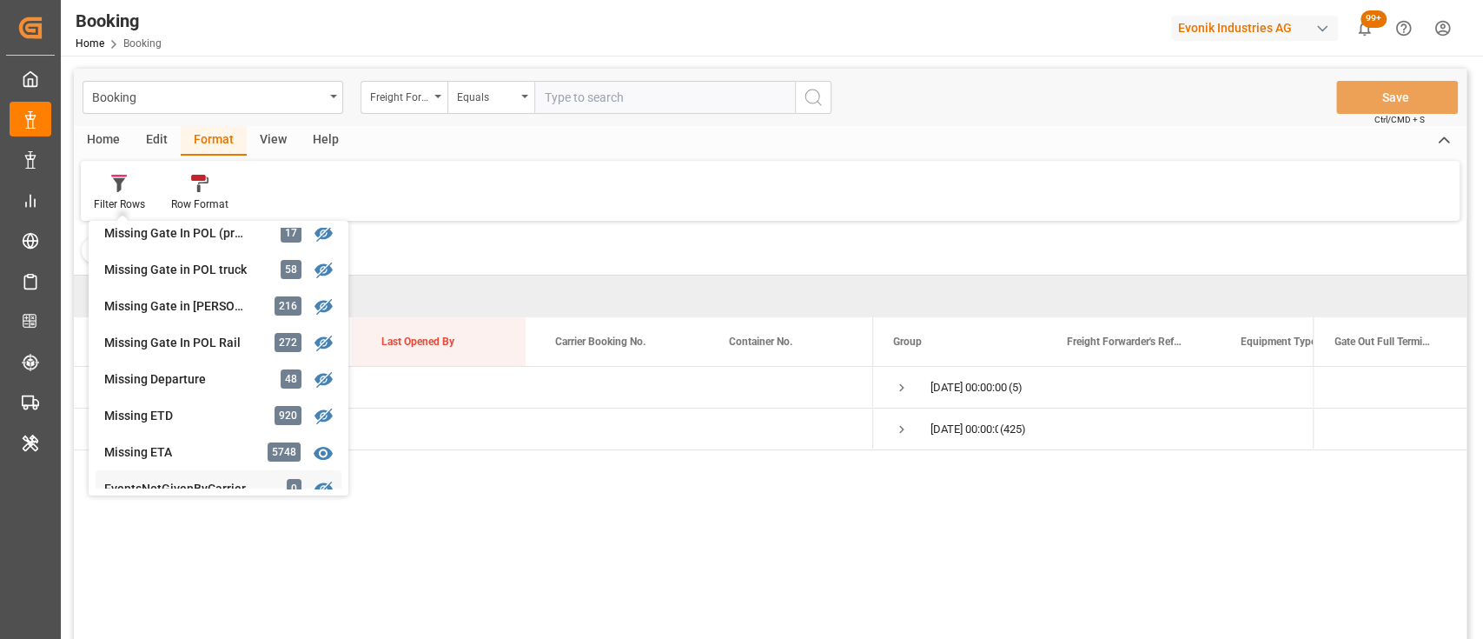
scroll to position [257, 0]
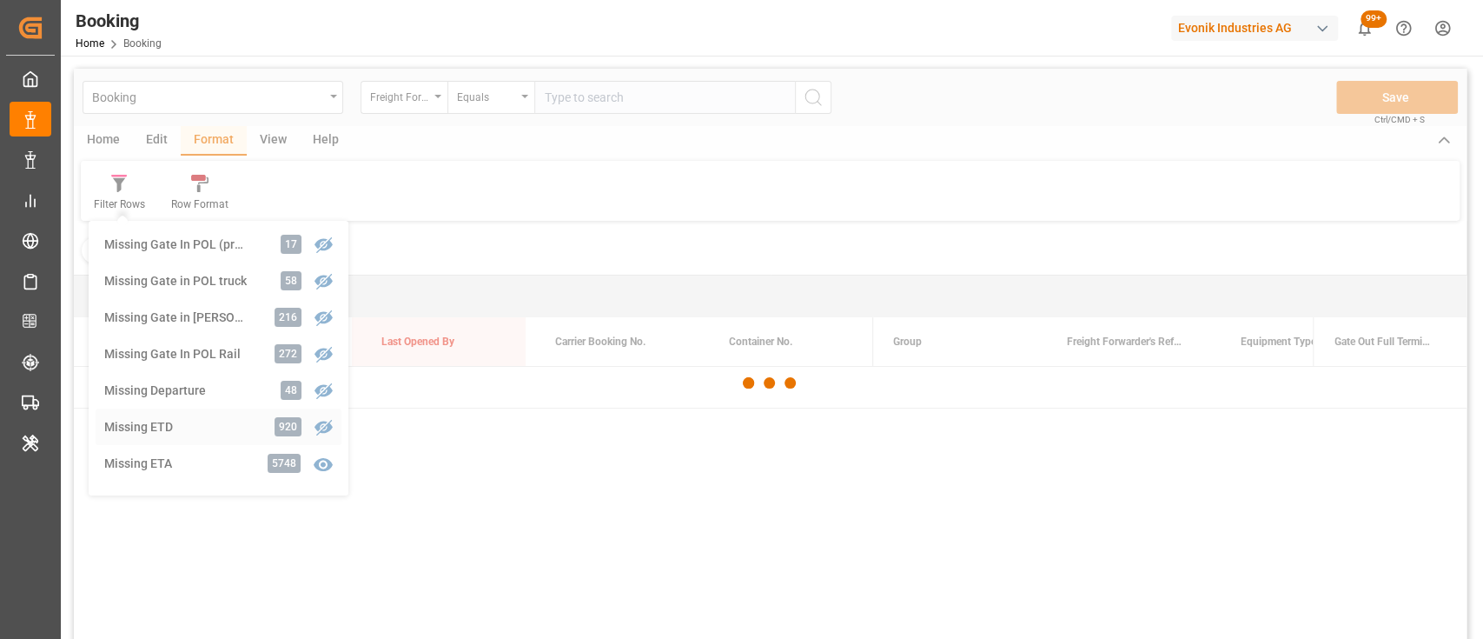
click at [175, 428] on div "Booking Freight Forwarder's Reference No. Equals Save Ctrl/CMD + S Home Edit Fo…" at bounding box center [770, 377] width 1393 height 616
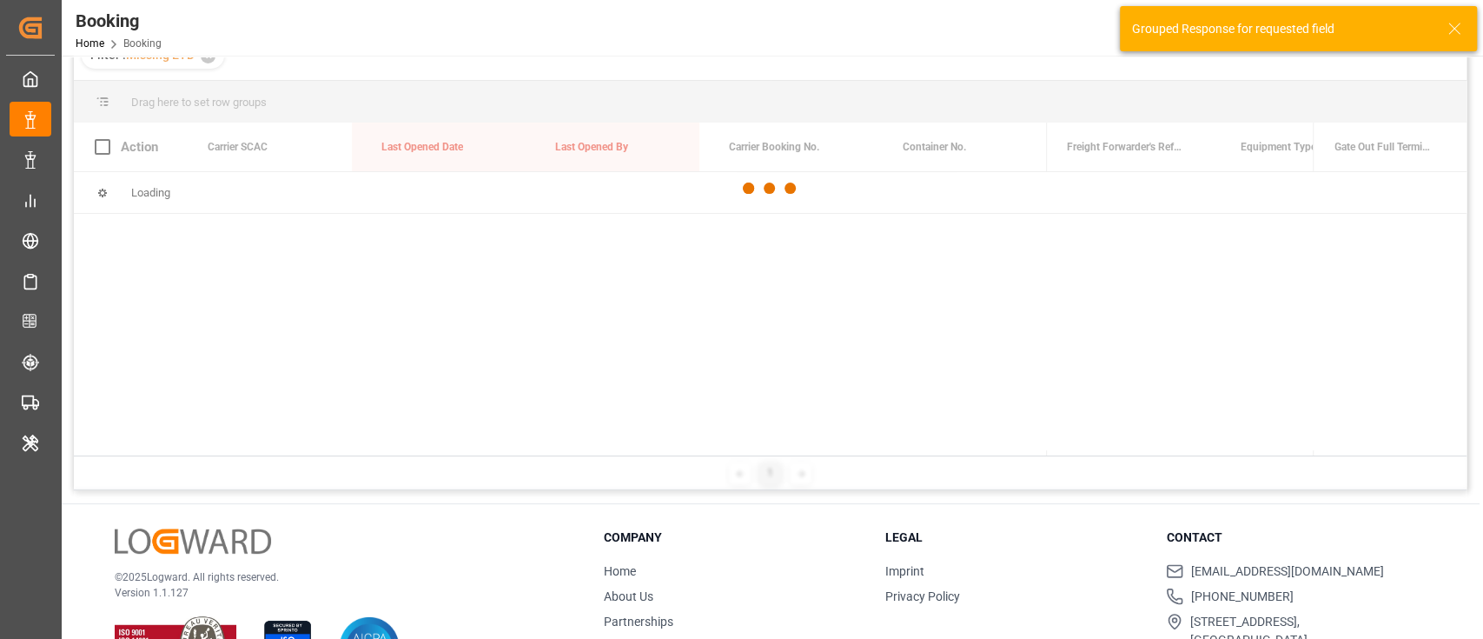
scroll to position [202, 0]
